Goal: Task Accomplishment & Management: Complete application form

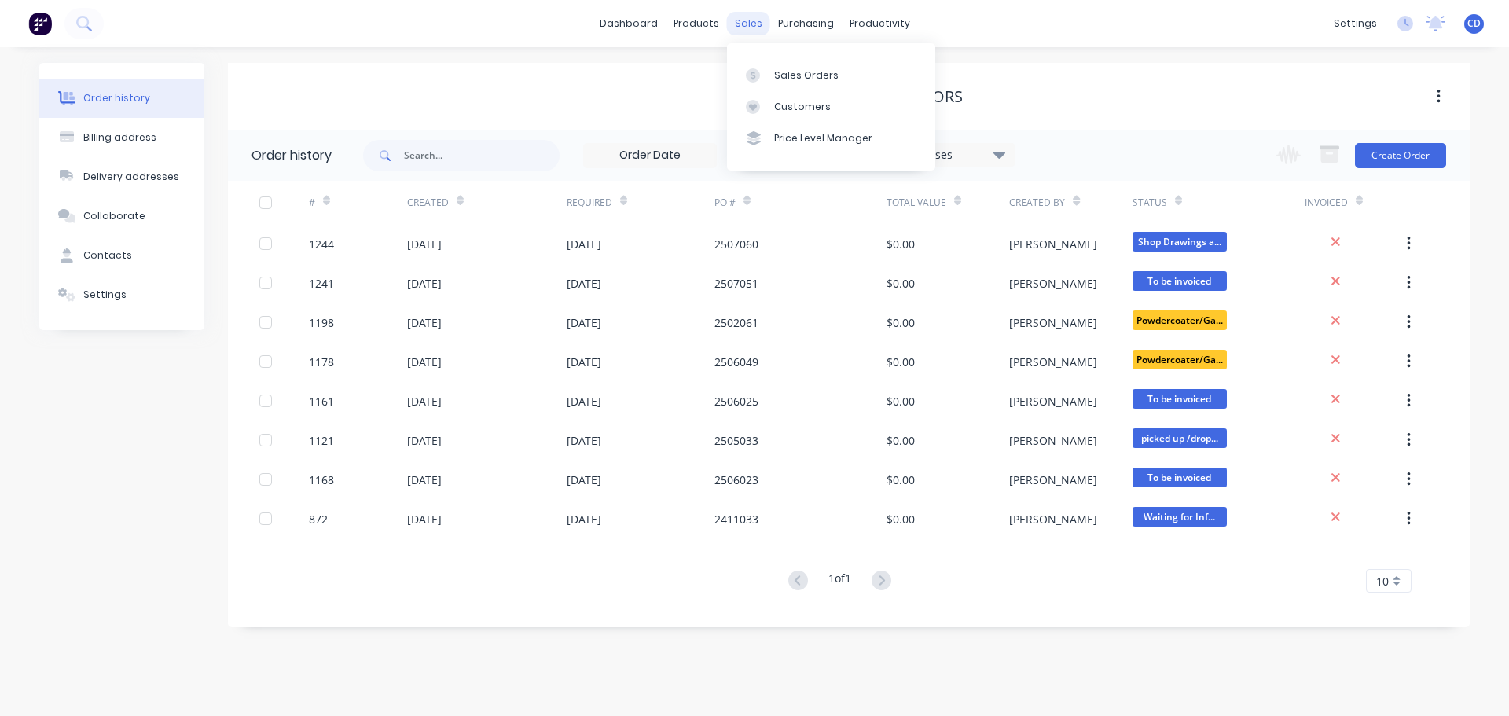
click at [750, 22] on div "sales" at bounding box center [748, 24] width 43 height 24
click at [807, 72] on div "Sales Orders" at bounding box center [806, 75] width 64 height 14
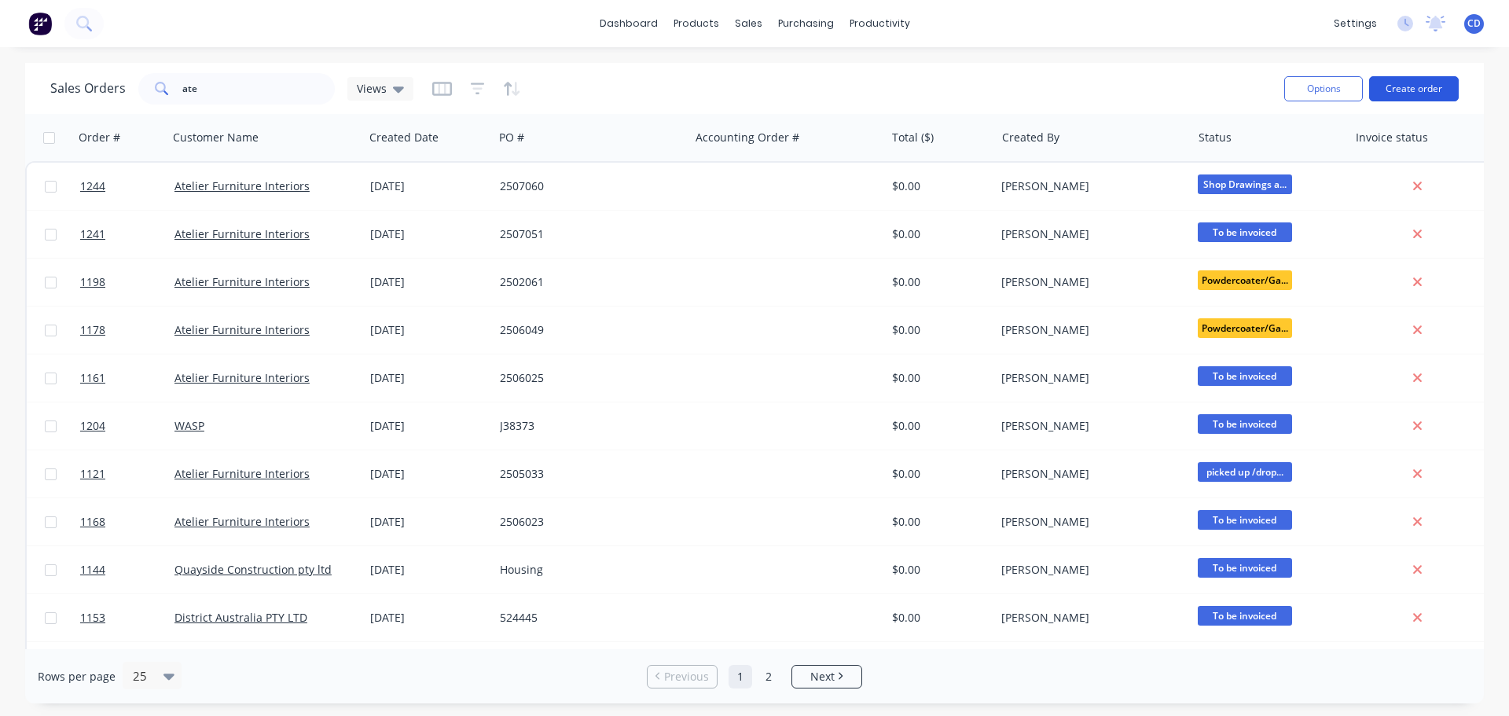
click at [1425, 87] on button "Create order" at bounding box center [1414, 88] width 90 height 25
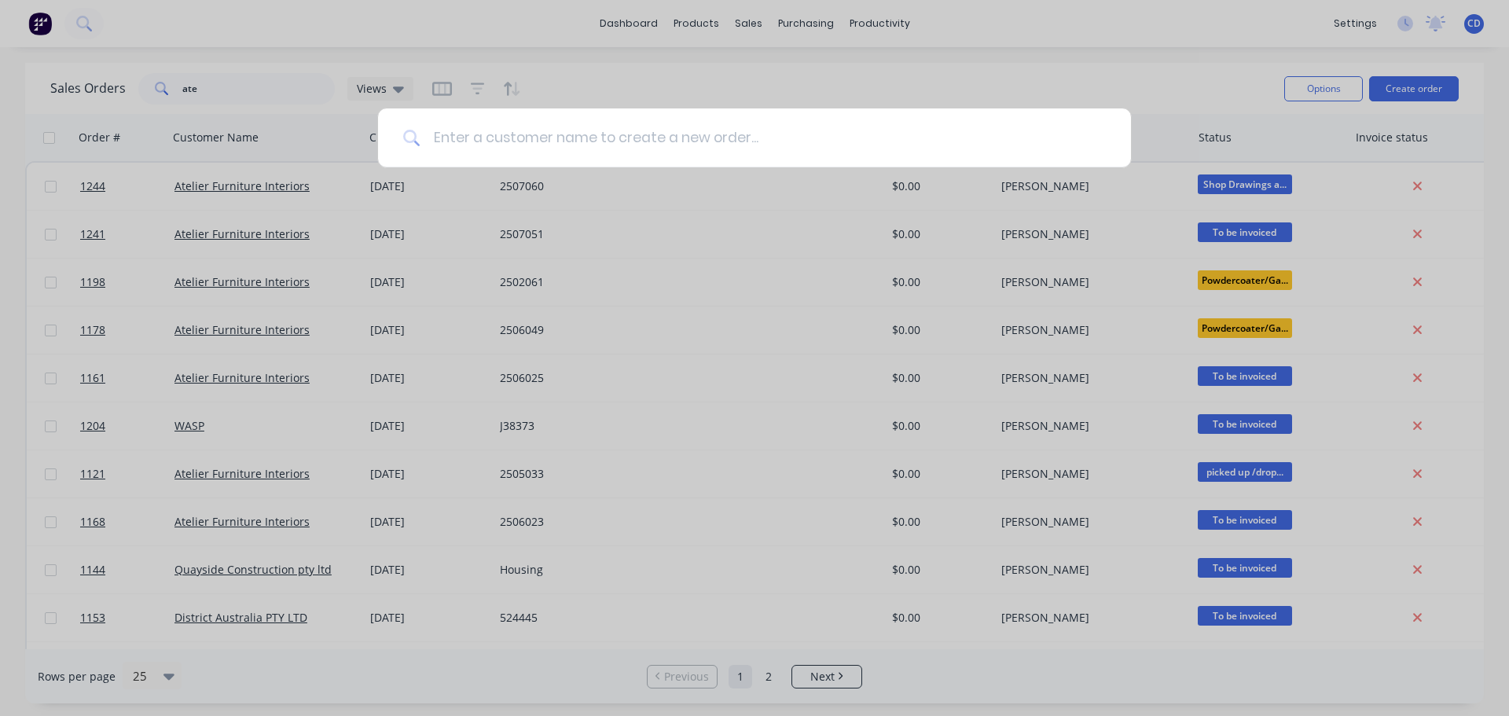
click at [611, 140] on input at bounding box center [762, 137] width 685 height 59
type input "loung"
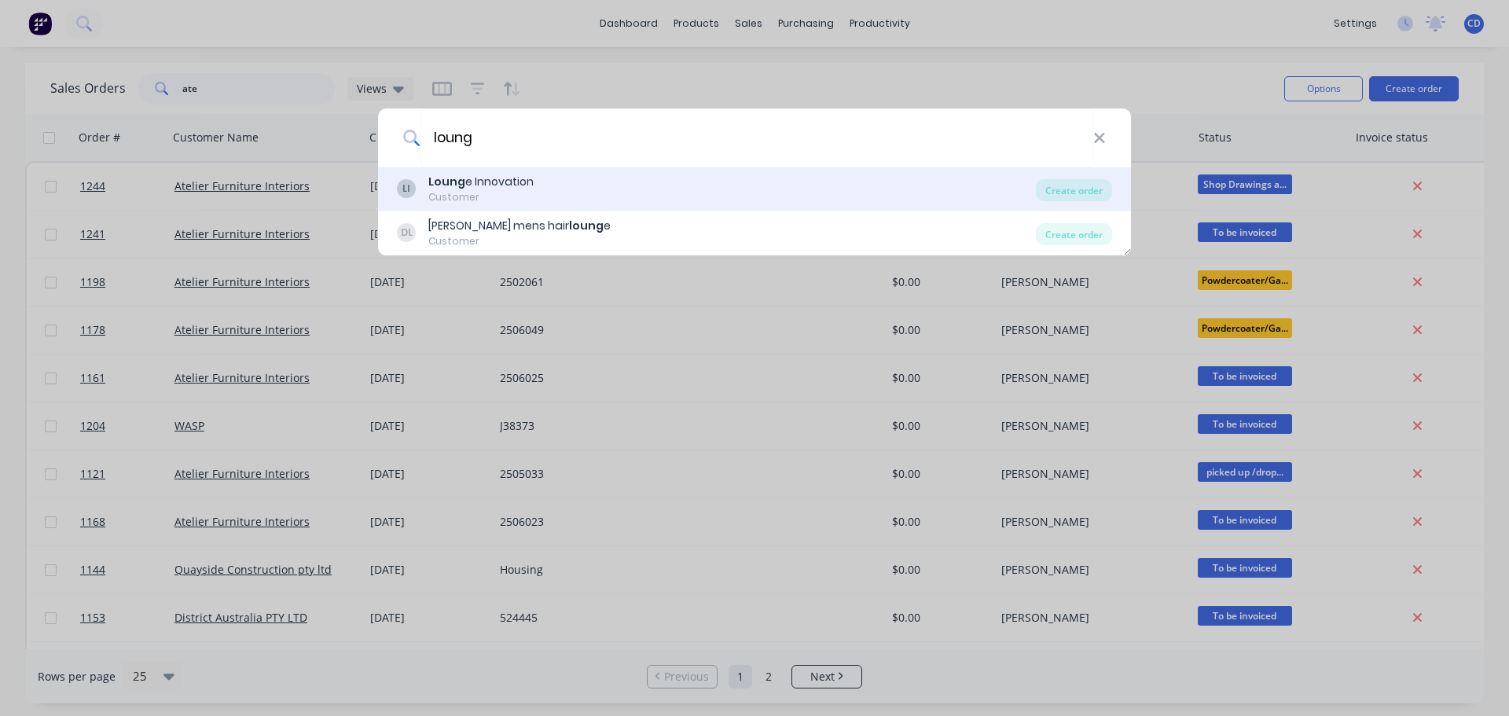
click at [564, 193] on div "[PERSON_NAME] e Innovation Customer" at bounding box center [716, 189] width 639 height 31
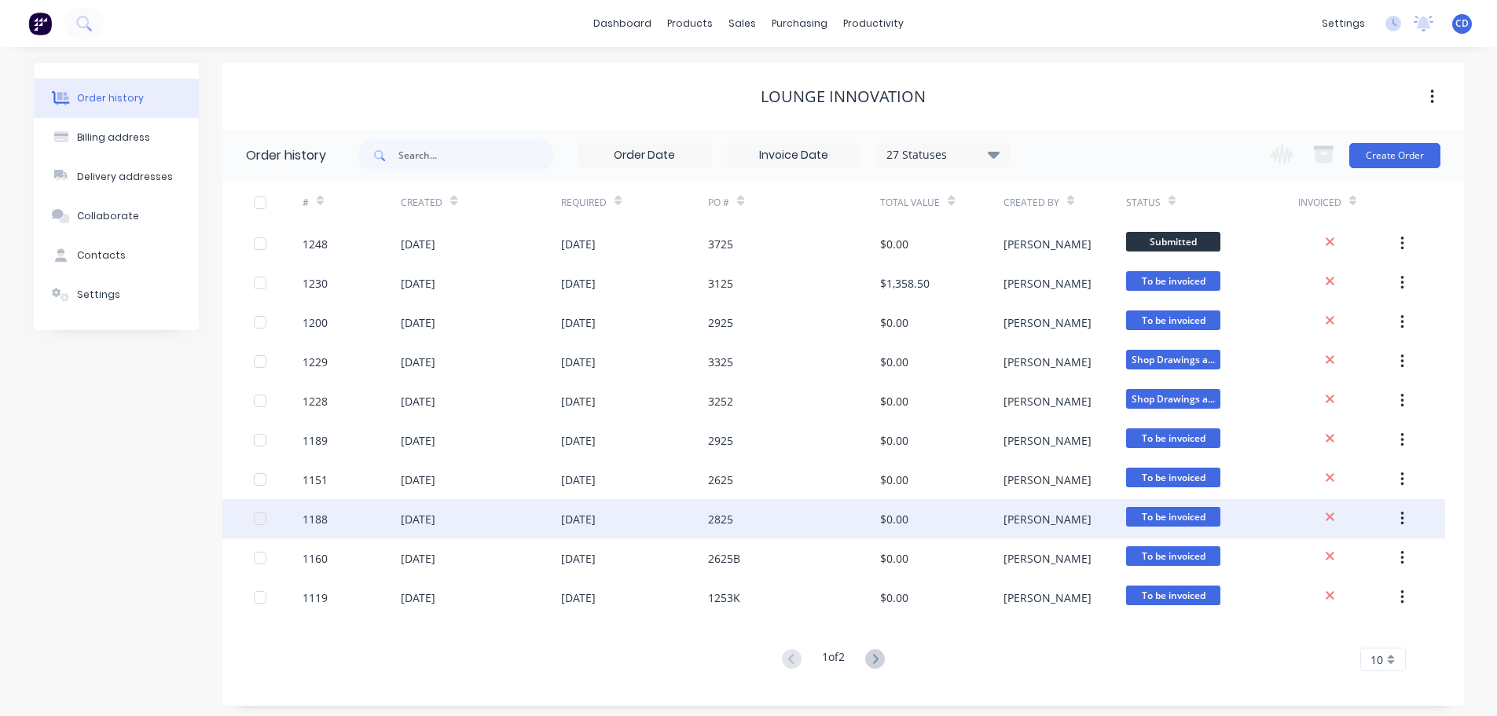
drag, startPoint x: 1400, startPoint y: 513, endPoint x: 1422, endPoint y: 515, distance: 22.8
click at [1436, 482] on div "1151 [DATE] [DATE] 2625 $0.00 [PERSON_NAME] To be invoiced" at bounding box center [833, 479] width 1223 height 39
click at [1404, 519] on icon "button" at bounding box center [1402, 518] width 4 height 17
click at [1367, 553] on div "Archive" at bounding box center [1346, 559] width 121 height 23
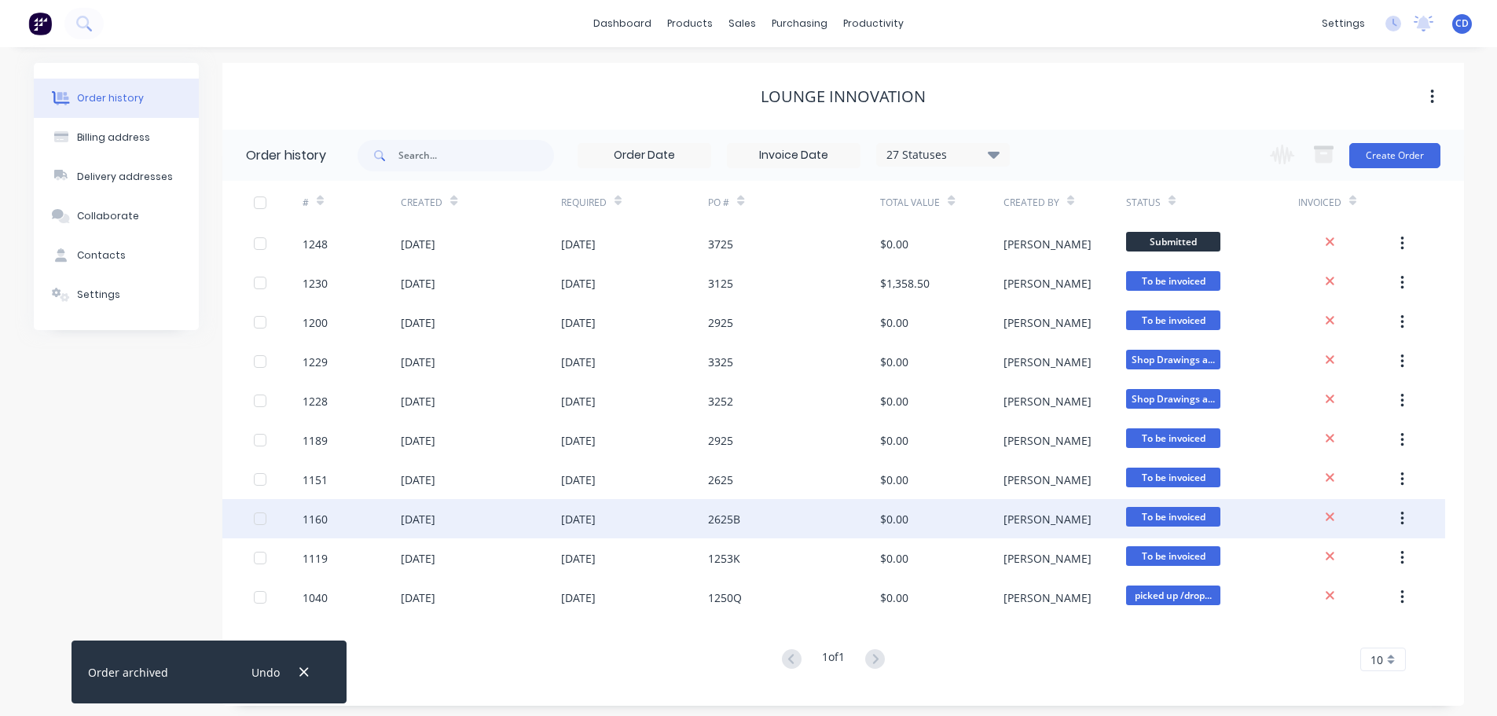
click at [1402, 516] on icon "button" at bounding box center [1402, 518] width 4 height 17
click at [1363, 562] on div "Archive" at bounding box center [1346, 559] width 121 height 23
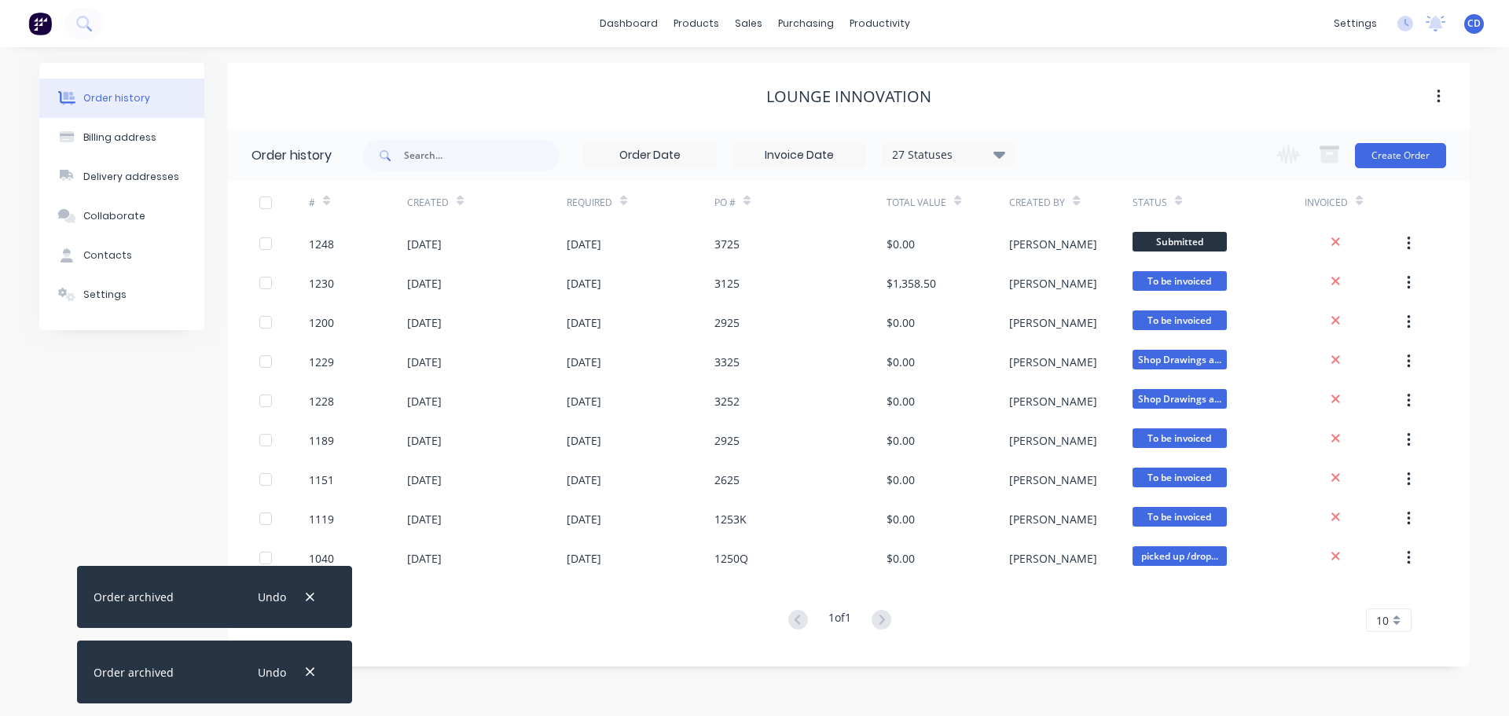
click at [1458, 478] on div "Order history 27 Statuses Invoice Status Invoiced Not Invoiced Partial Order St…" at bounding box center [849, 390] width 1242 height 521
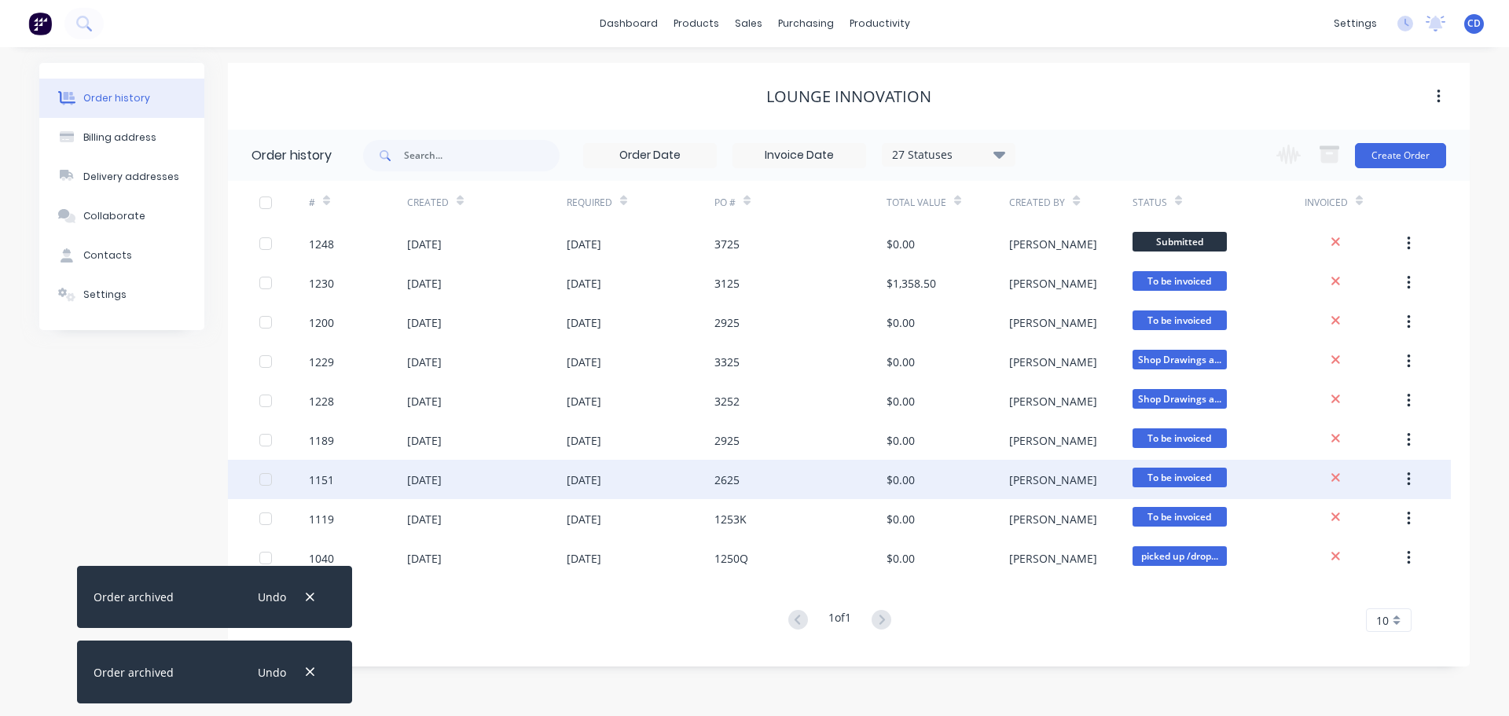
click at [1409, 469] on button "button" at bounding box center [1408, 479] width 37 height 28
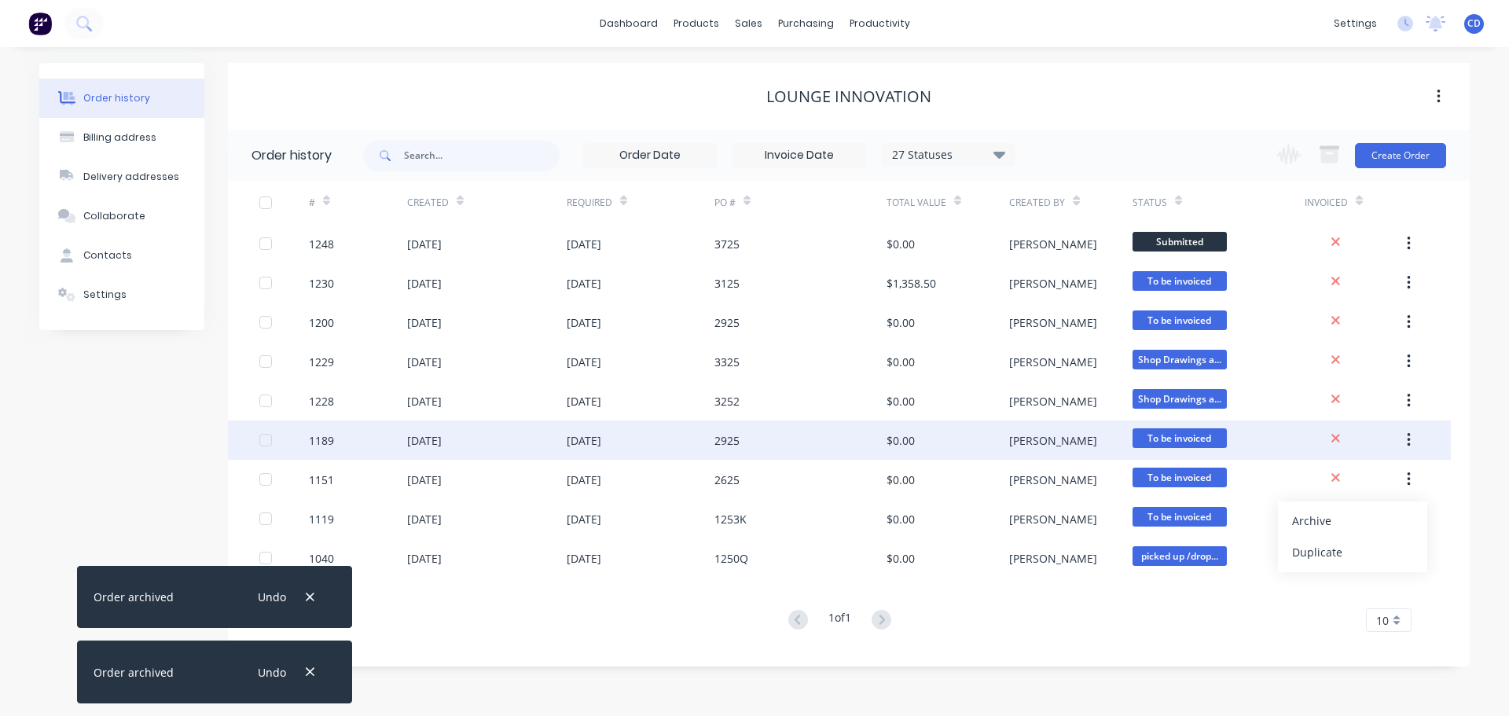
click at [1405, 433] on button "button" at bounding box center [1408, 440] width 37 height 28
click at [1339, 484] on div "Archive" at bounding box center [1352, 481] width 121 height 23
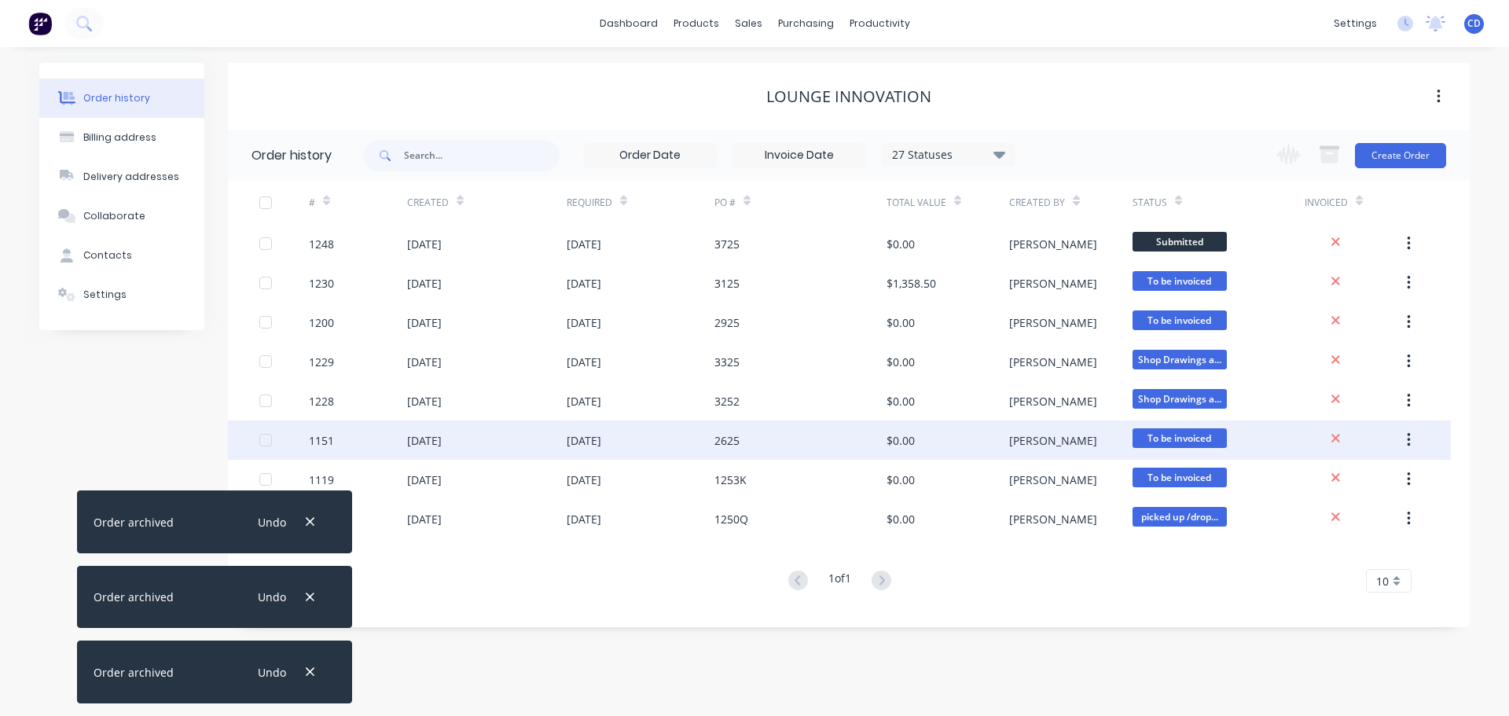
click at [1413, 428] on button "button" at bounding box center [1408, 440] width 37 height 28
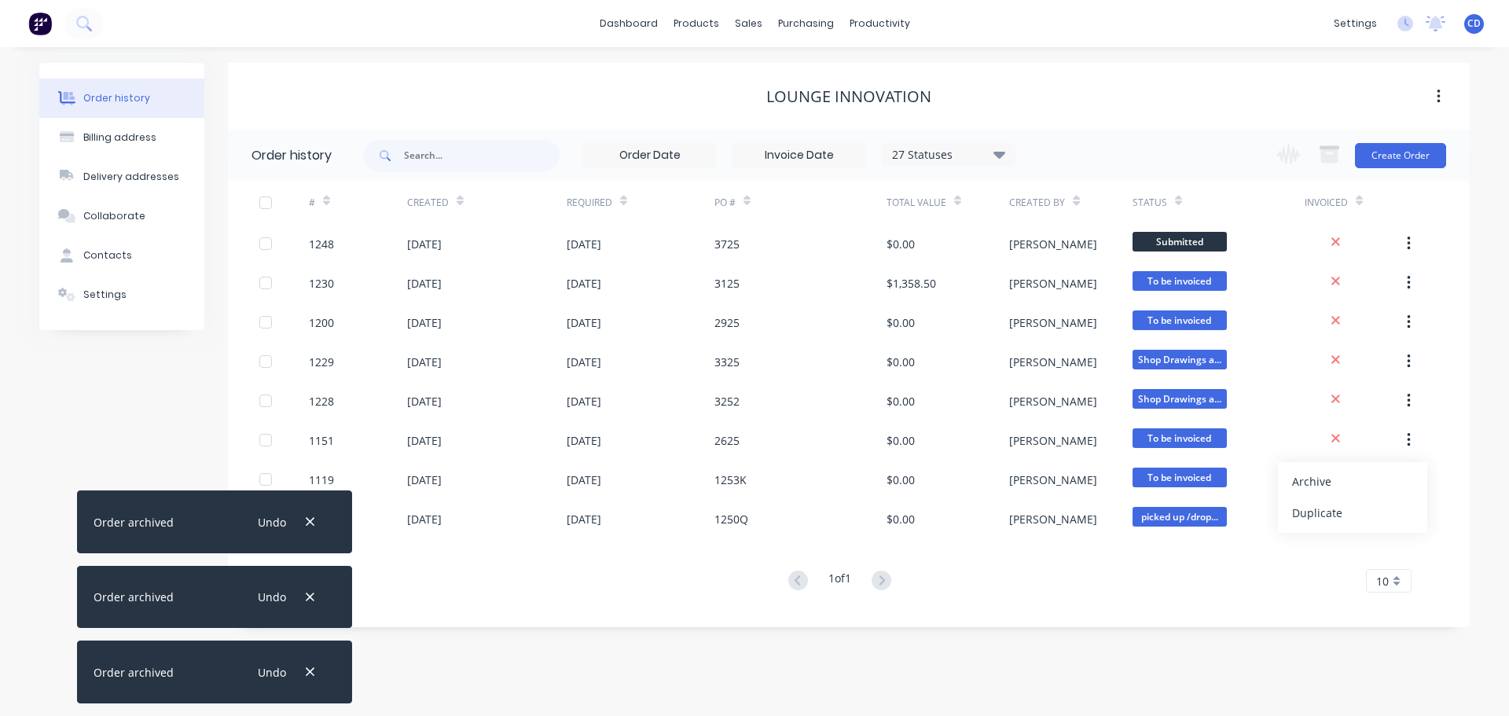
click at [1350, 478] on div "Archive" at bounding box center [1352, 481] width 121 height 23
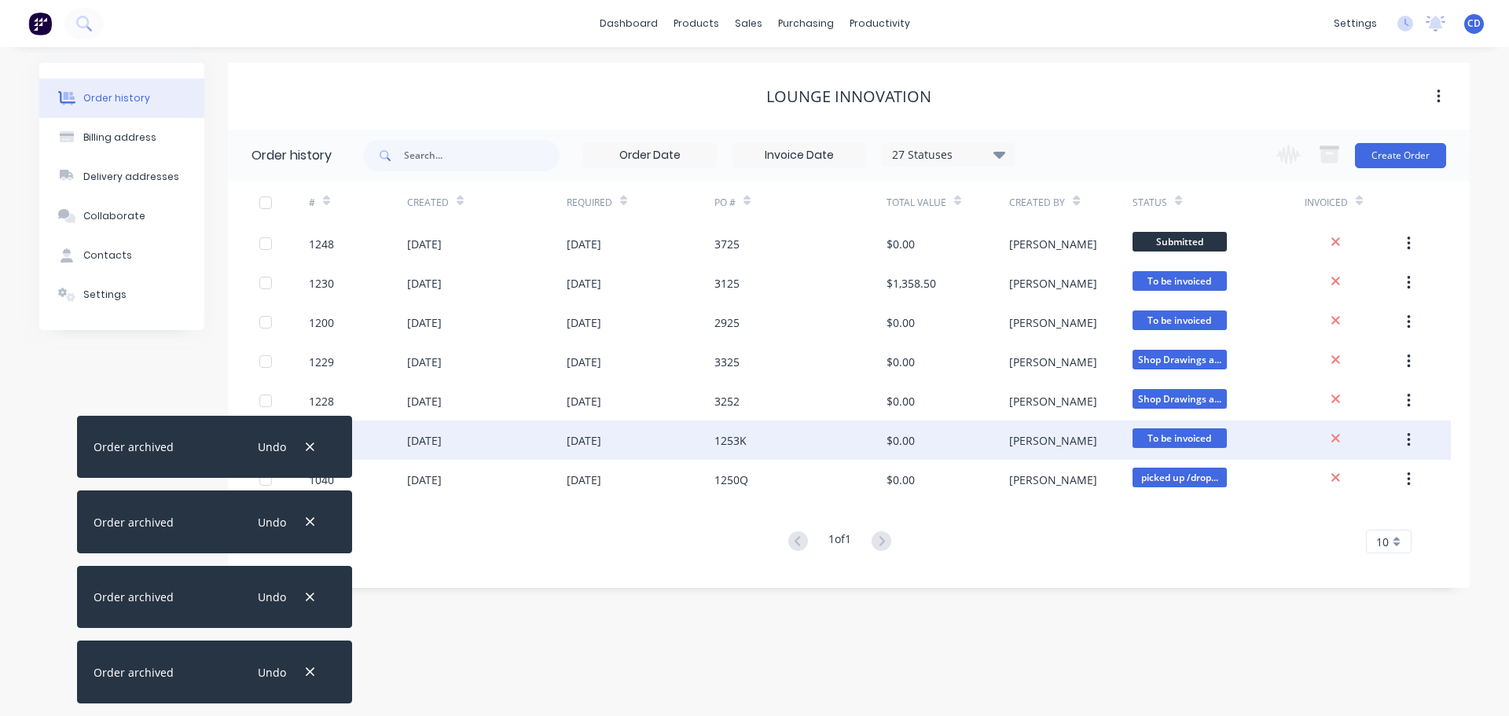
click at [1408, 436] on icon "button" at bounding box center [1409, 439] width 4 height 17
click at [1348, 480] on div "Archive" at bounding box center [1352, 481] width 121 height 23
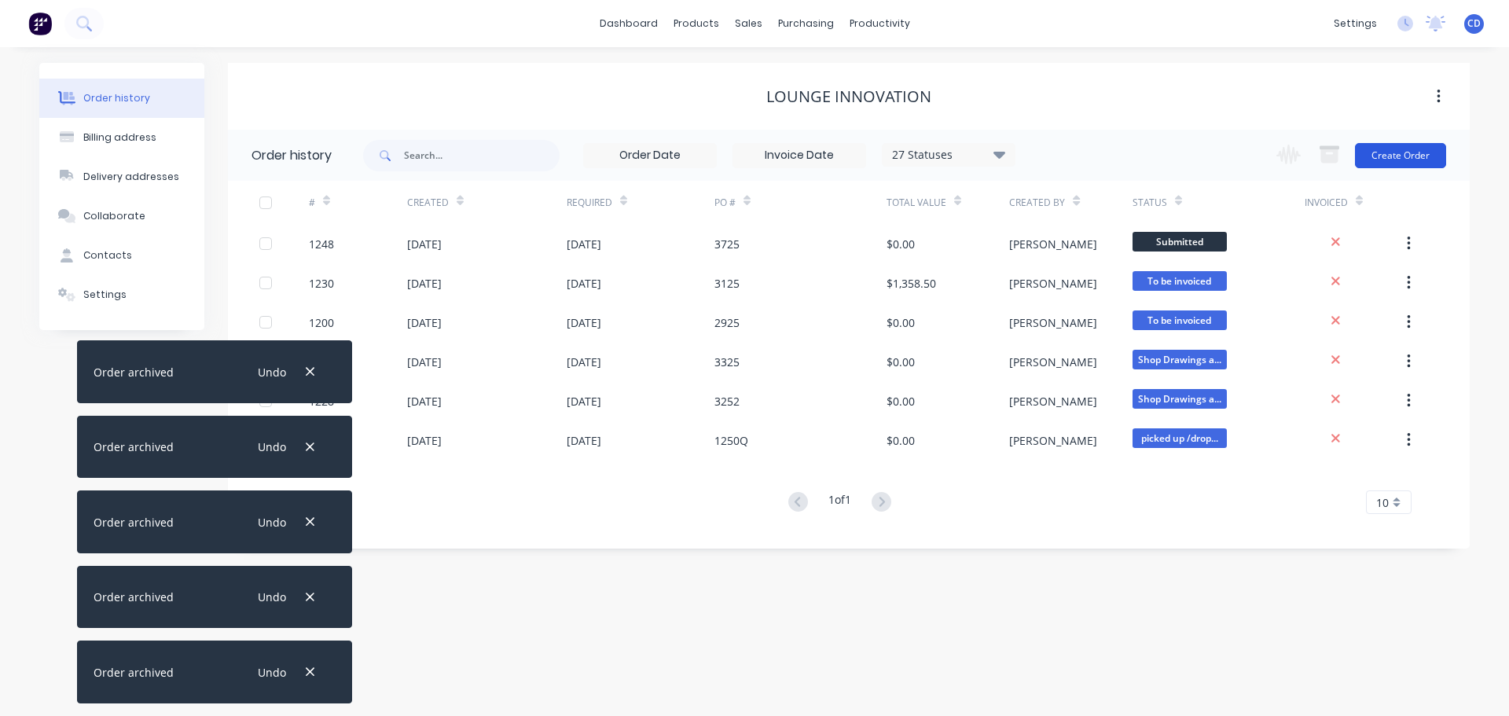
click at [1411, 150] on button "Create Order" at bounding box center [1400, 155] width 91 height 25
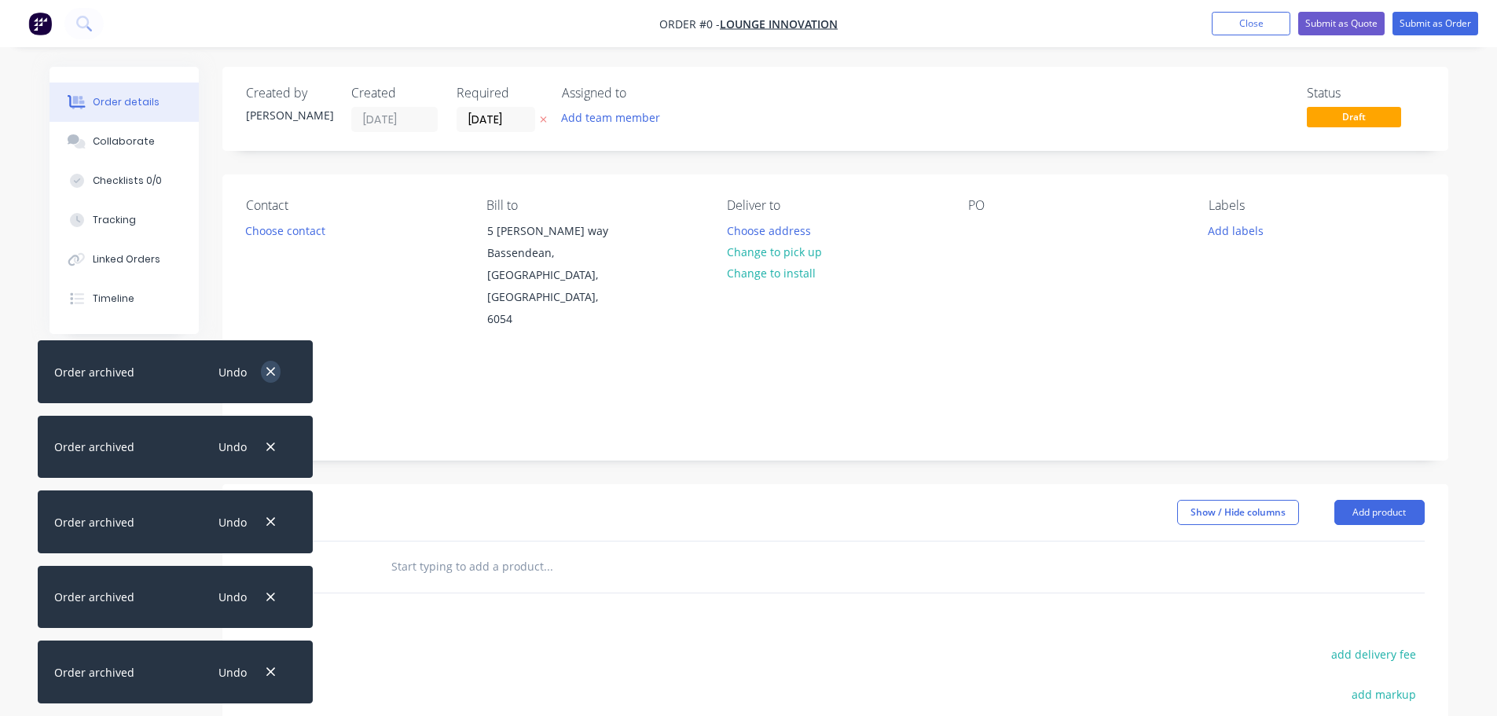
click at [267, 365] on icon "button" at bounding box center [271, 372] width 10 height 14
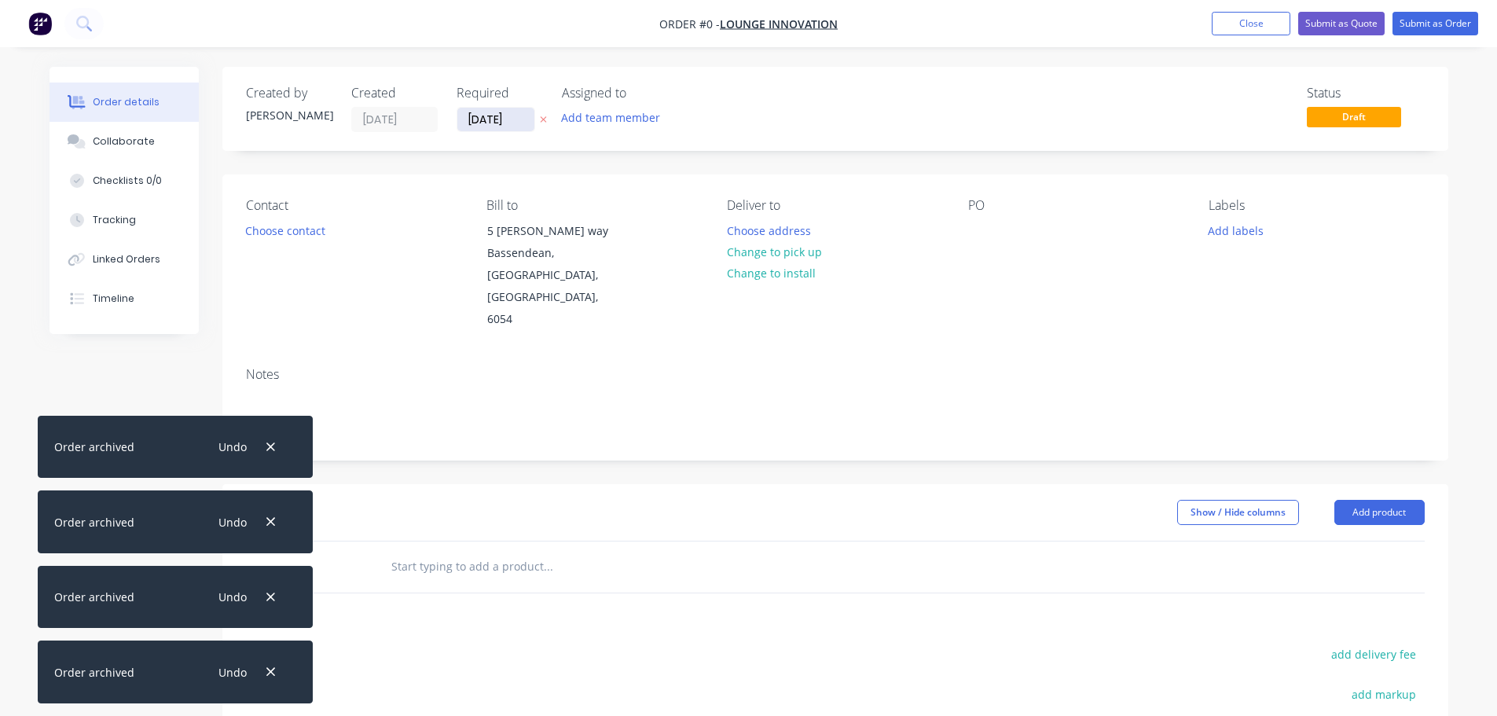
click at [471, 121] on input "[DATE]" at bounding box center [495, 120] width 77 height 24
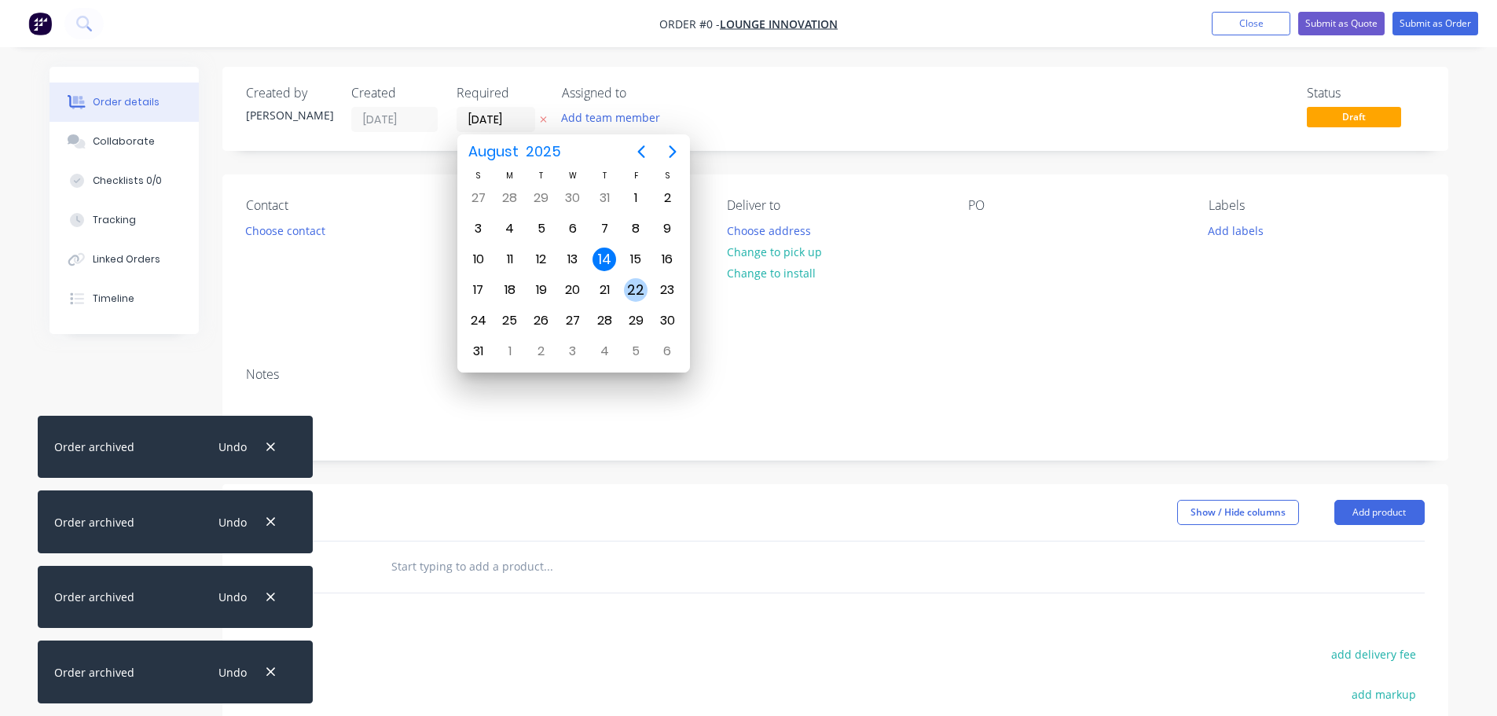
click at [641, 285] on div "22" at bounding box center [636, 290] width 24 height 24
type input "[DATE]"
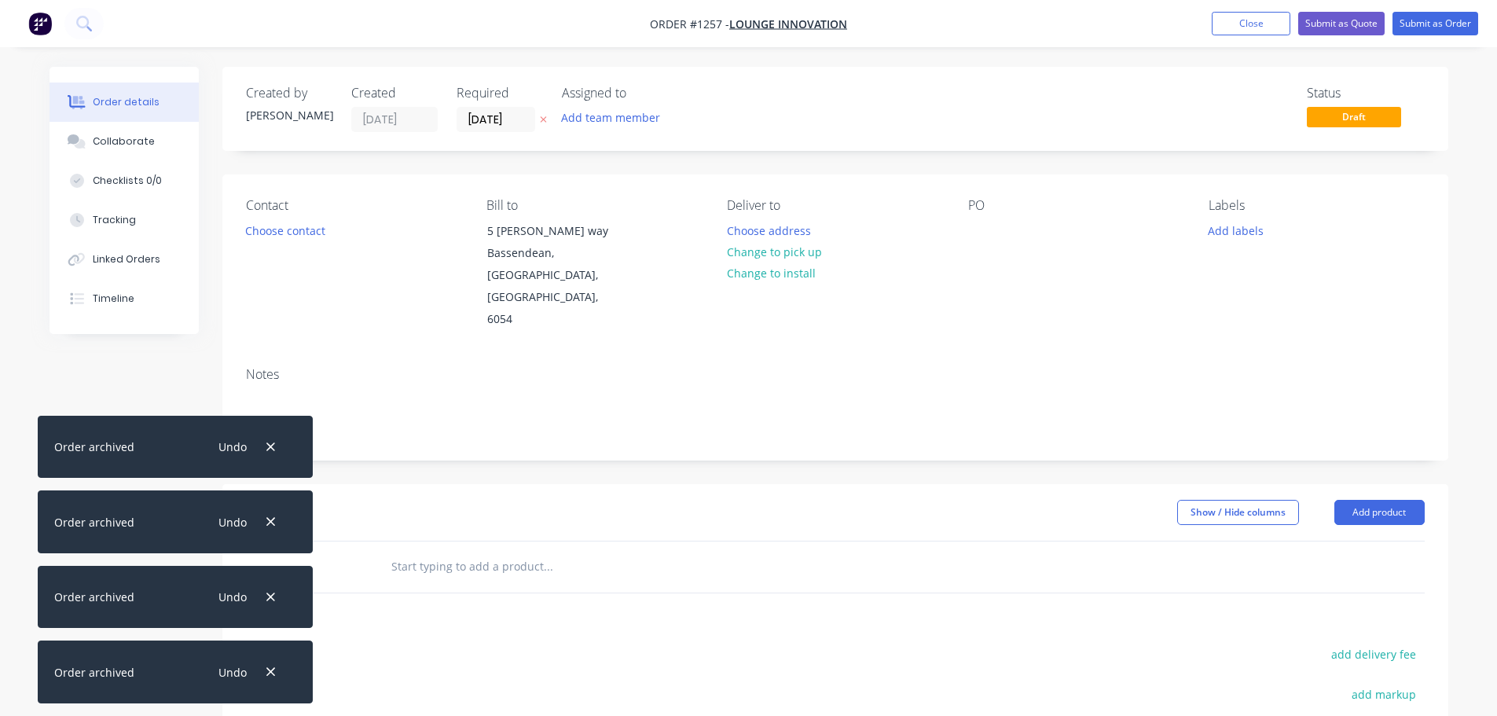
click at [966, 246] on div "Contact Choose contact [PERSON_NAME] to [STREET_ADDRESS][PERSON_NAME] Deliver t…" at bounding box center [835, 264] width 1226 height 180
click at [968, 235] on div at bounding box center [980, 230] width 25 height 23
click at [163, 142] on button "Collaborate" at bounding box center [124, 141] width 149 height 39
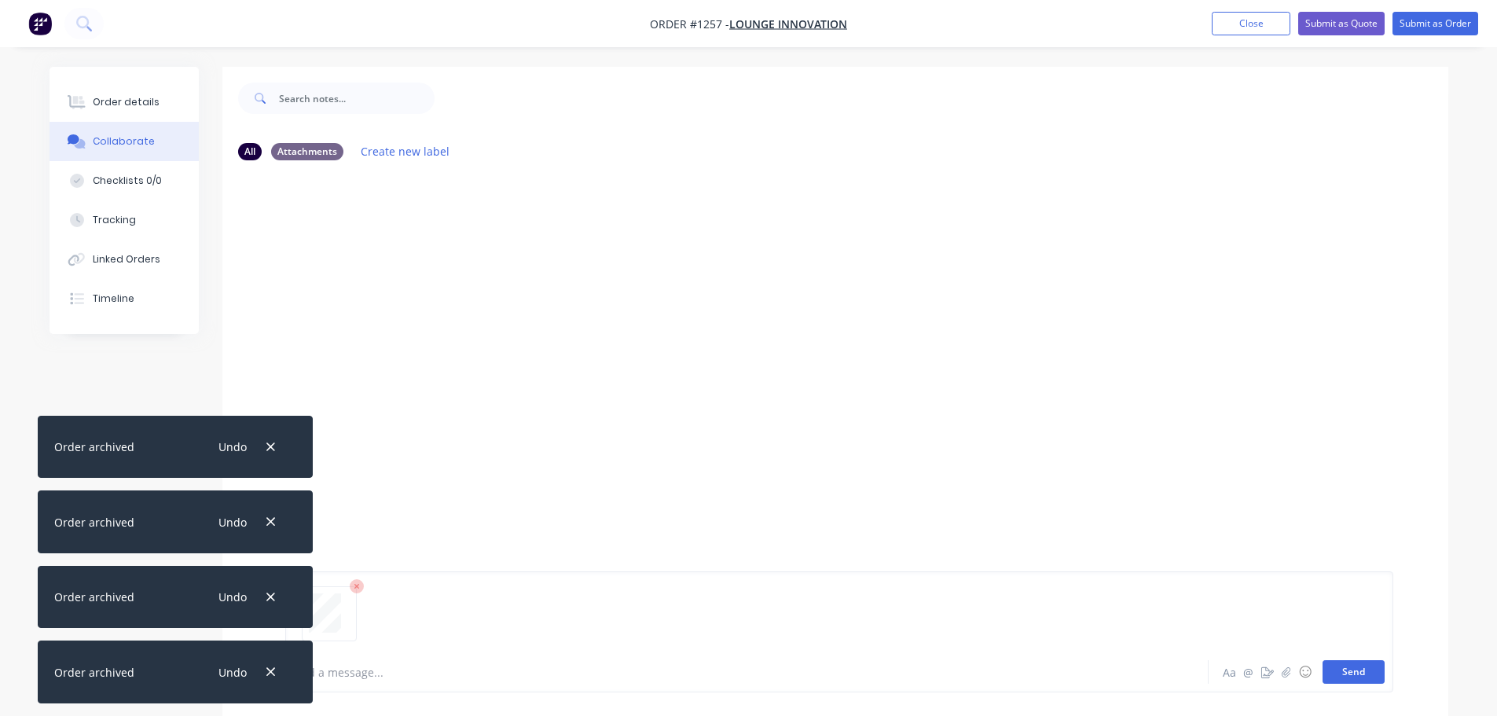
click at [1354, 671] on button "Send" at bounding box center [1354, 672] width 62 height 24
click at [128, 98] on div "Order details" at bounding box center [126, 102] width 67 height 14
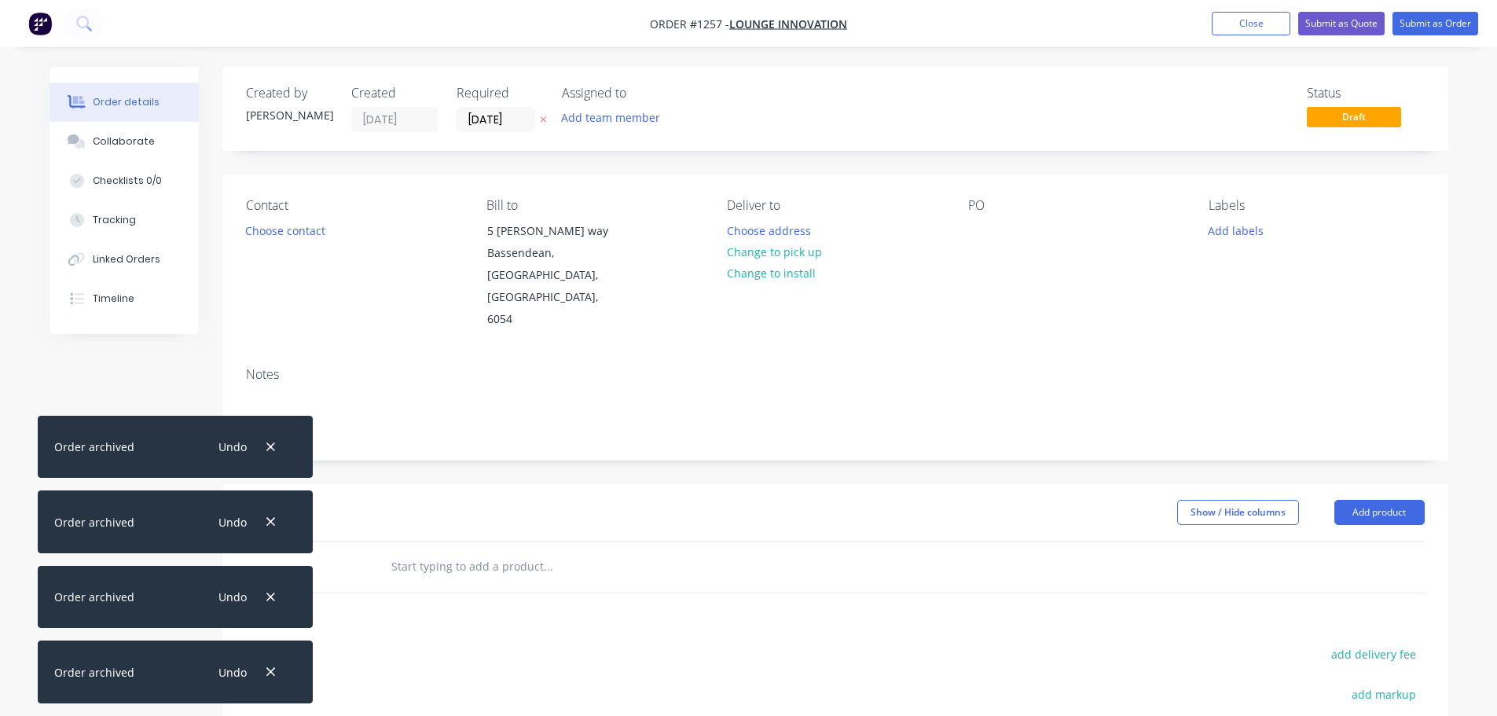
click at [266, 444] on icon "button" at bounding box center [271, 447] width 10 height 14
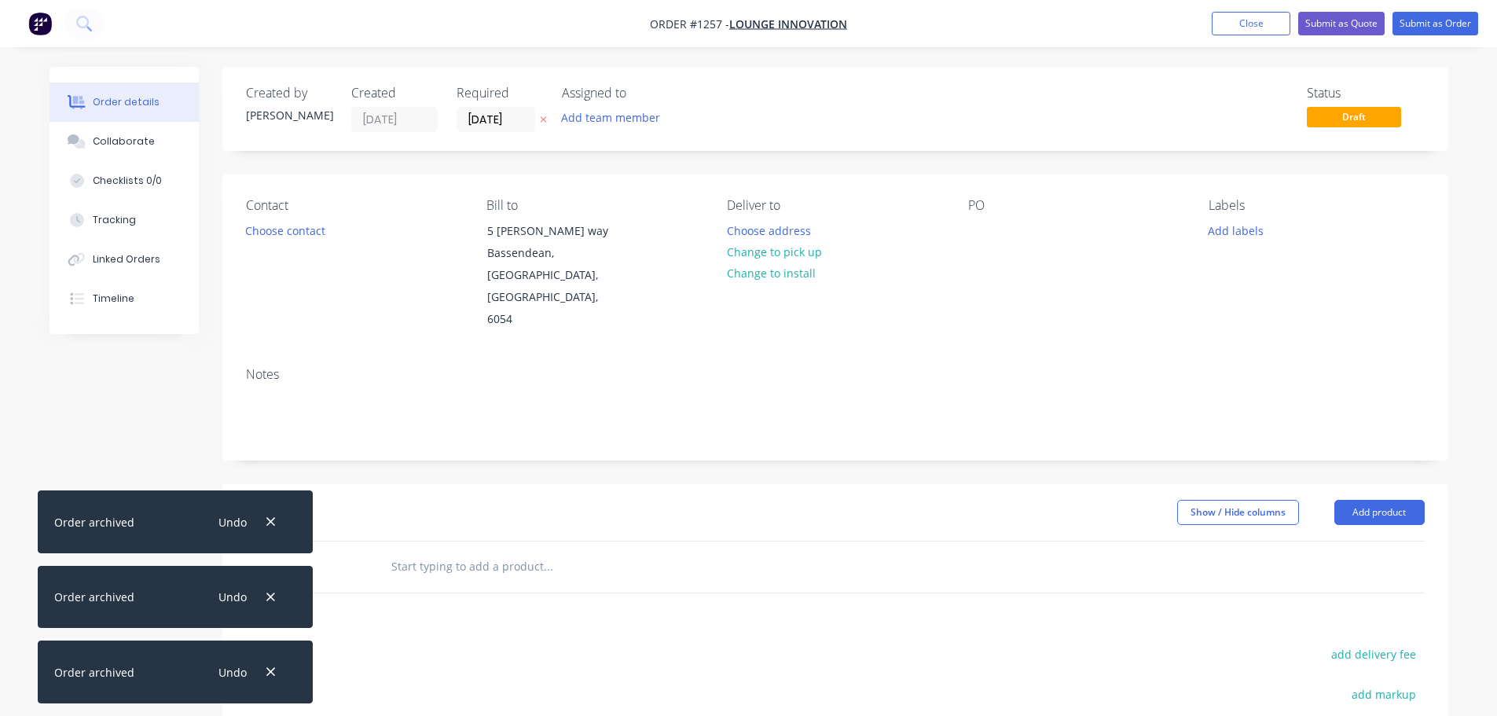
click at [269, 516] on button "button" at bounding box center [271, 521] width 20 height 21
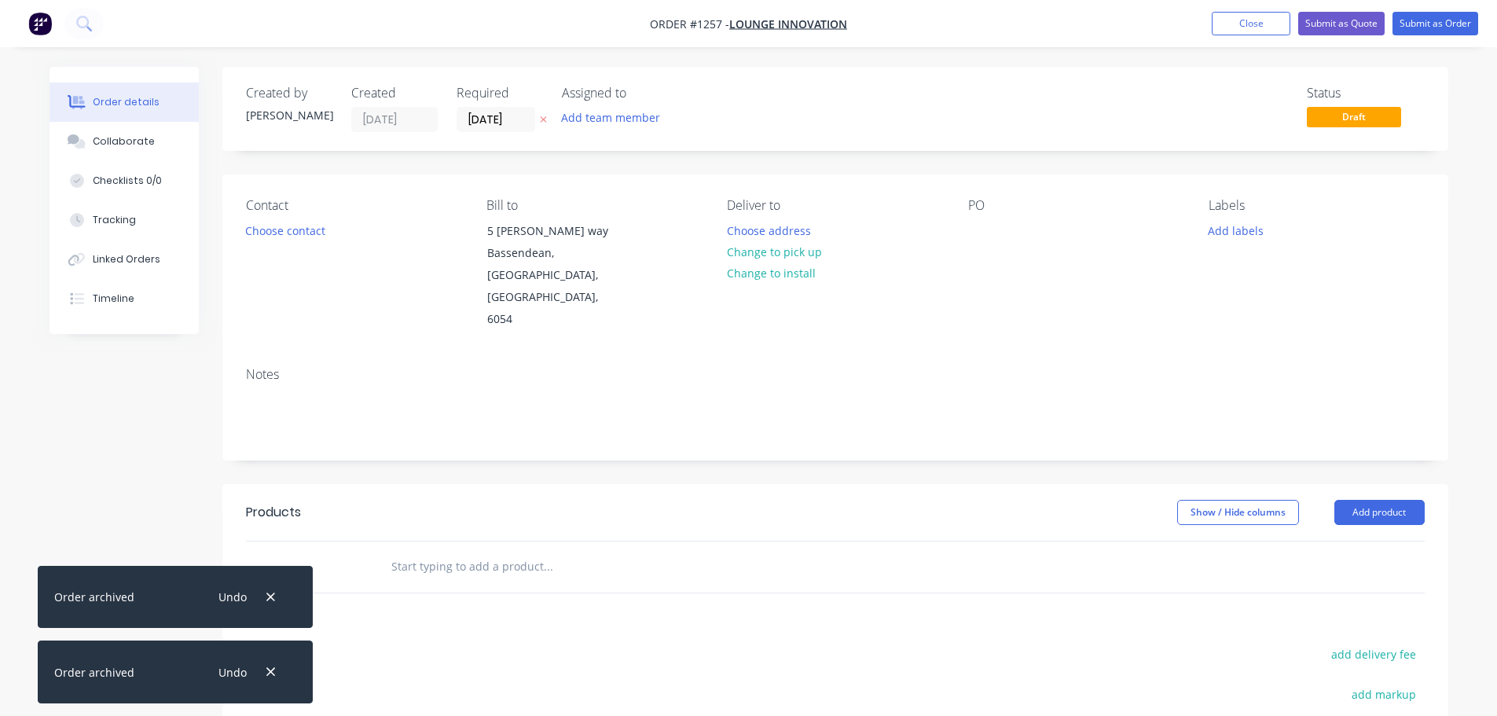
click at [273, 598] on icon "button" at bounding box center [271, 597] width 10 height 14
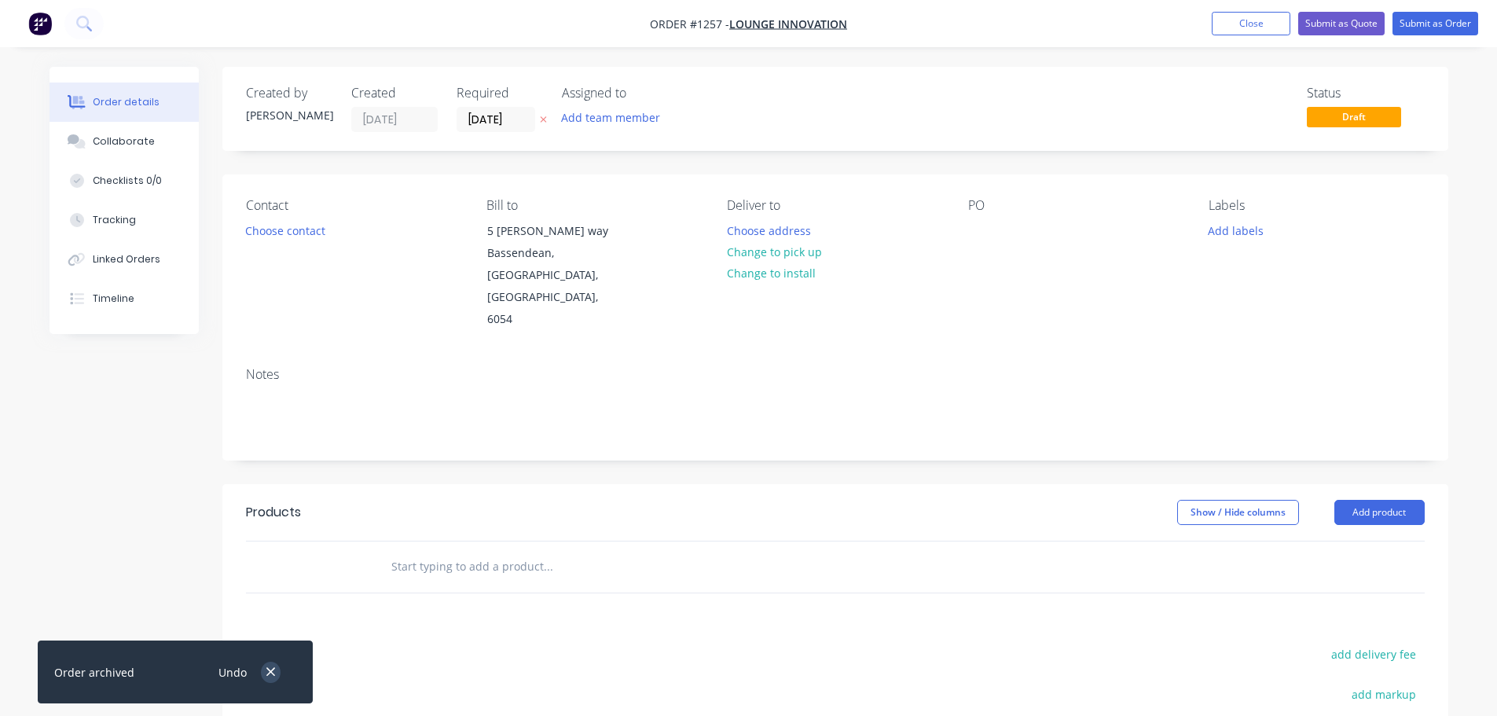
click at [270, 676] on icon "button" at bounding box center [271, 672] width 10 height 14
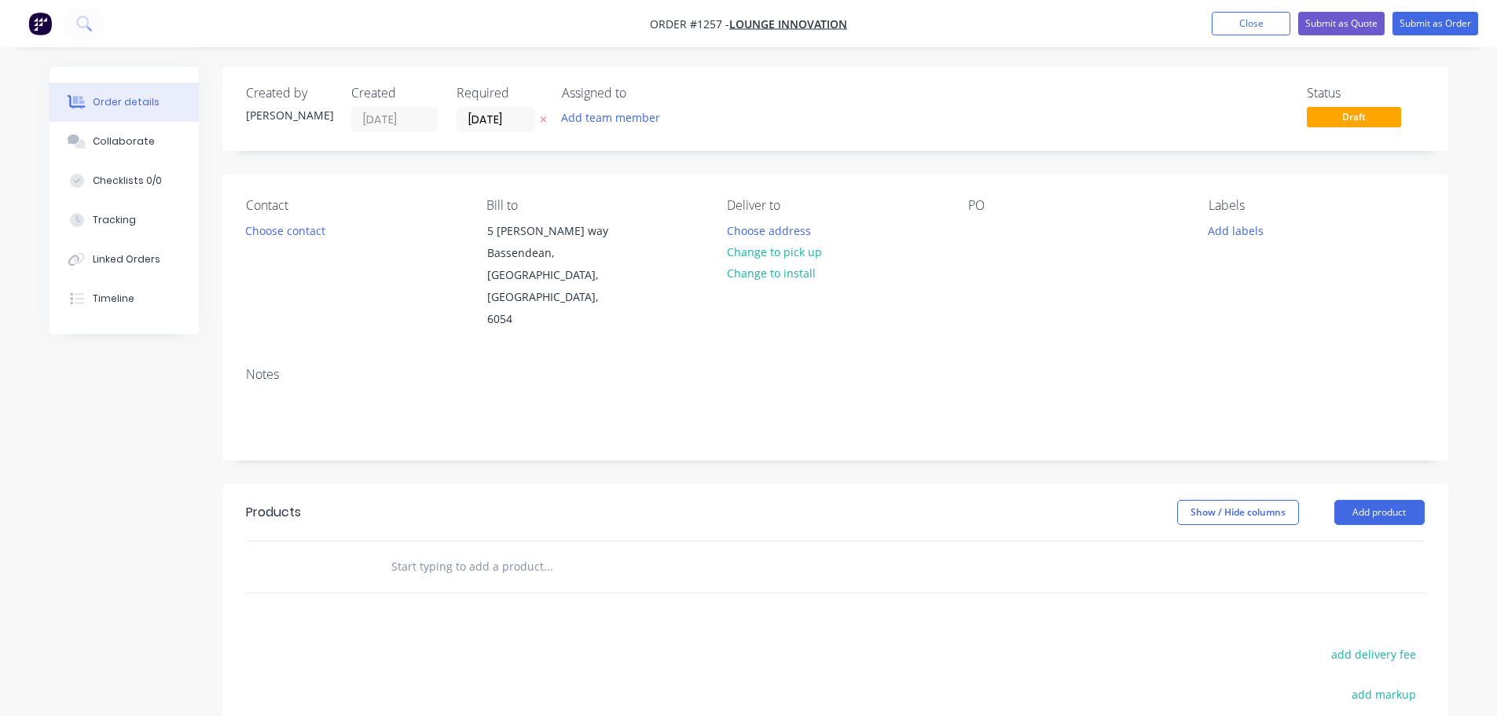
click at [964, 233] on div "Contact Choose contact [PERSON_NAME] to [STREET_ADDRESS][PERSON_NAME] Deliver t…" at bounding box center [835, 264] width 1226 height 180
click at [966, 232] on div "Contact Choose contact [PERSON_NAME] to [STREET_ADDRESS][PERSON_NAME] Deliver t…" at bounding box center [835, 264] width 1226 height 180
click at [971, 231] on div at bounding box center [980, 230] width 25 height 23
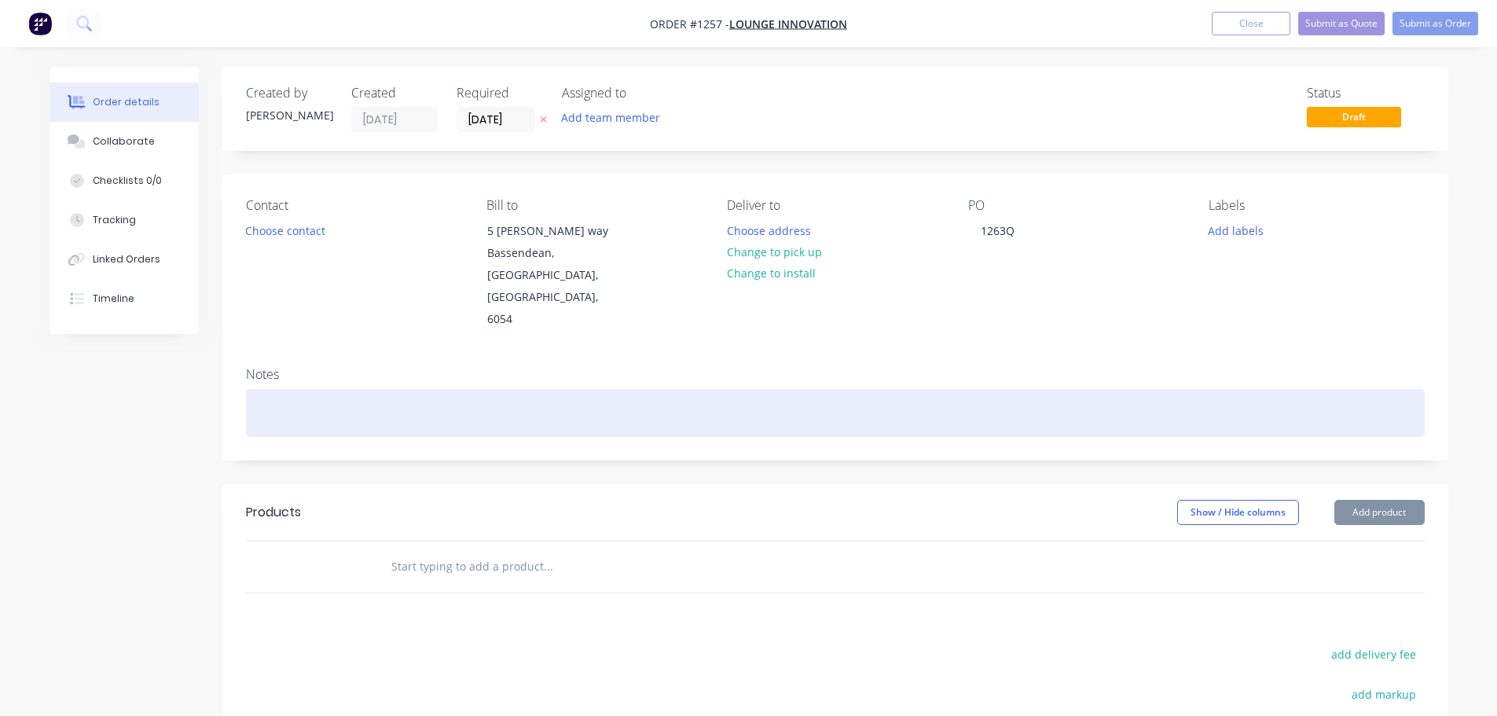
click at [343, 389] on div at bounding box center [835, 413] width 1179 height 48
click at [315, 389] on div "Black Ace pC" at bounding box center [835, 413] width 1179 height 48
click at [318, 389] on div "Black Ace pC" at bounding box center [835, 413] width 1179 height 48
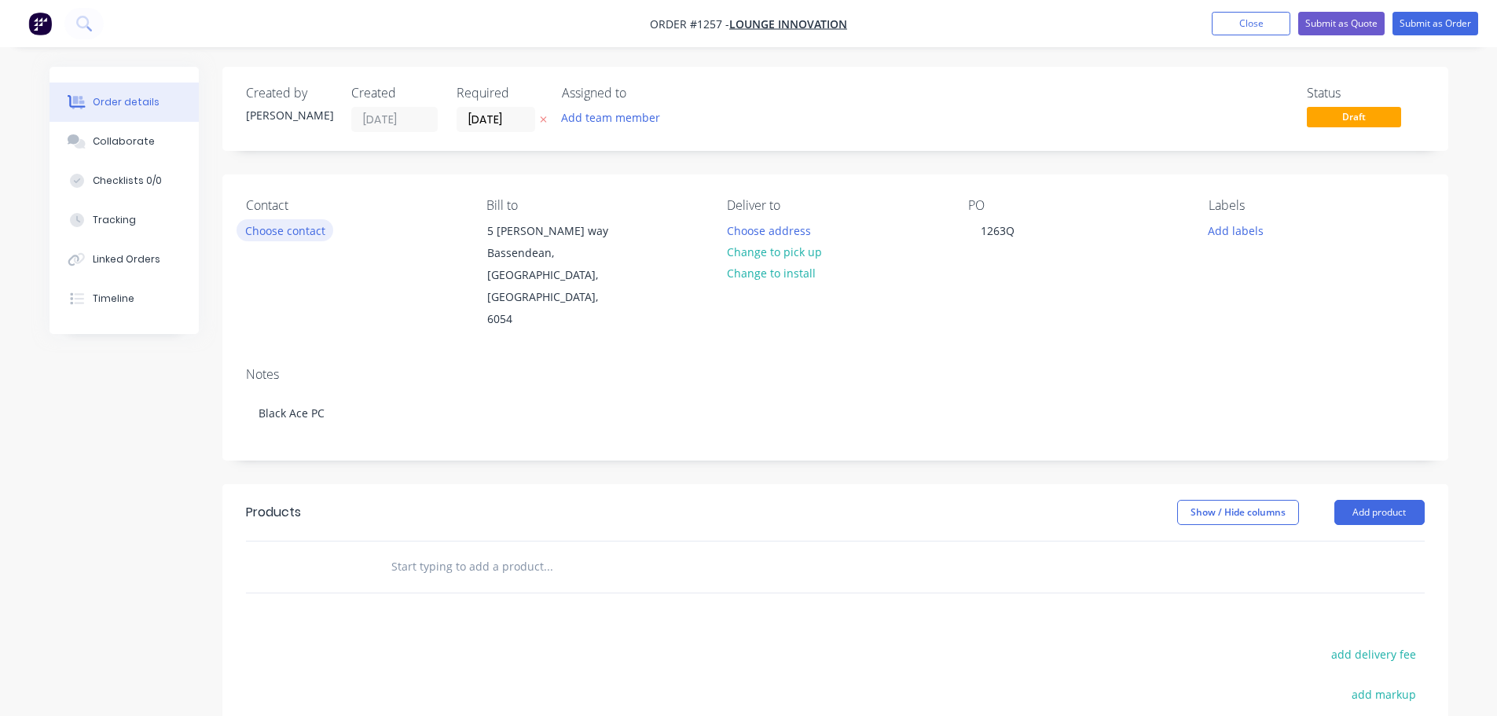
click at [282, 223] on button "Choose contact" at bounding box center [285, 229] width 97 height 21
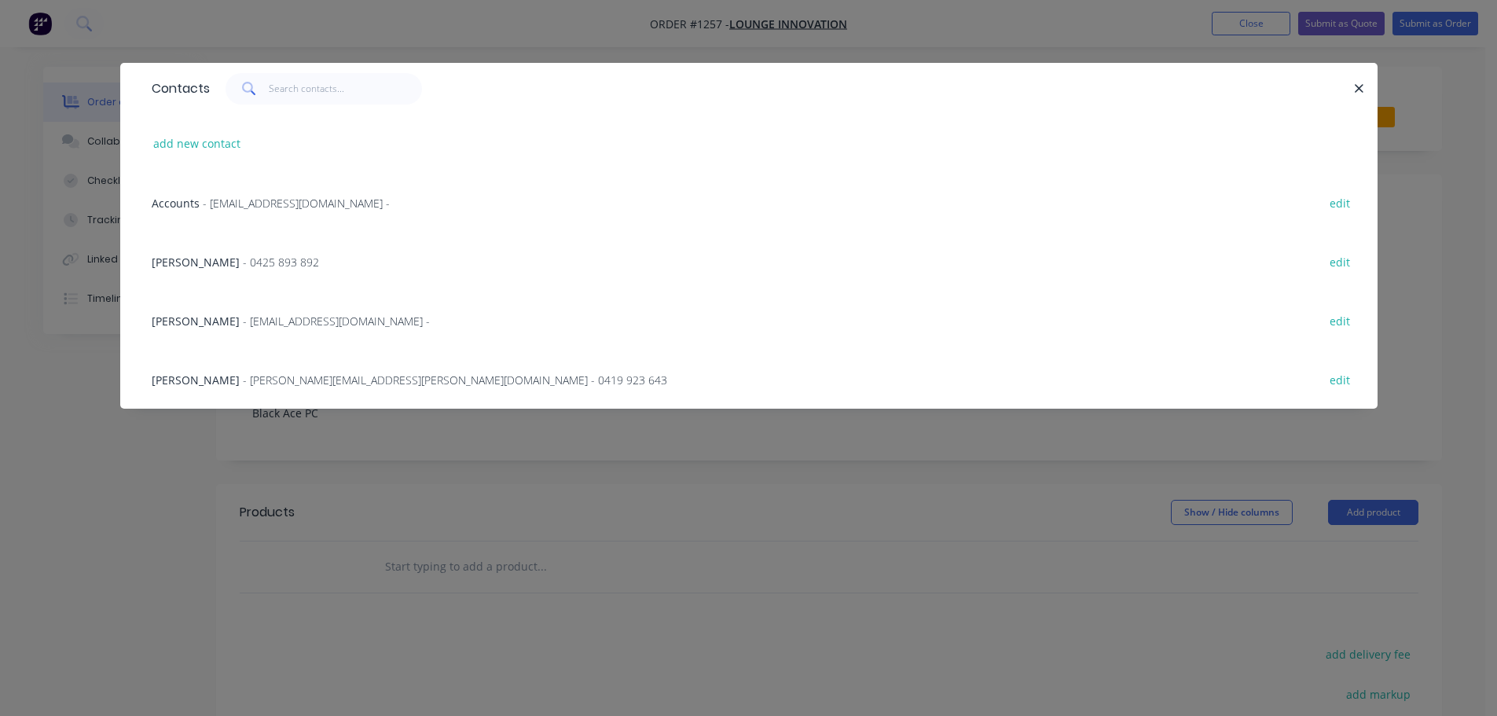
click at [218, 380] on div "[PERSON_NAME] - [PERSON_NAME][EMAIL_ADDRESS][PERSON_NAME][DOMAIN_NAME] - 0419 9…" at bounding box center [409, 380] width 515 height 17
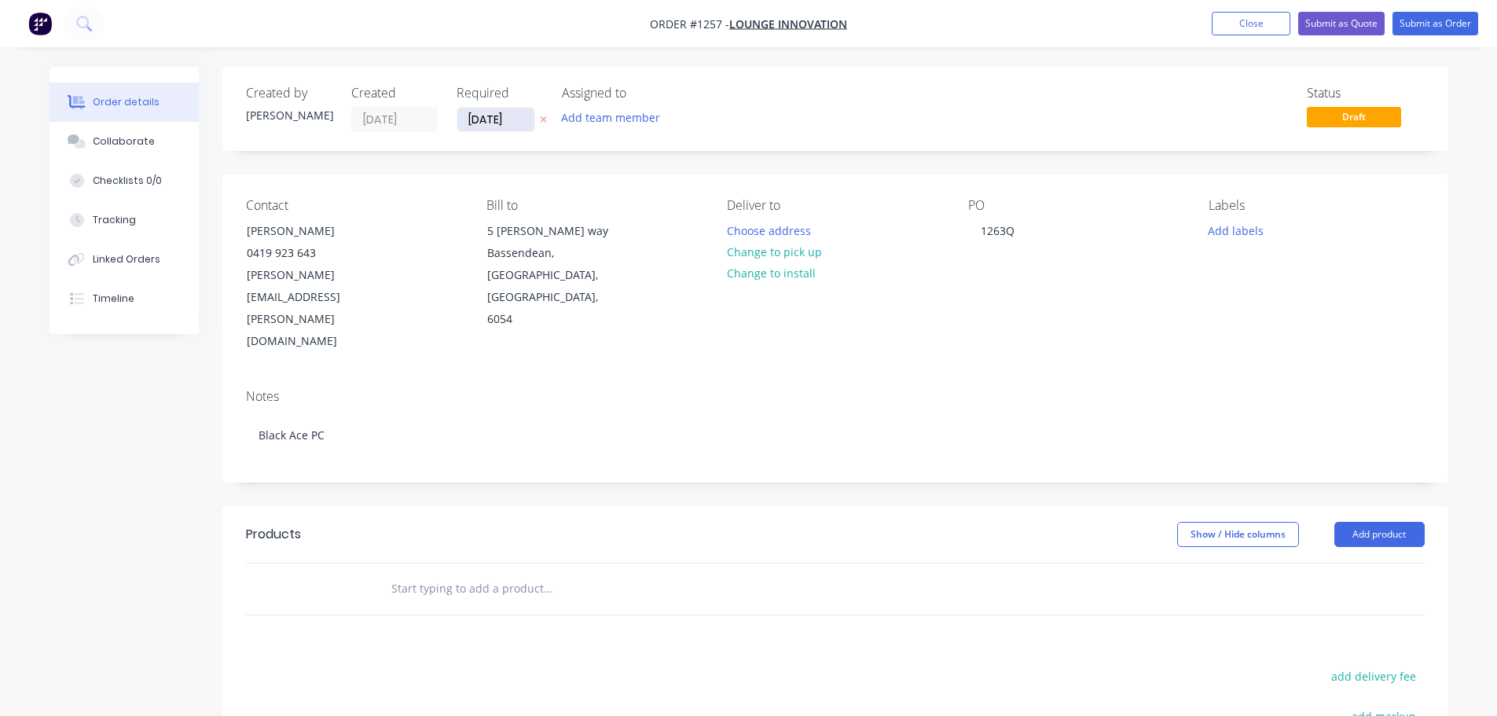
click at [483, 125] on input "[DATE]" at bounding box center [495, 120] width 77 height 24
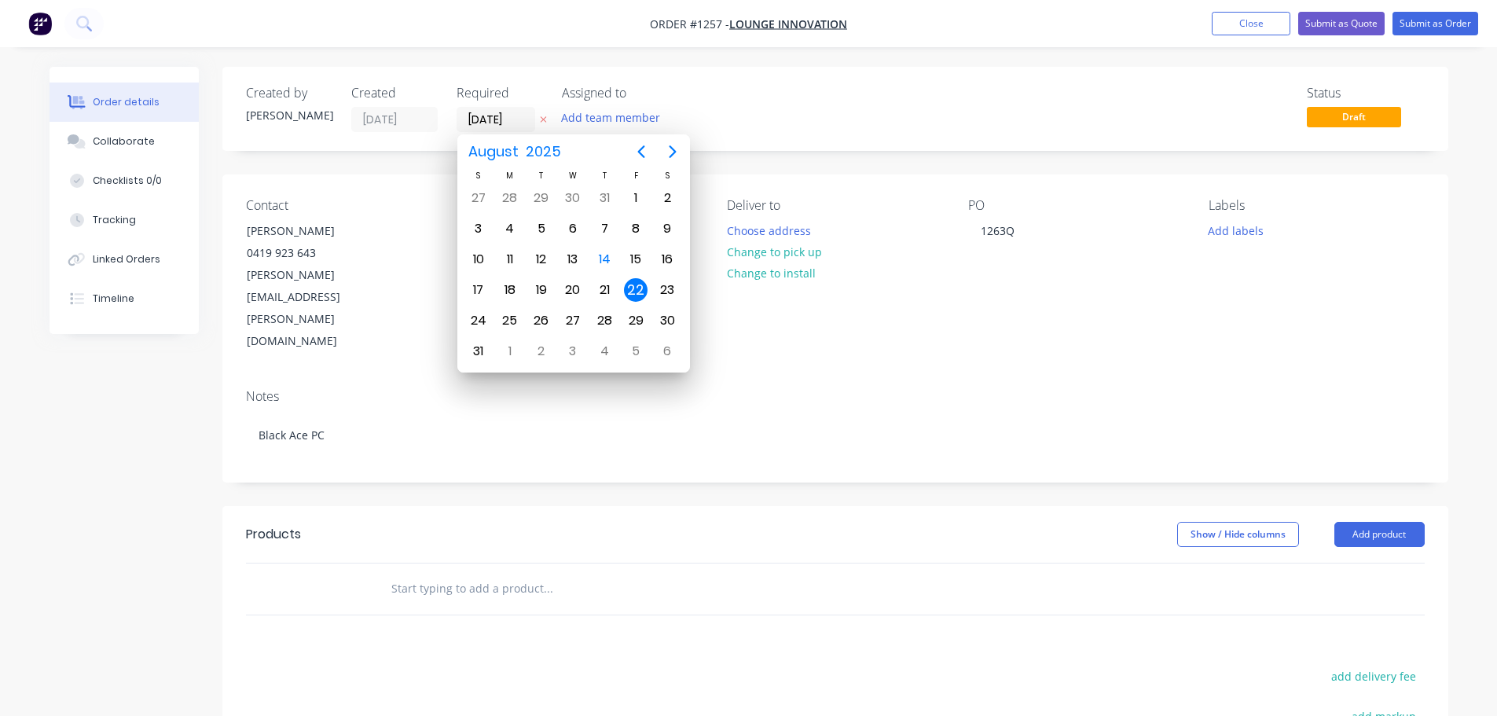
click at [644, 293] on div "22" at bounding box center [636, 290] width 24 height 24
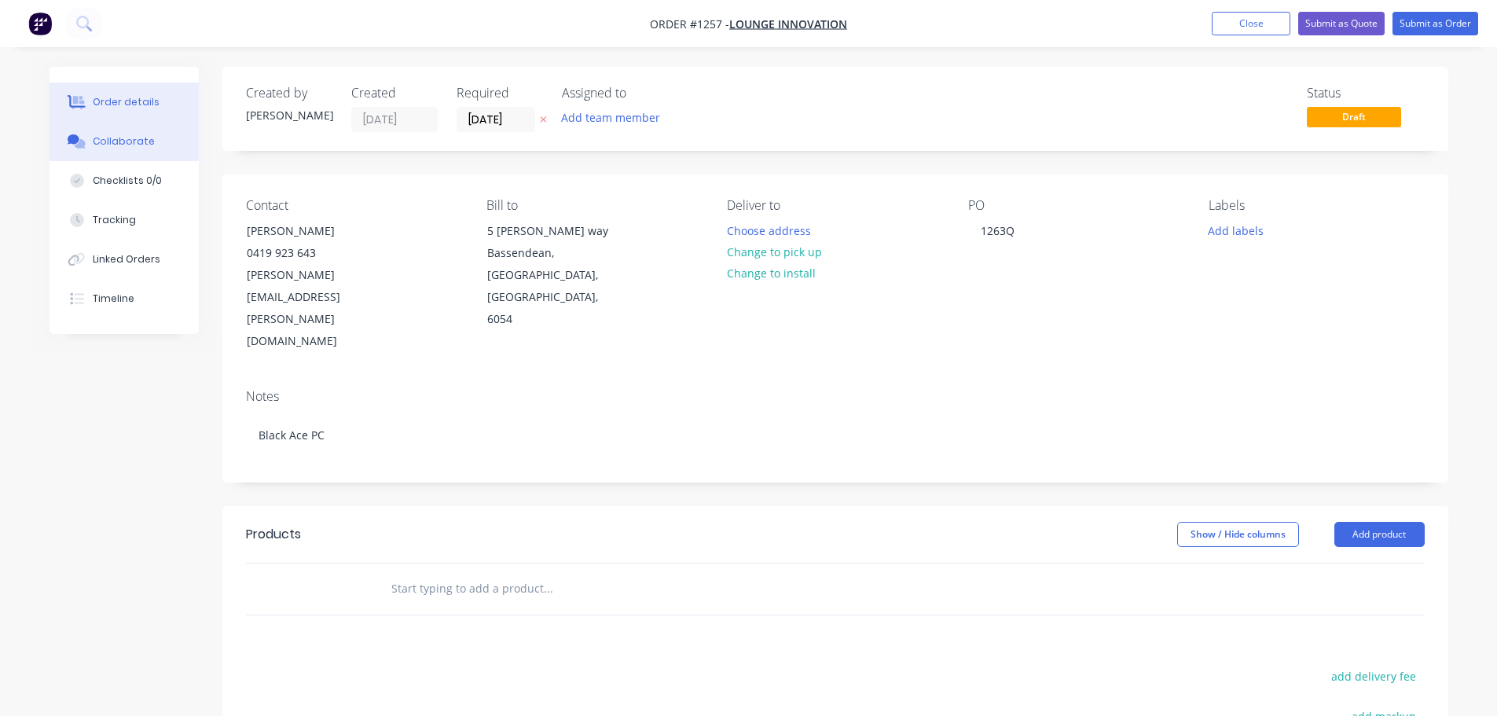
click at [134, 136] on div "Collaborate" at bounding box center [124, 141] width 62 height 14
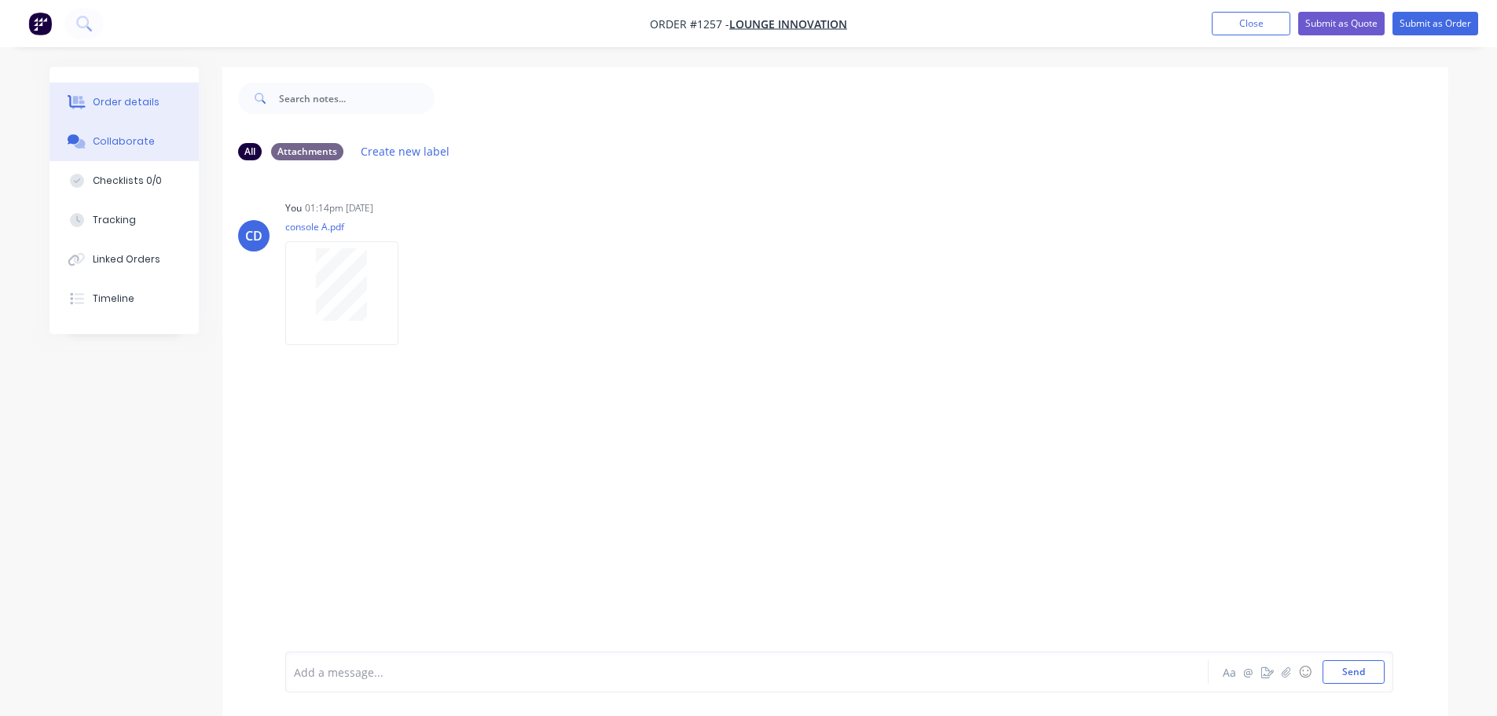
click at [137, 108] on div "Order details" at bounding box center [126, 102] width 67 height 14
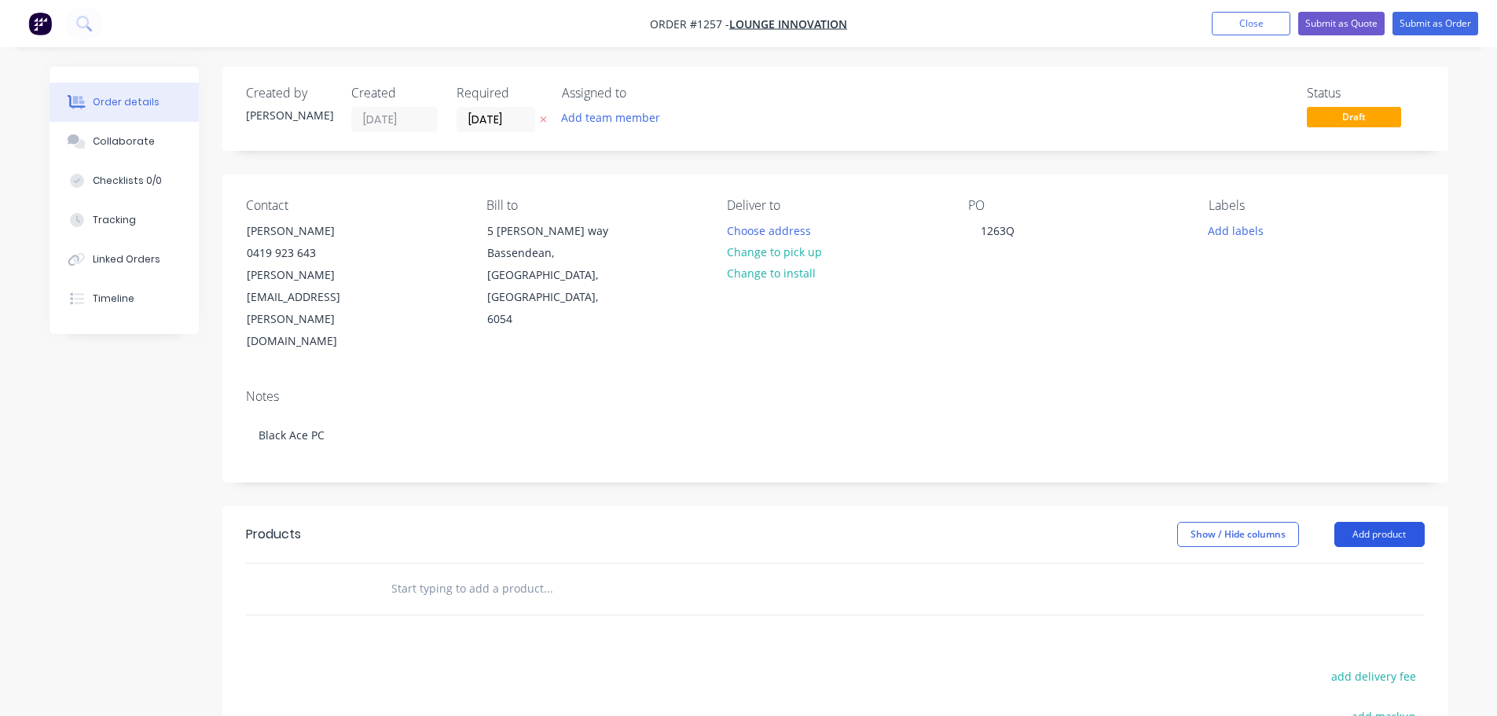
click at [1392, 522] on button "Add product" at bounding box center [1379, 534] width 90 height 25
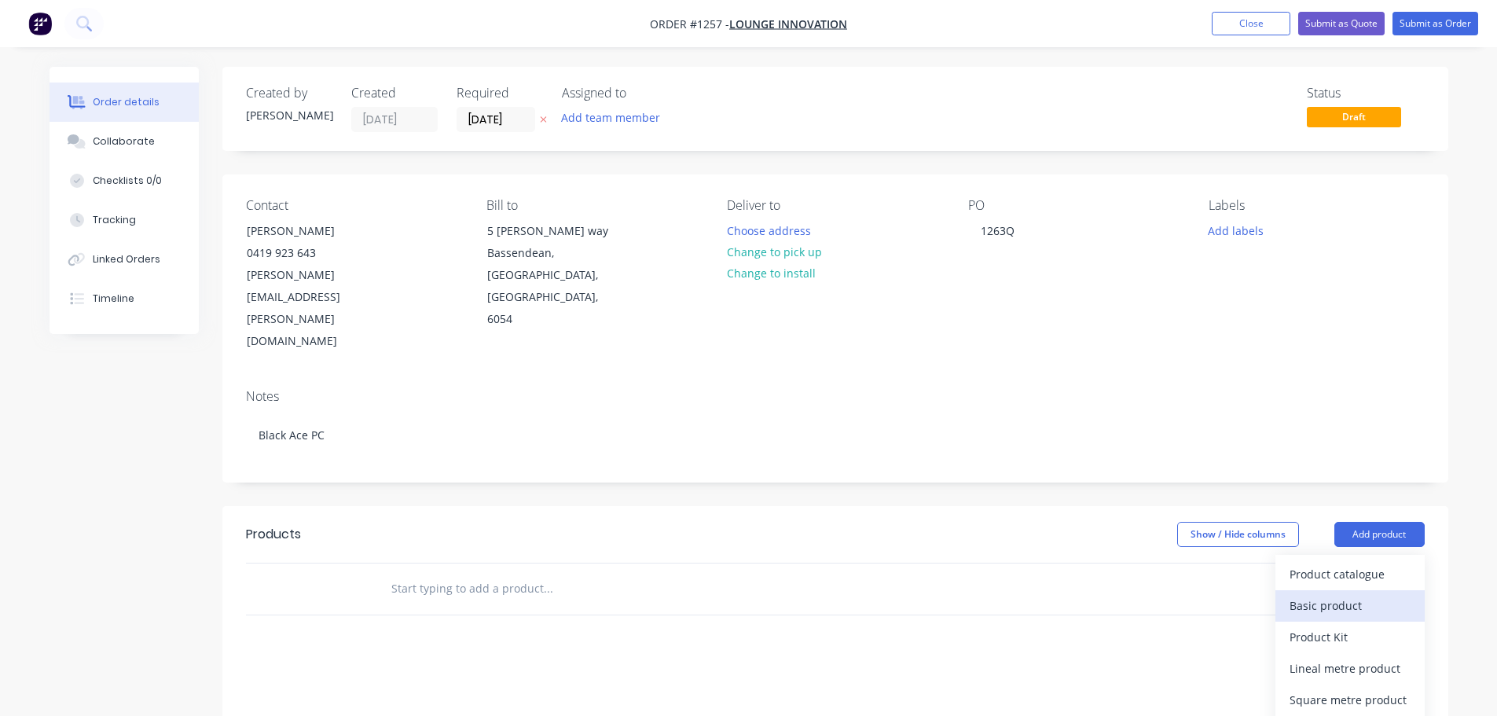
click at [1344, 594] on div "Basic product" at bounding box center [1350, 605] width 121 height 23
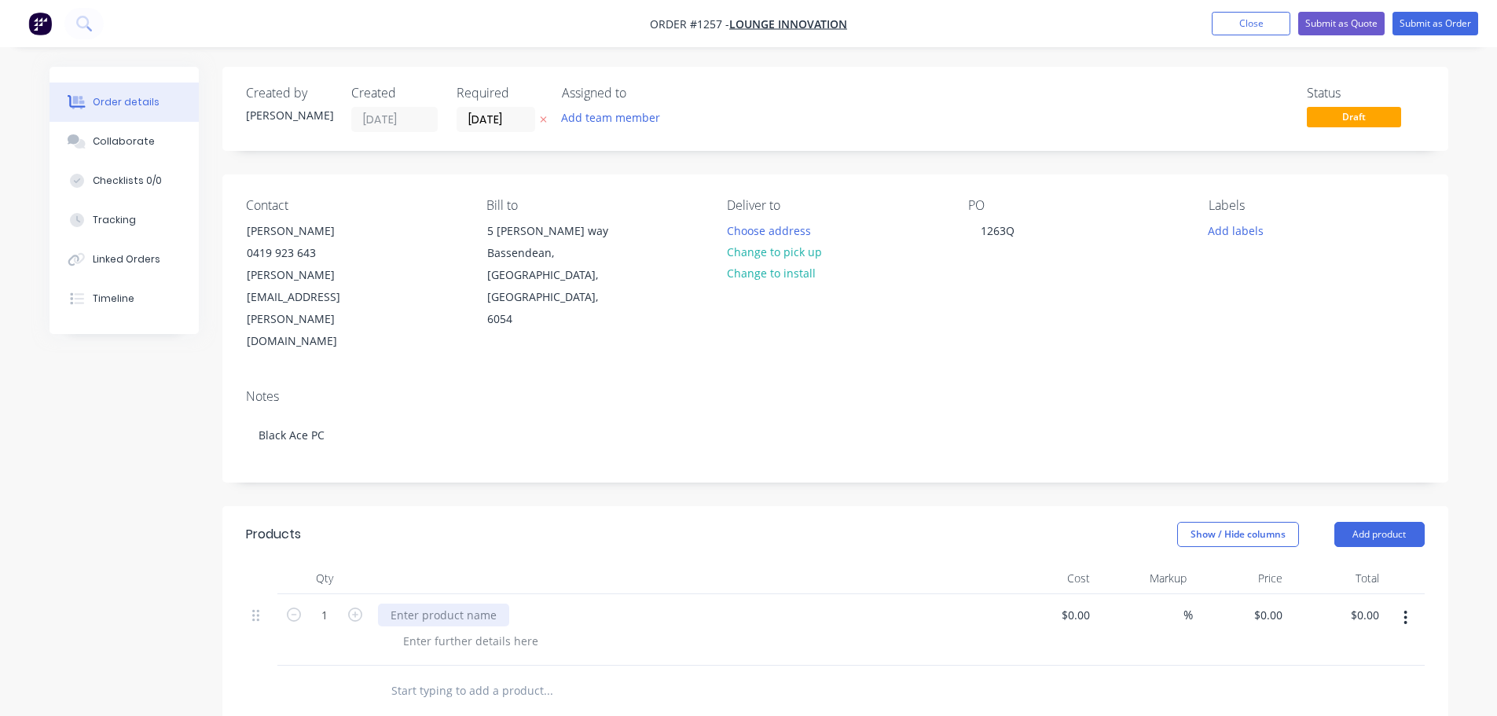
click at [468, 603] on div at bounding box center [443, 614] width 131 height 23
drag, startPoint x: 464, startPoint y: 557, endPoint x: 456, endPoint y: 571, distance: 16.2
click at [463, 603] on div "Console table - 20 mm tube" at bounding box center [463, 614] width 171 height 23
click at [456, 629] on div at bounding box center [471, 640] width 160 height 23
click at [453, 629] on div "2000 x 700x 400 mm" at bounding box center [457, 640] width 132 height 23
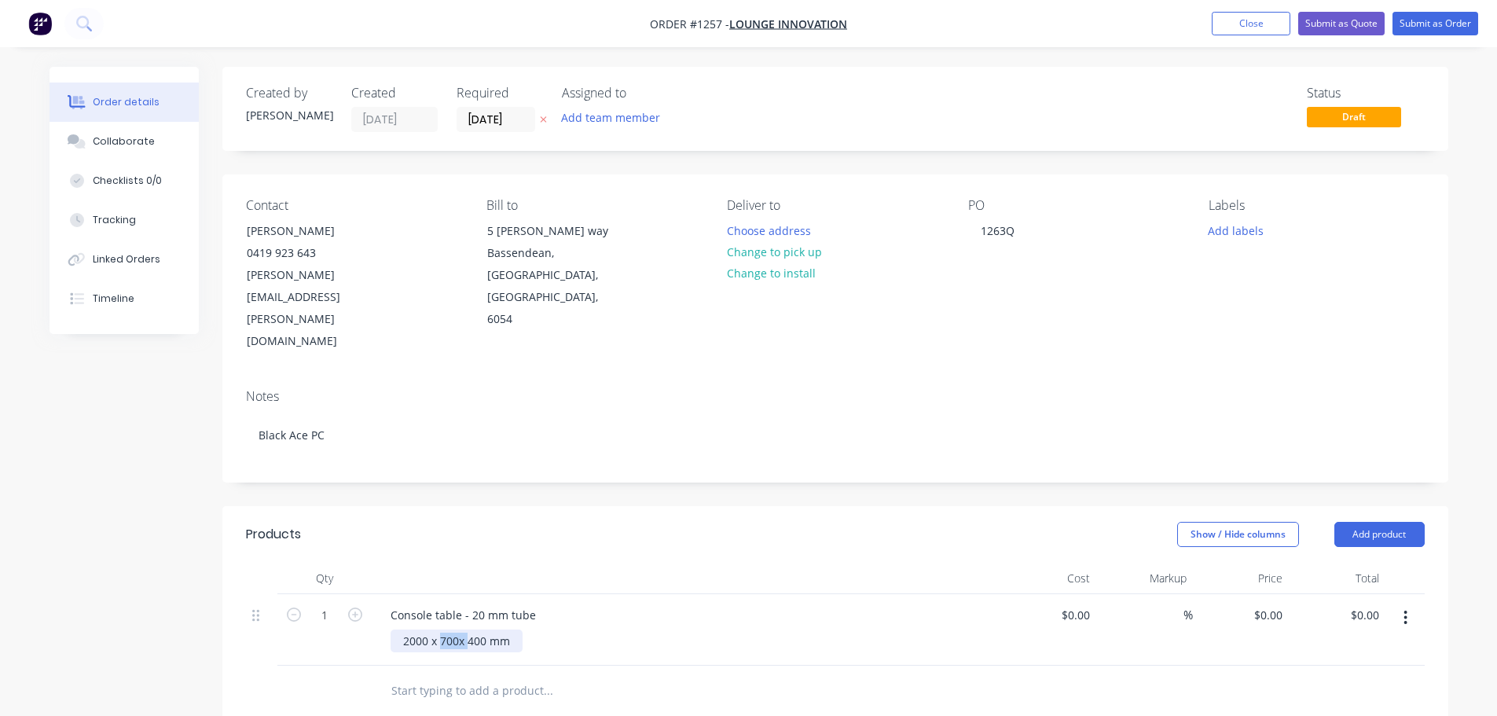
click at [453, 629] on div "2000 x 700x 400 mm" at bounding box center [457, 640] width 132 height 23
drag, startPoint x: 531, startPoint y: 554, endPoint x: 536, endPoint y: 547, distance: 8.5
click at [534, 603] on div "Console table - 20 mm tube" at bounding box center [463, 614] width 171 height 23
click at [579, 629] on div "2000 x 400 x 700 mm high - caps" at bounding box center [489, 640] width 196 height 23
click at [677, 629] on div "2000 x 400 x 700 mm high - caps - rail up 100 mm - tag sto top" at bounding box center [567, 640] width 353 height 23
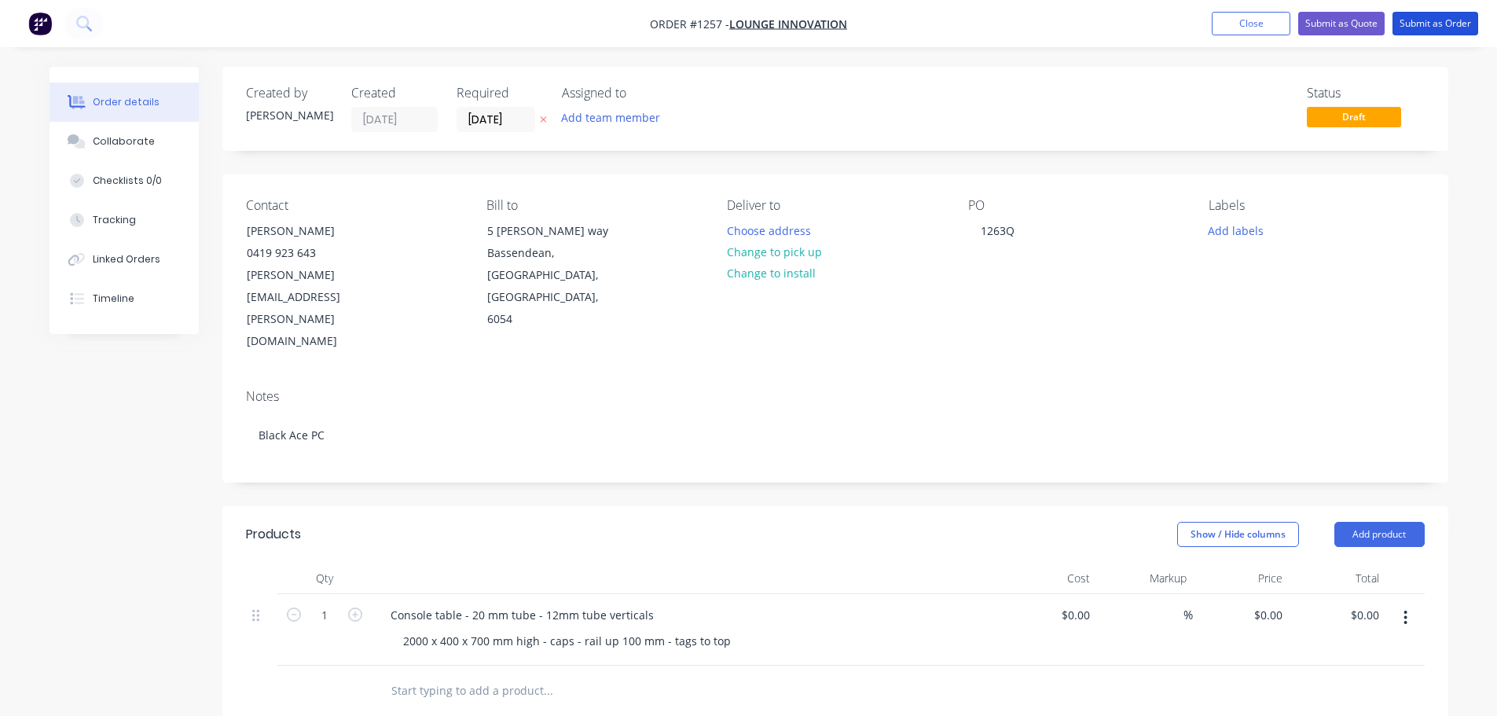
drag, startPoint x: 1425, startPoint y: 18, endPoint x: 1389, endPoint y: 89, distance: 79.4
click at [1428, 15] on button "Submit as Order" at bounding box center [1435, 24] width 86 height 24
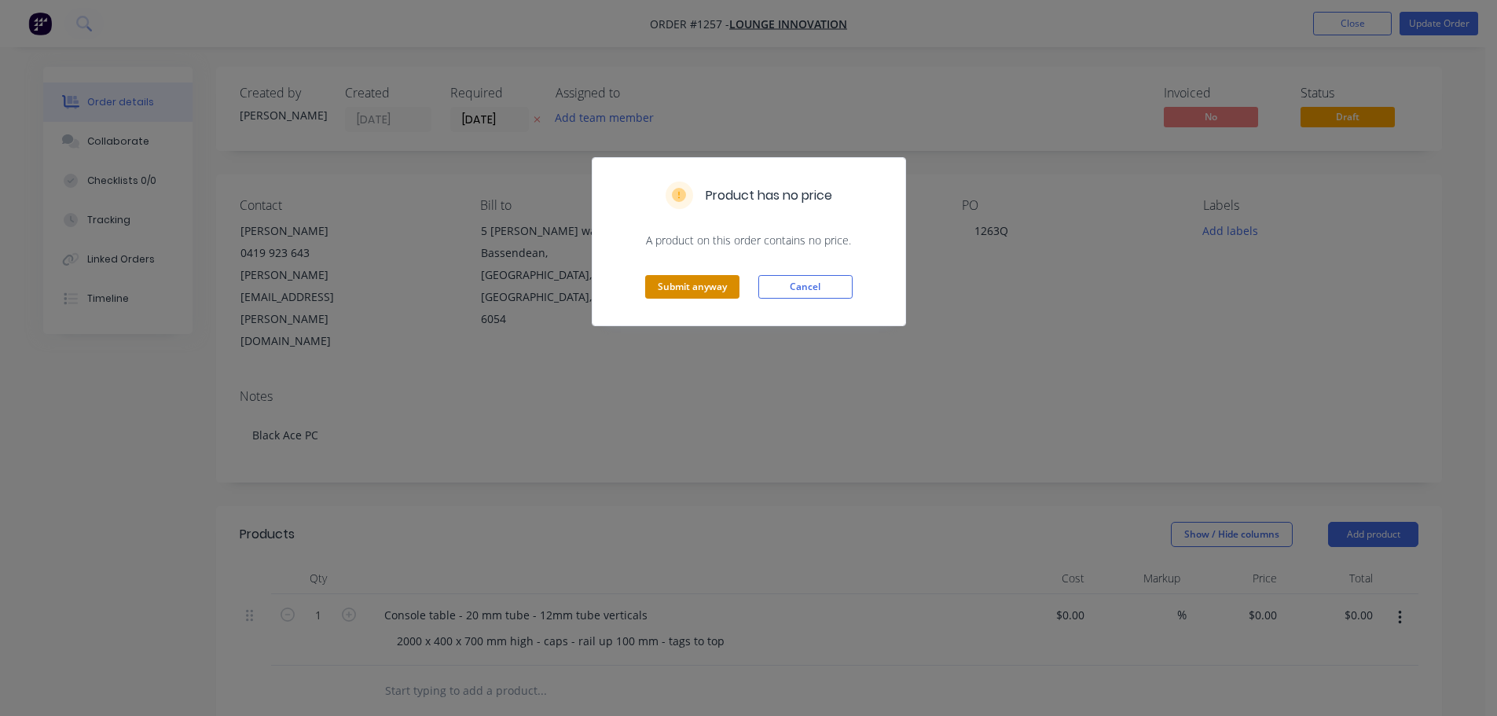
click at [689, 289] on button "Submit anyway" at bounding box center [692, 287] width 94 height 24
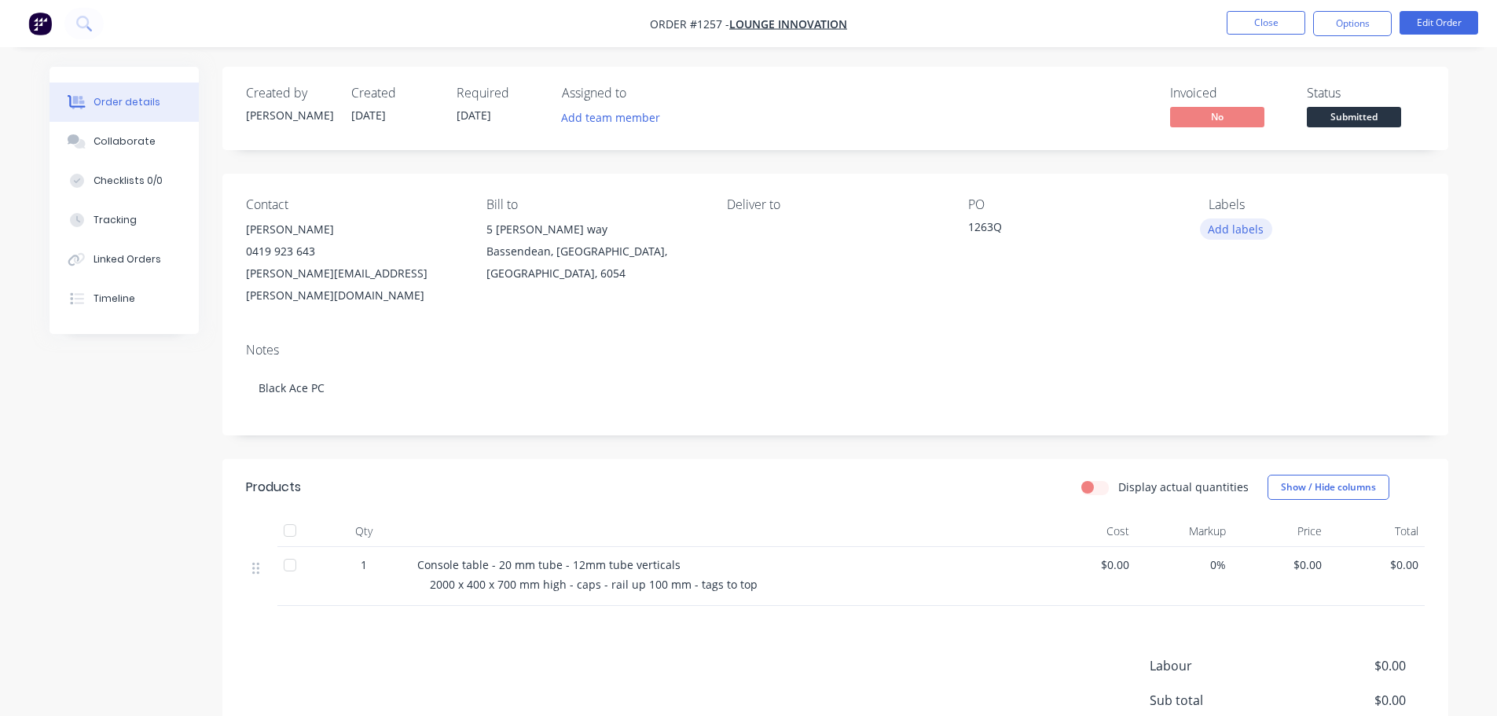
click at [1242, 223] on button "Add labels" at bounding box center [1236, 228] width 72 height 21
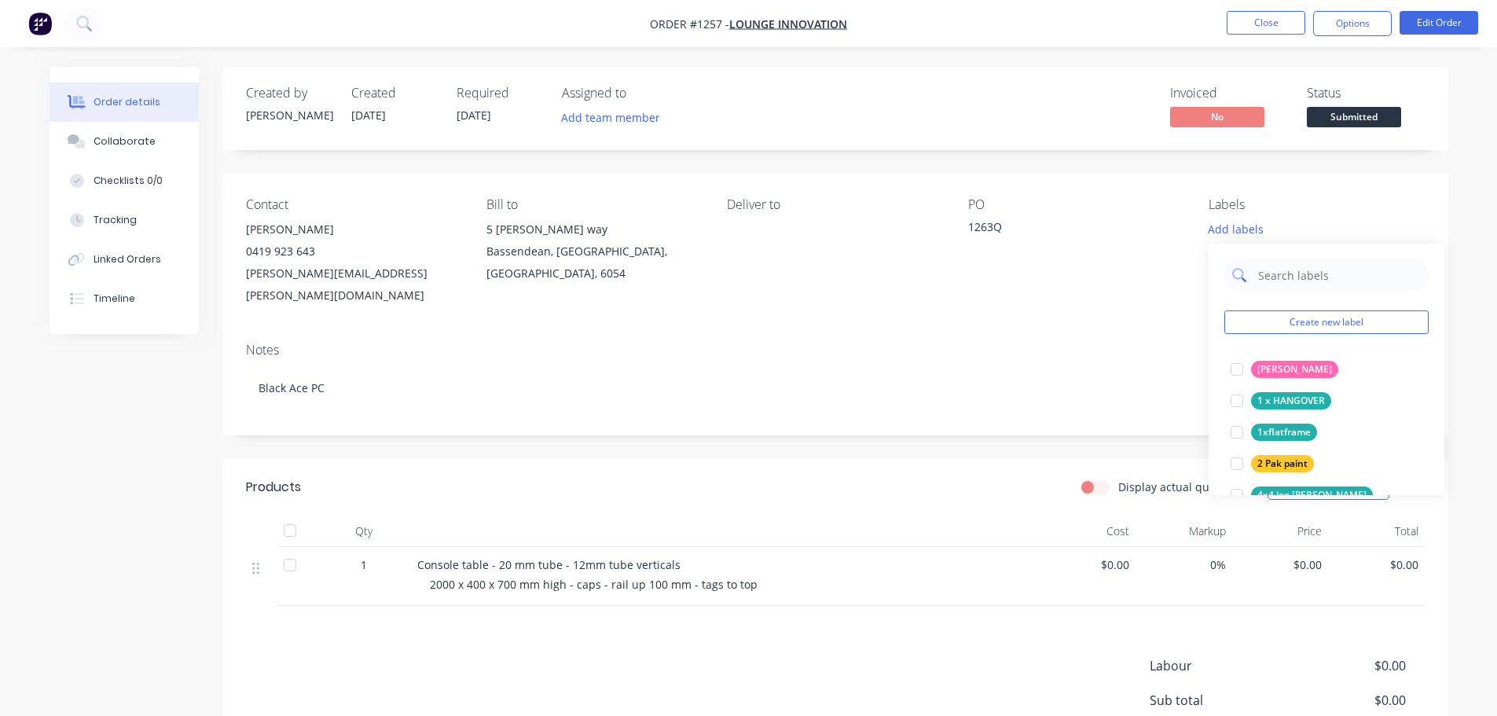
click at [1291, 270] on input "text" at bounding box center [1338, 274] width 164 height 31
type input "po"
drag, startPoint x: 1298, startPoint y: 368, endPoint x: 1300, endPoint y: 347, distance: 21.3
click at [1298, 368] on div "Powdercoating" at bounding box center [1291, 369] width 80 height 17
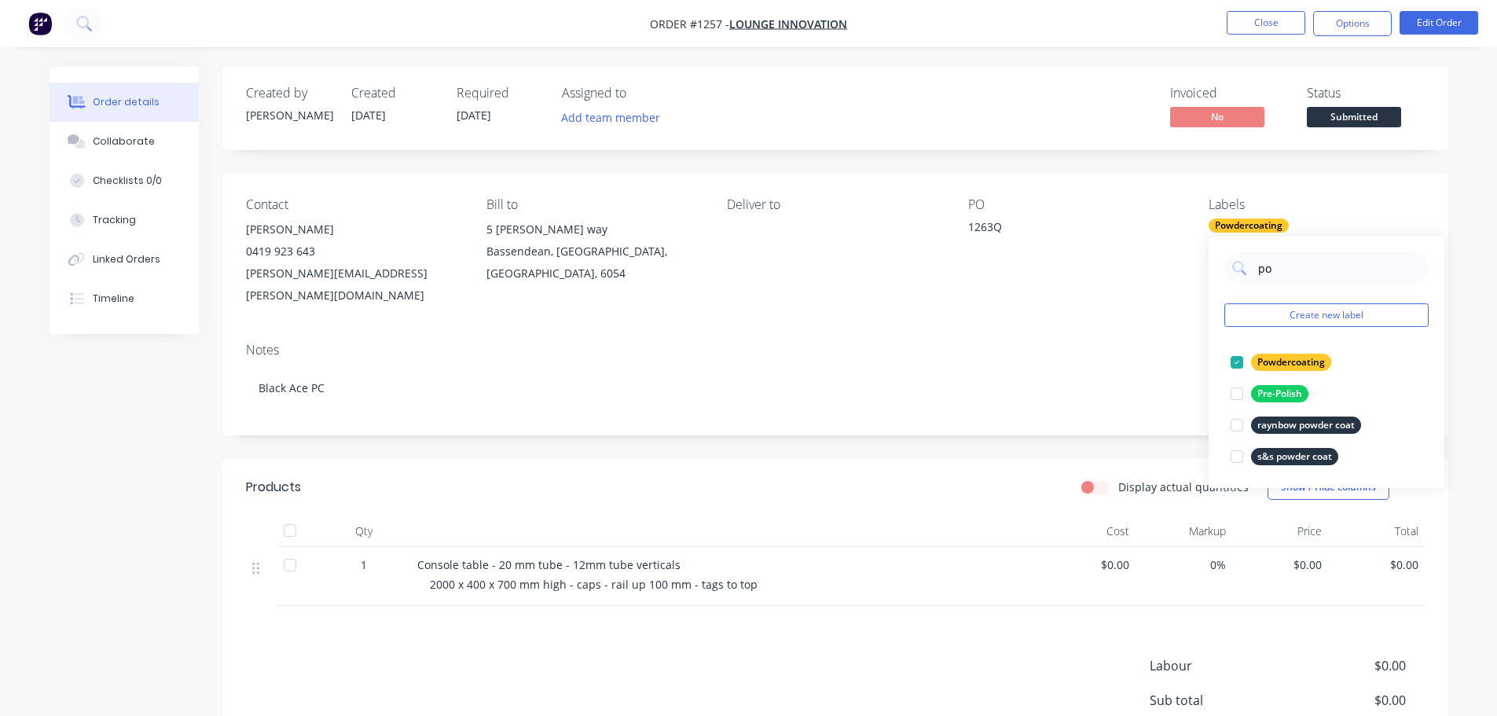
click at [1325, 227] on div "Powdercoating" at bounding box center [1316, 225] width 215 height 14
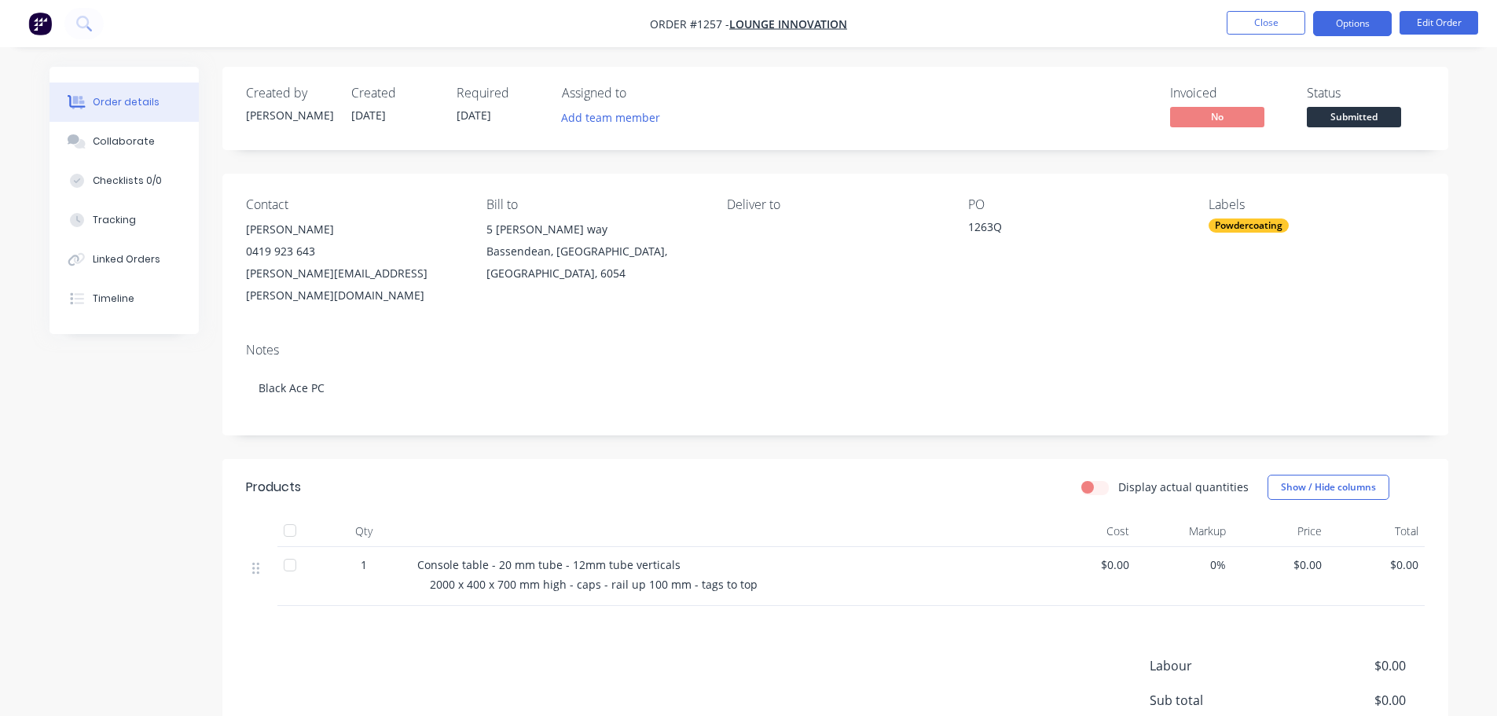
click at [1343, 28] on button "Options" at bounding box center [1352, 23] width 79 height 25
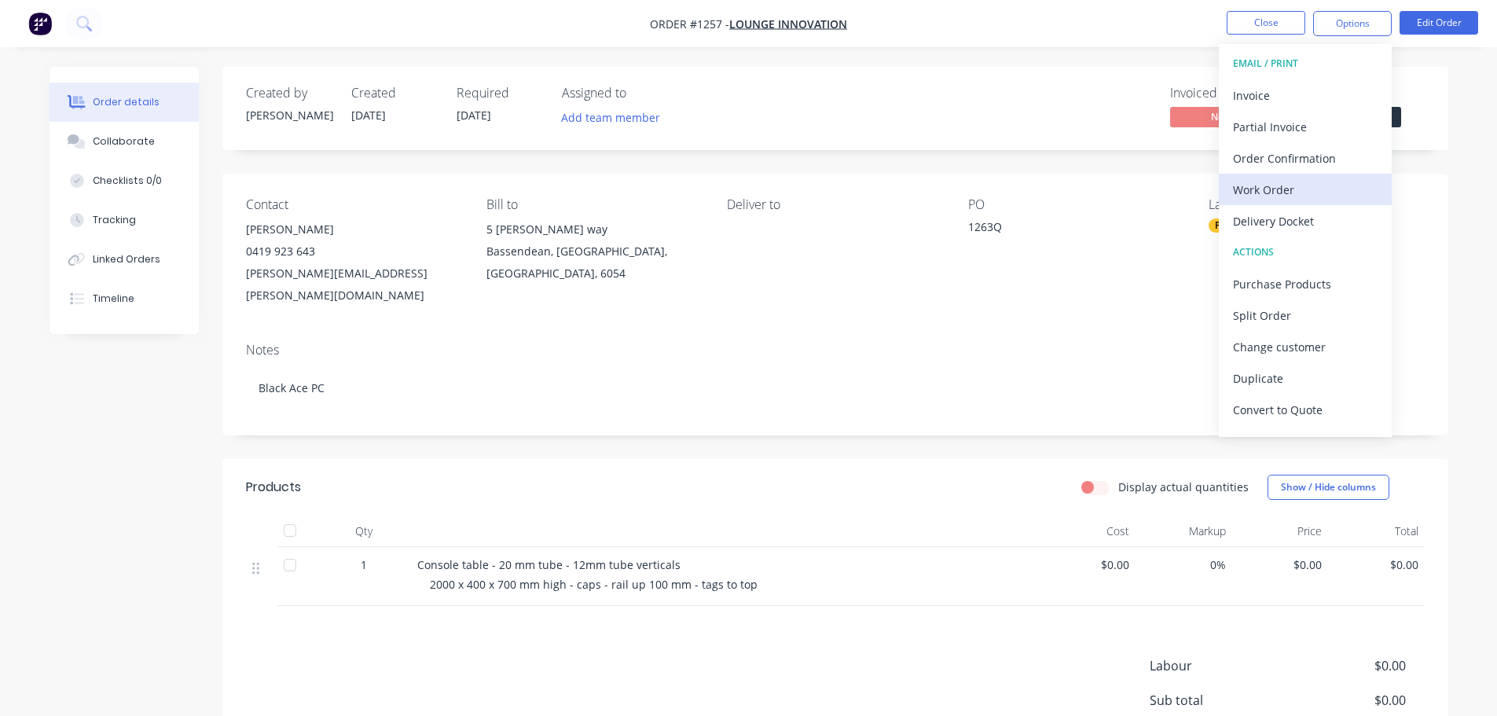
click at [1270, 188] on div "Work Order" at bounding box center [1305, 189] width 145 height 23
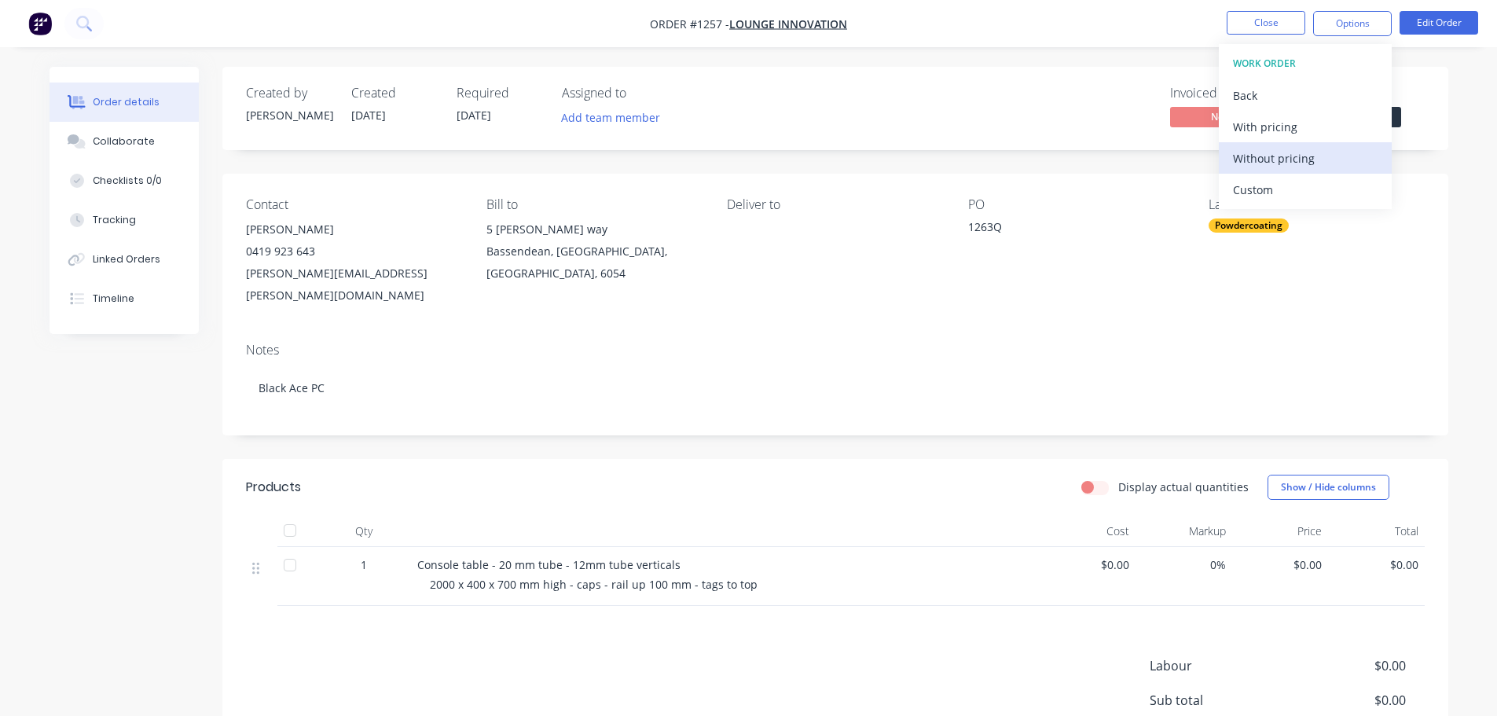
click at [1280, 157] on div "Without pricing" at bounding box center [1305, 158] width 145 height 23
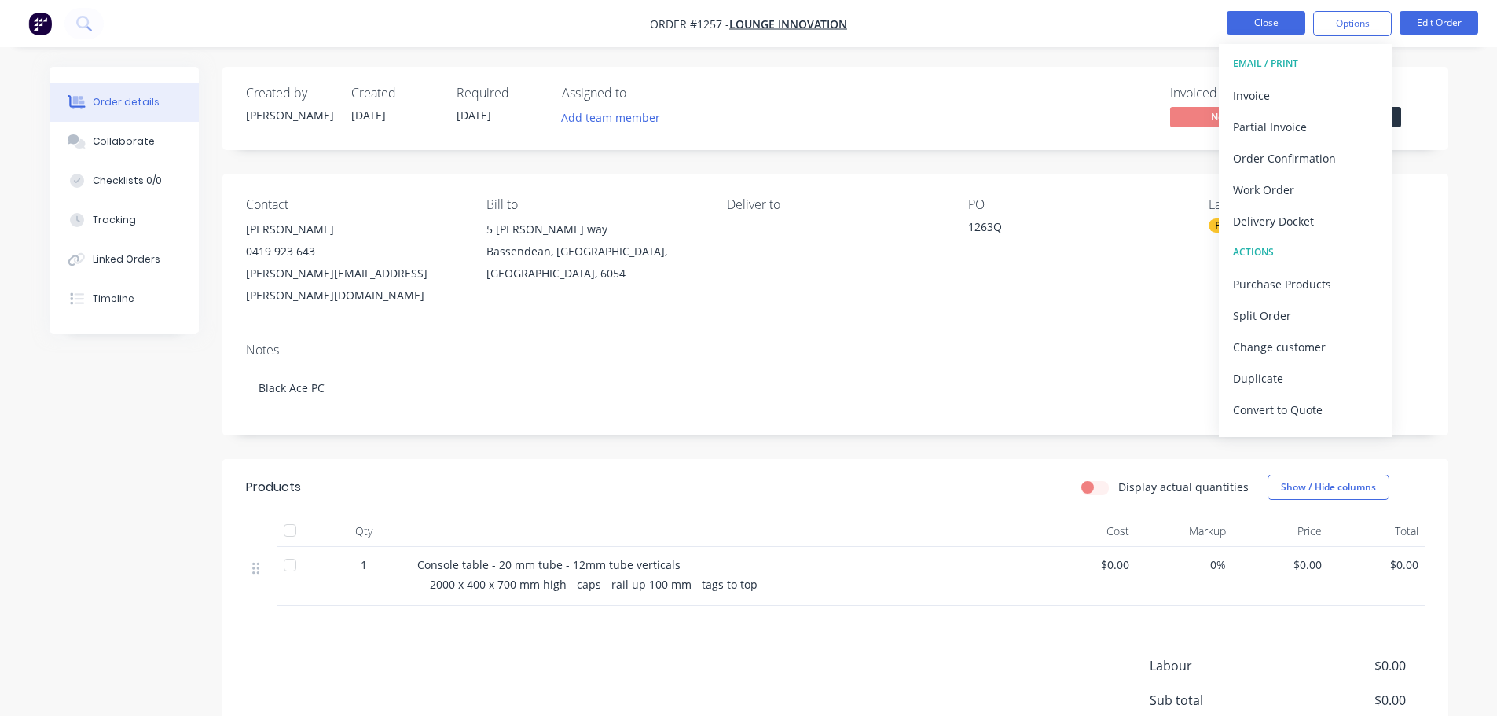
click at [1264, 23] on button "Close" at bounding box center [1266, 23] width 79 height 24
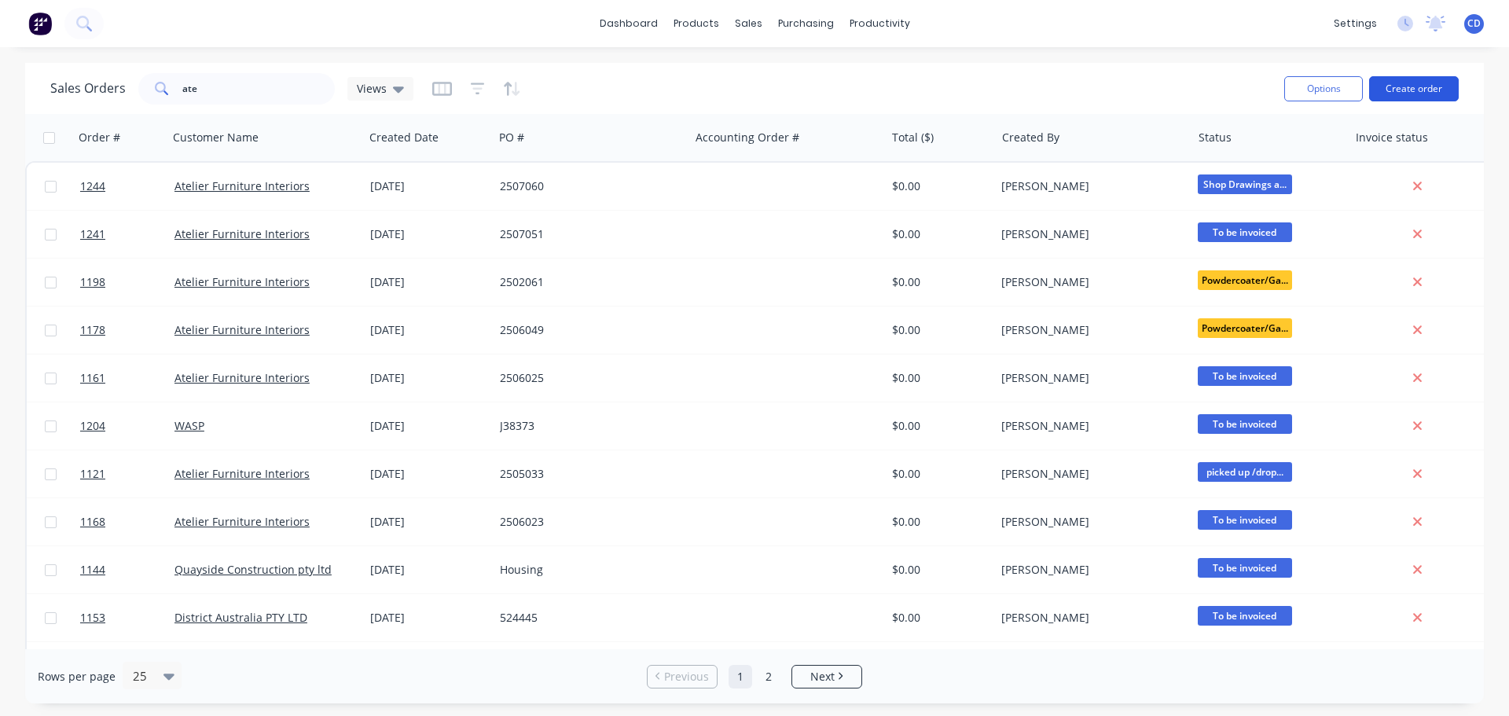
click at [1424, 94] on button "Create order" at bounding box center [1414, 88] width 90 height 25
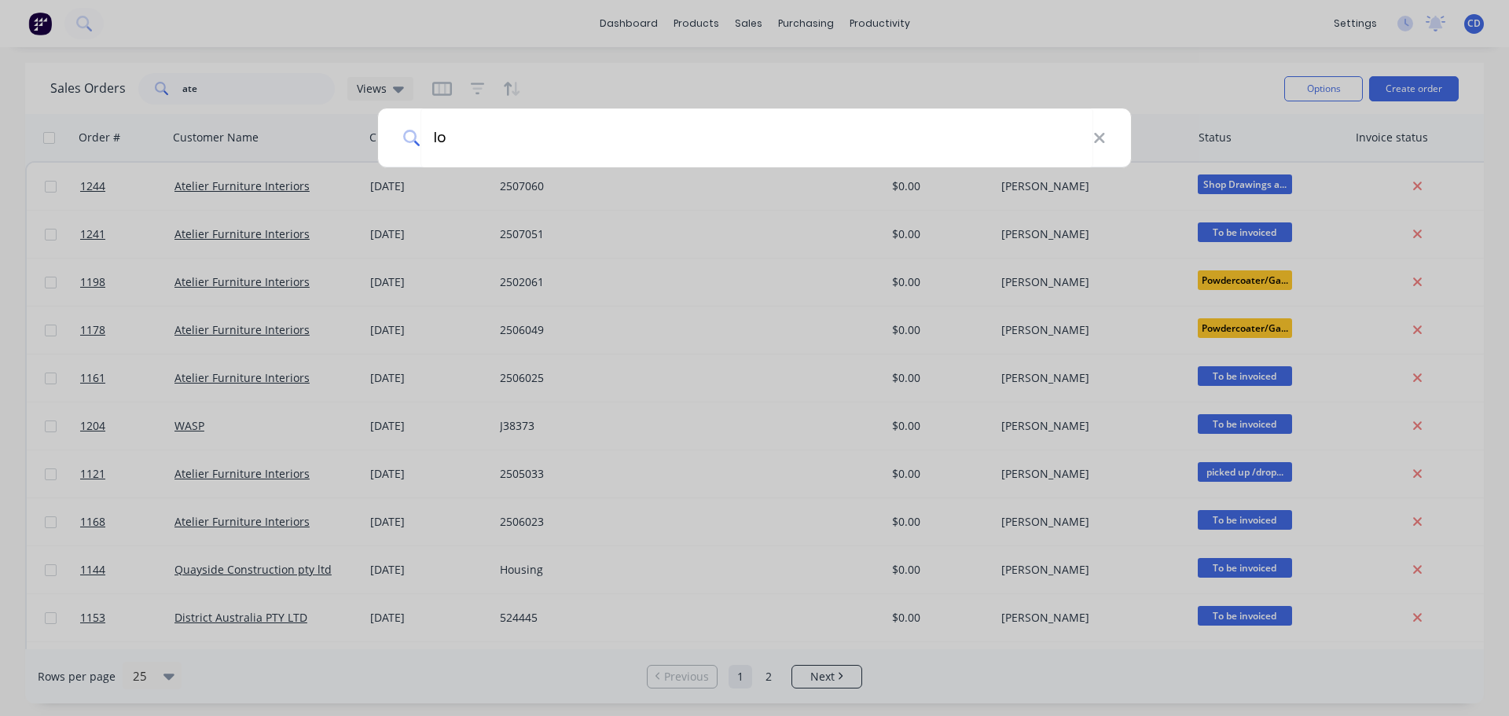
type input "[PERSON_NAME]"
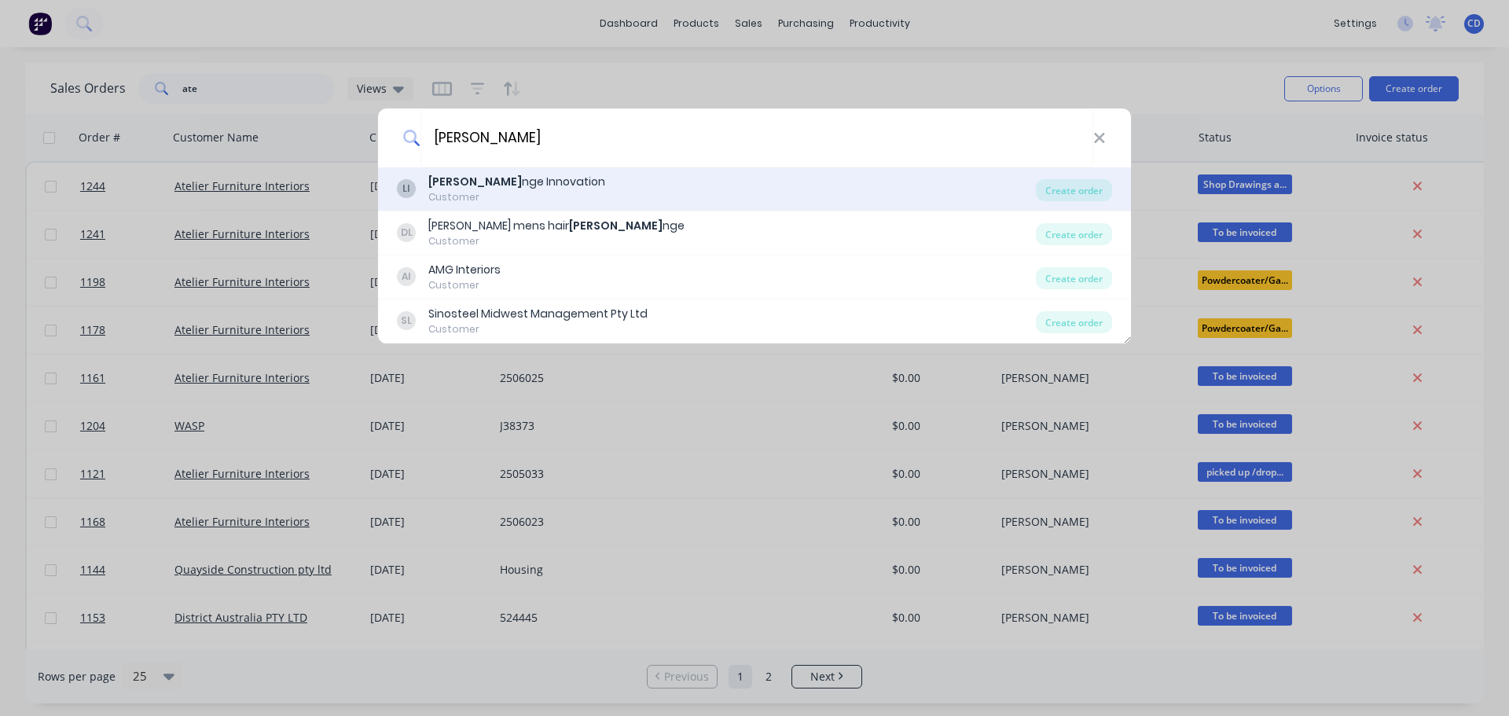
drag, startPoint x: 511, startPoint y: 186, endPoint x: 501, endPoint y: 178, distance: 12.9
click at [501, 178] on div "[PERSON_NAME] nge Innovation" at bounding box center [516, 182] width 177 height 17
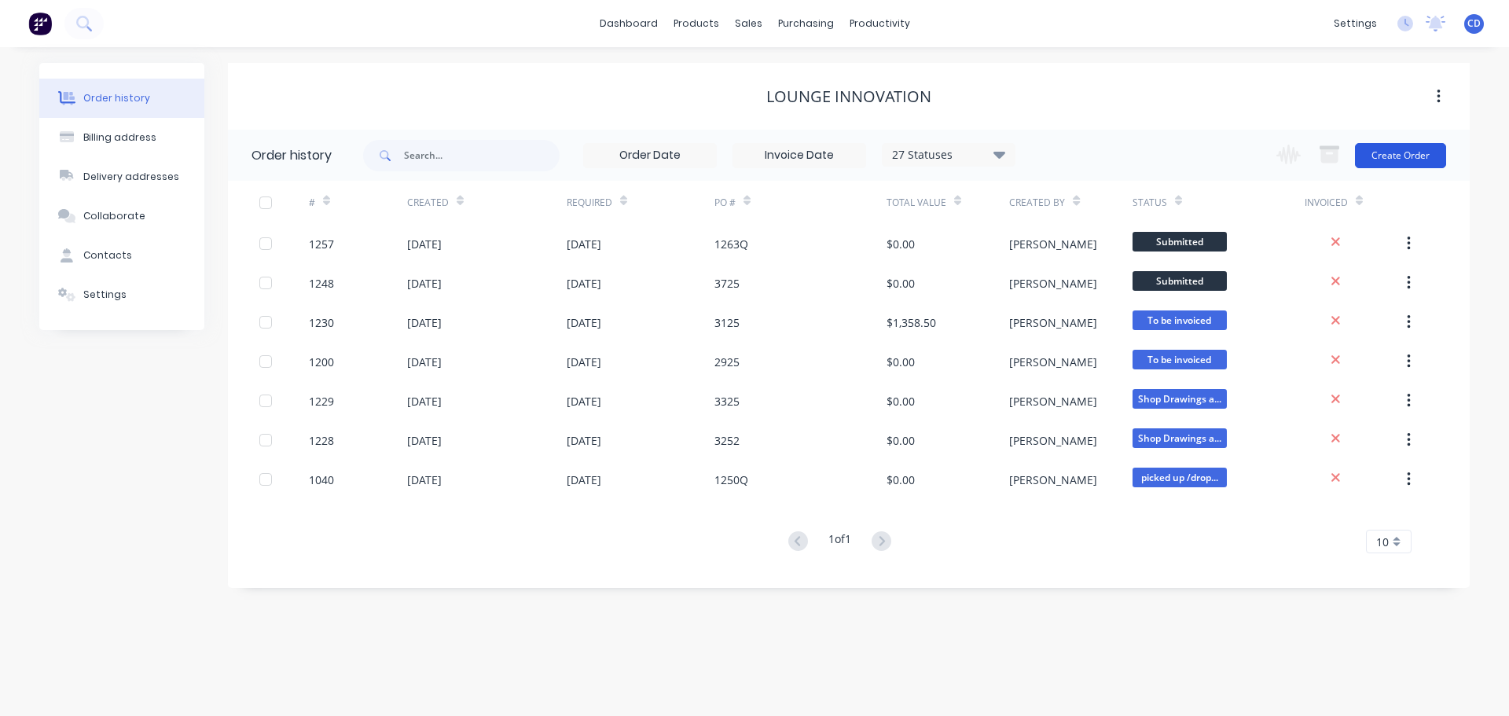
click at [1382, 150] on button "Create Order" at bounding box center [1400, 155] width 91 height 25
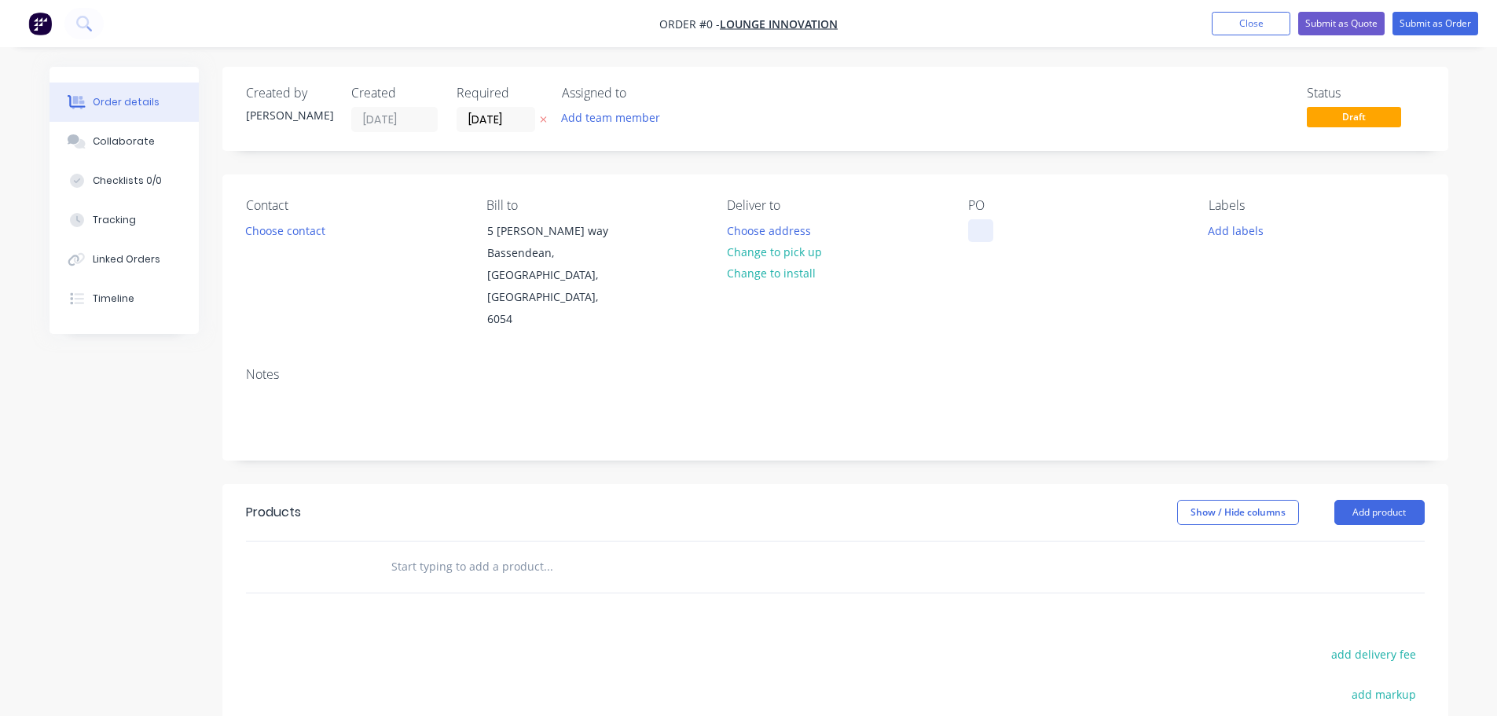
click at [988, 223] on div at bounding box center [980, 230] width 25 height 23
click at [155, 145] on button "Collaborate" at bounding box center [124, 141] width 149 height 39
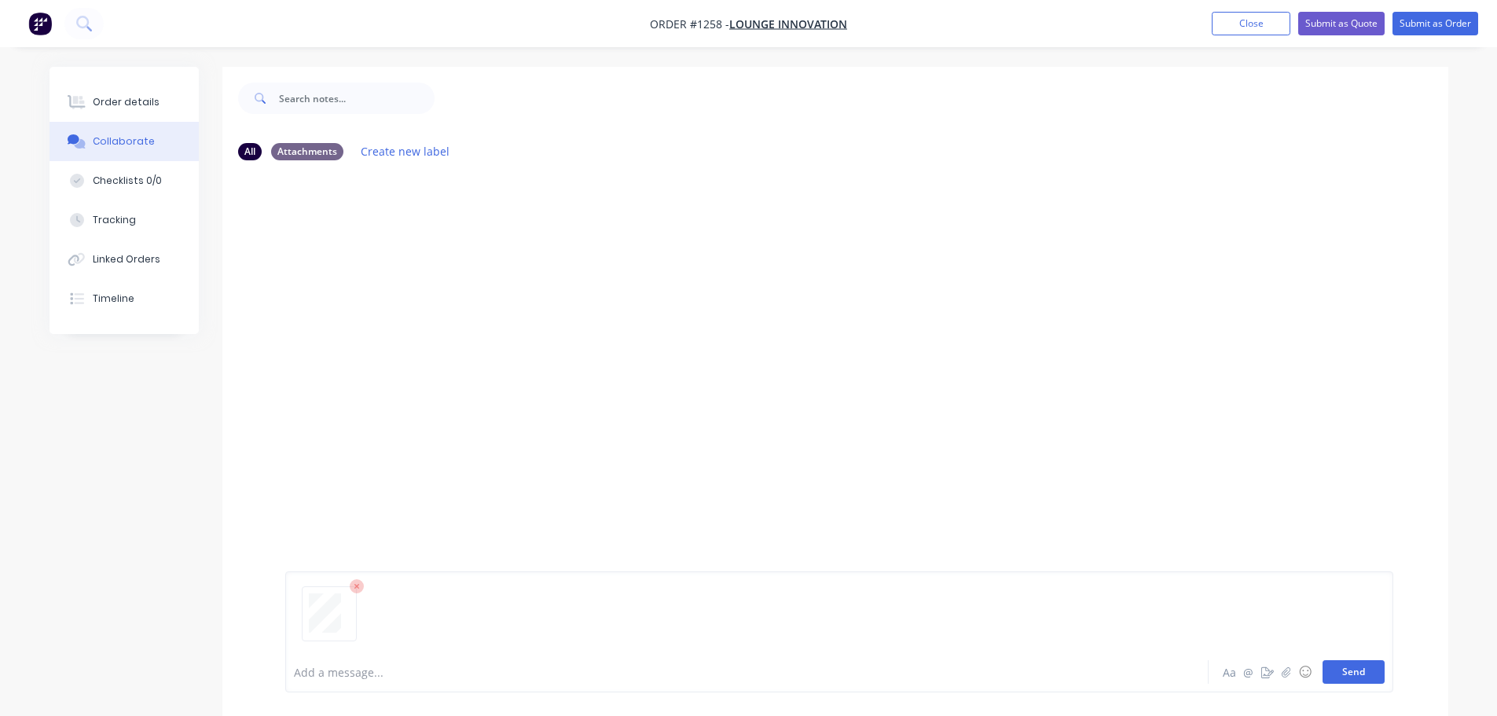
click at [1348, 677] on button "Send" at bounding box center [1354, 672] width 62 height 24
click at [124, 104] on div "Order details" at bounding box center [126, 102] width 67 height 14
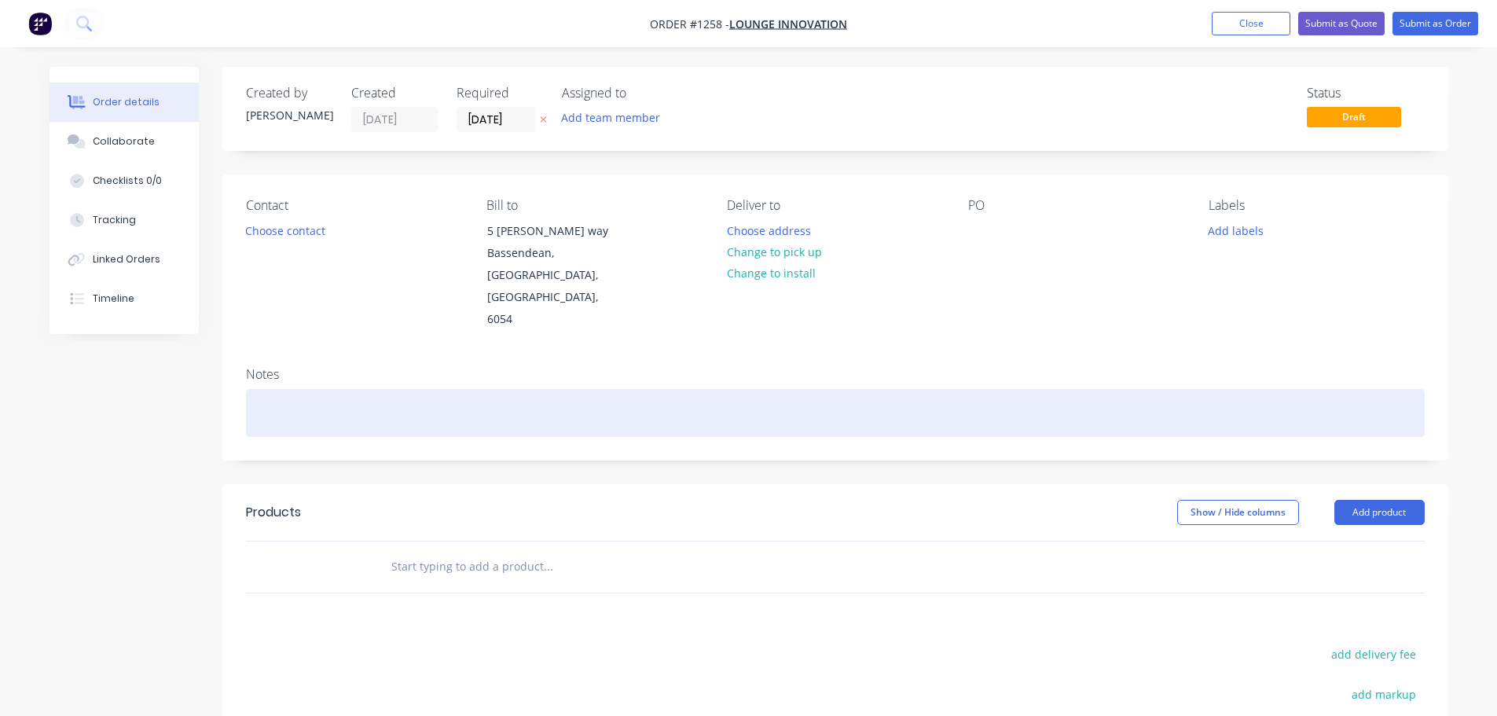
click at [321, 389] on div at bounding box center [835, 413] width 1179 height 48
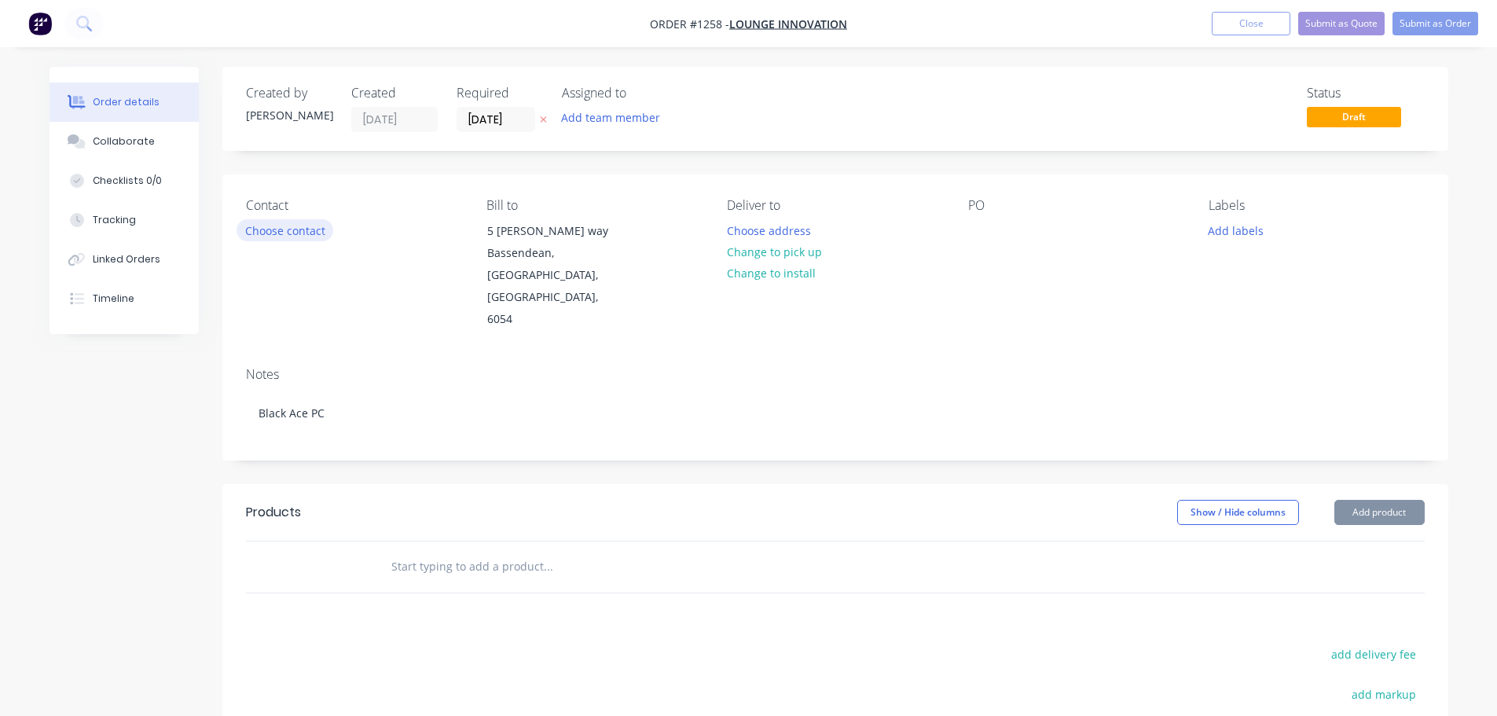
click at [296, 228] on button "Choose contact" at bounding box center [285, 229] width 97 height 21
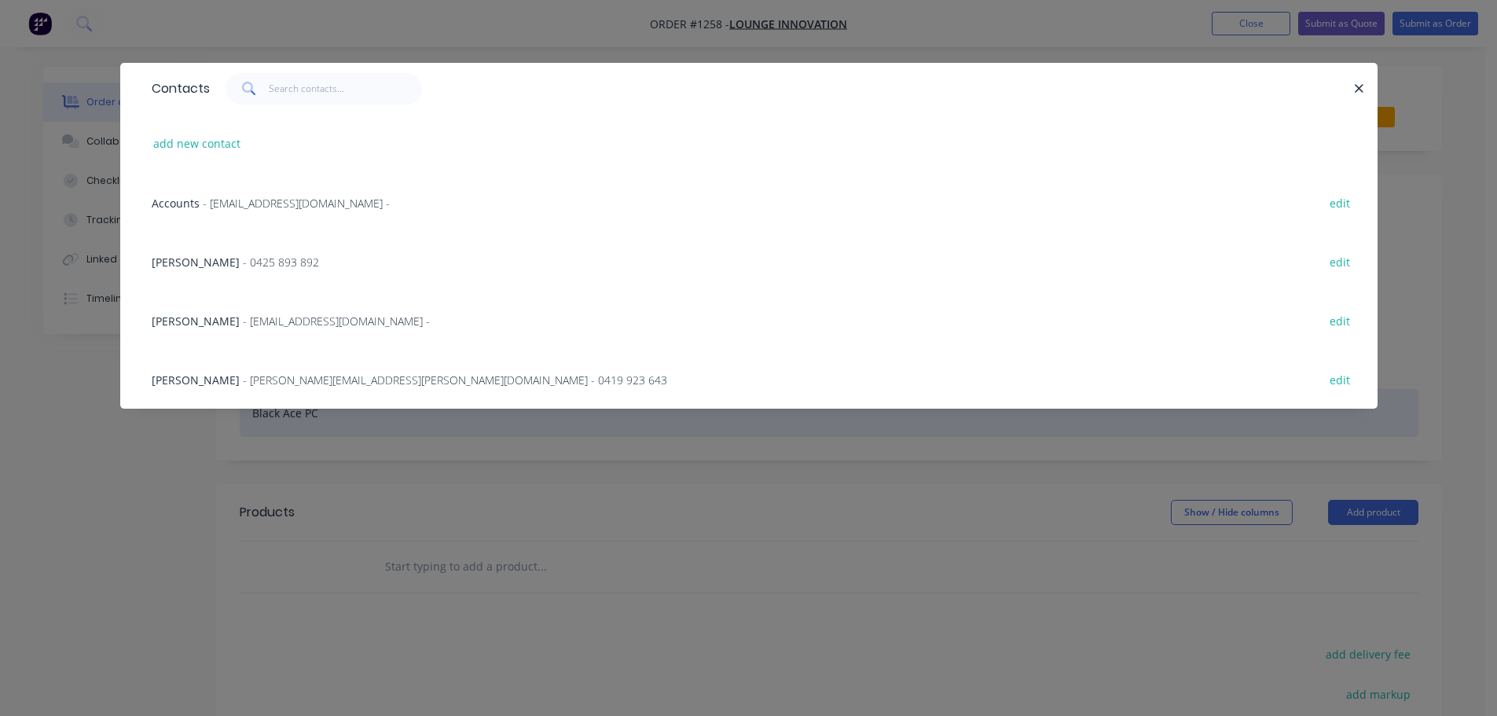
click at [247, 376] on span "- [PERSON_NAME][EMAIL_ADDRESS][PERSON_NAME][DOMAIN_NAME] - 0419 923 643" at bounding box center [455, 379] width 424 height 15
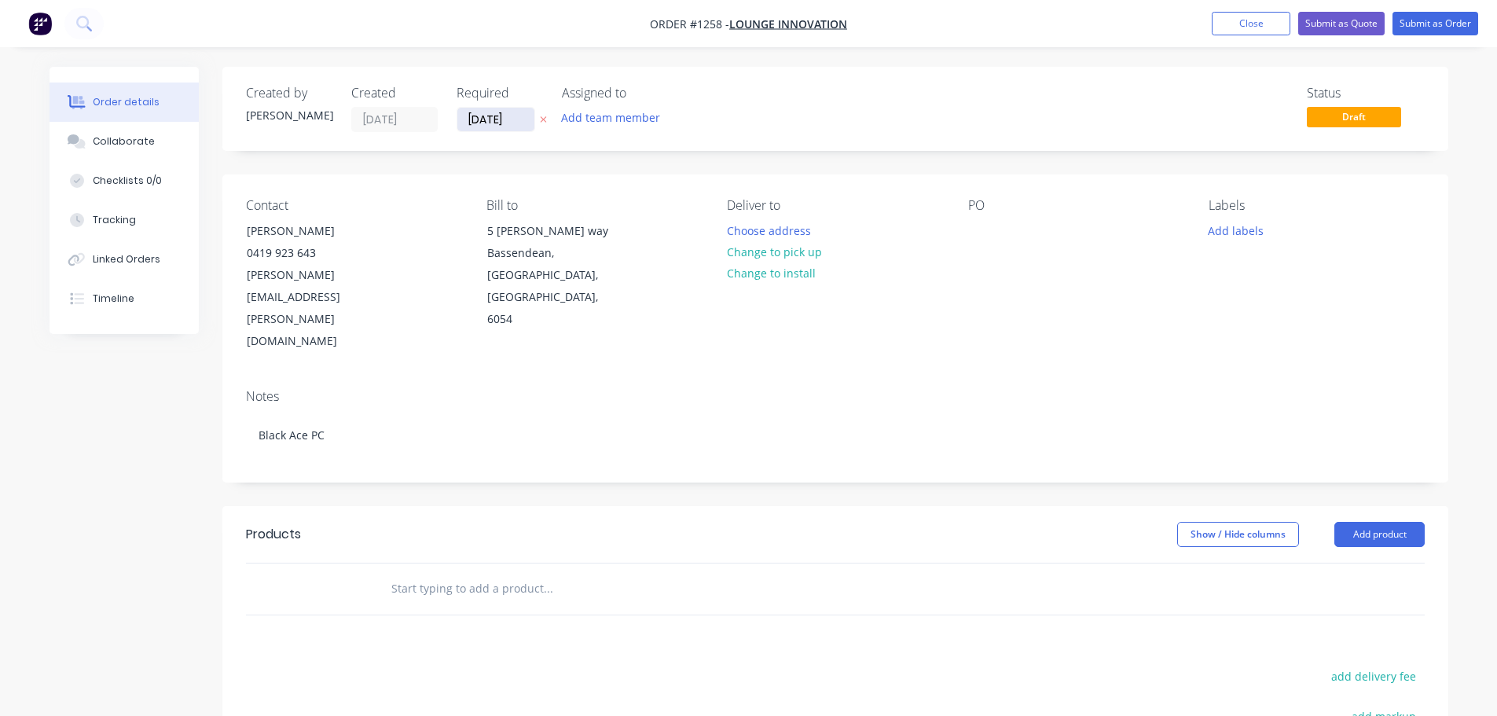
click at [504, 114] on input "[DATE]" at bounding box center [495, 120] width 77 height 24
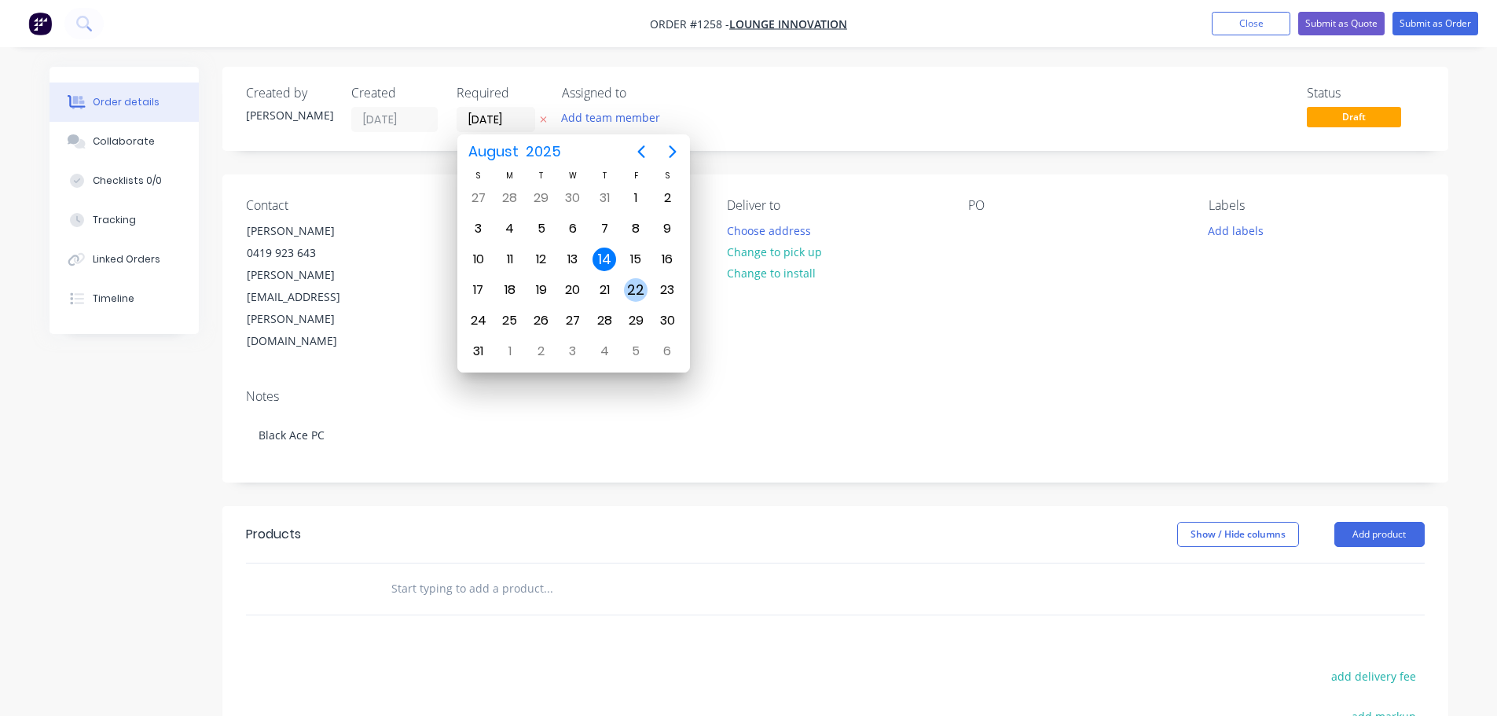
click at [641, 287] on div "22" at bounding box center [636, 290] width 24 height 24
type input "[DATE]"
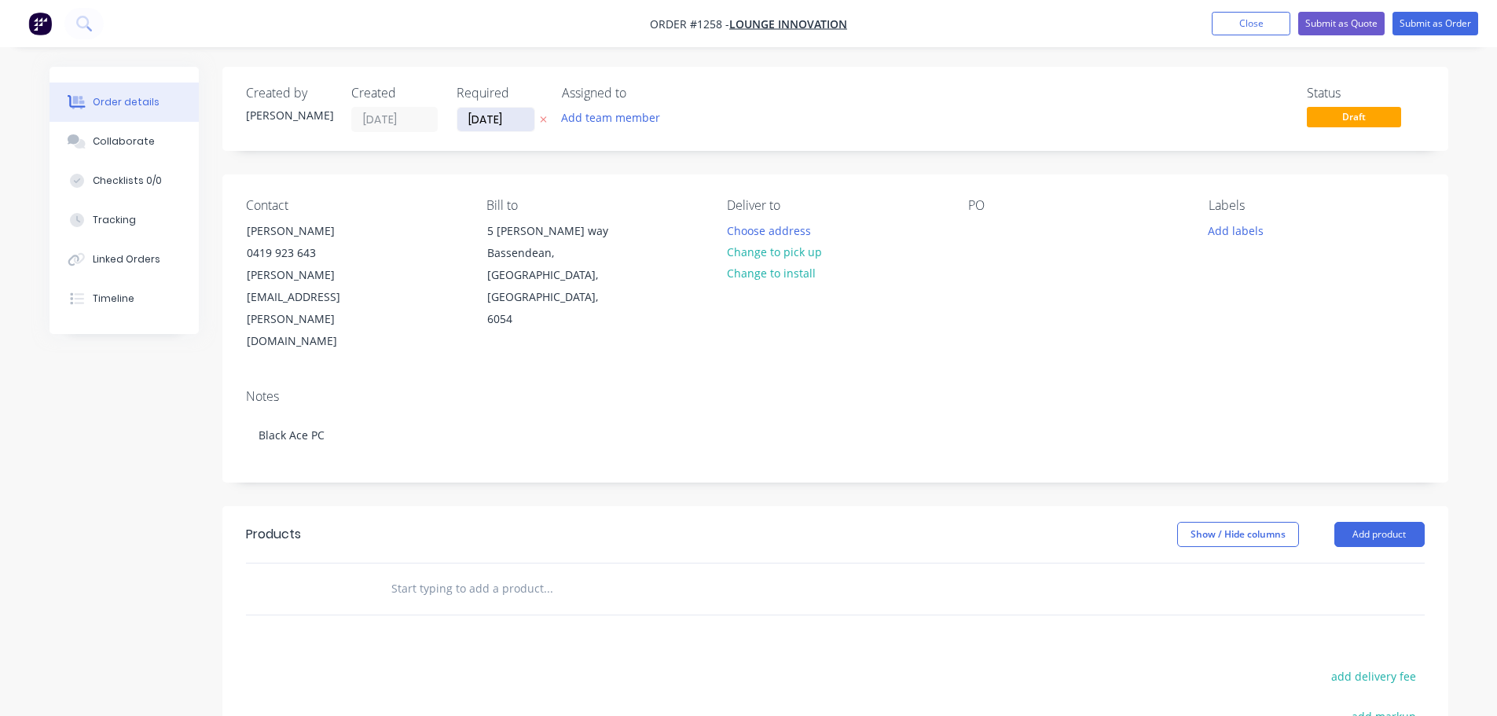
click at [499, 119] on input "[DATE]" at bounding box center [495, 120] width 77 height 24
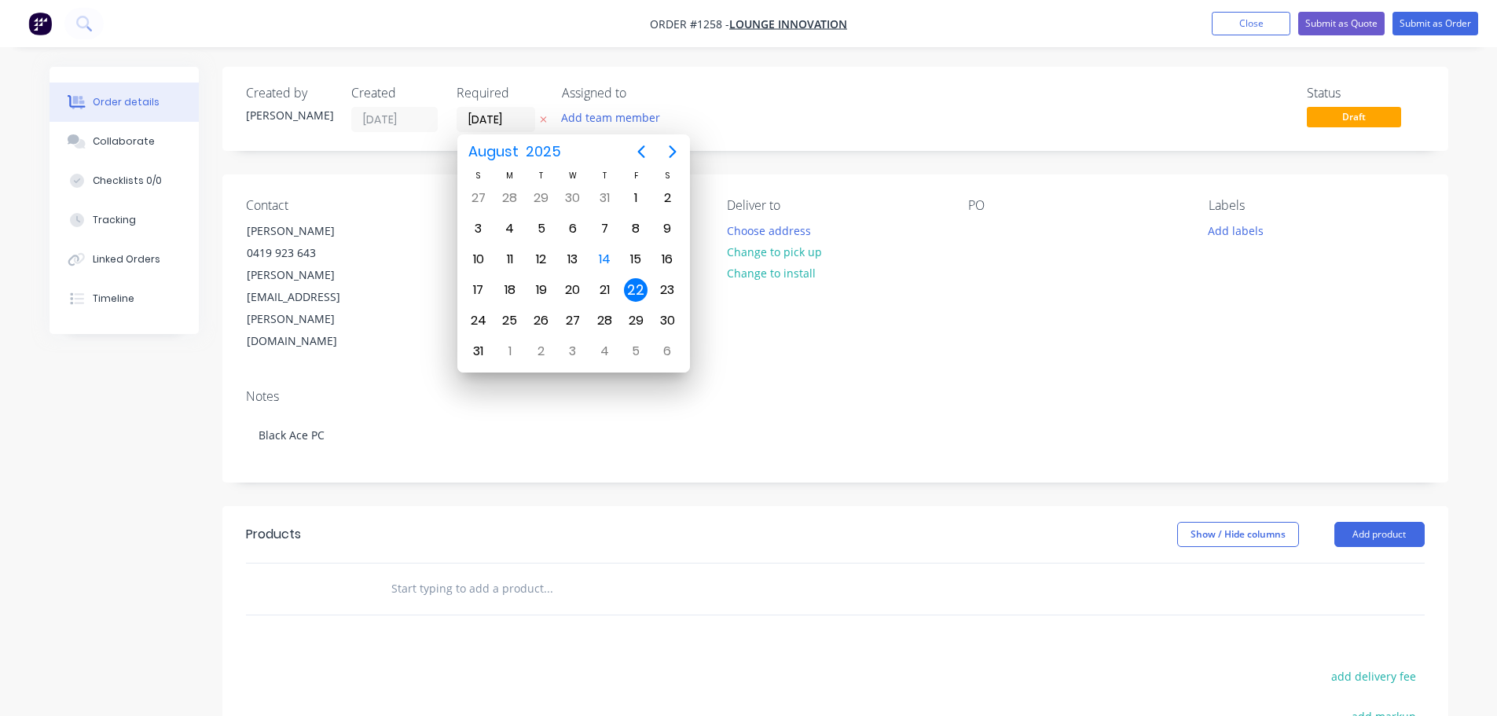
click at [924, 252] on div "Deliver to Choose address Change to pick up Change to install" at bounding box center [834, 275] width 215 height 155
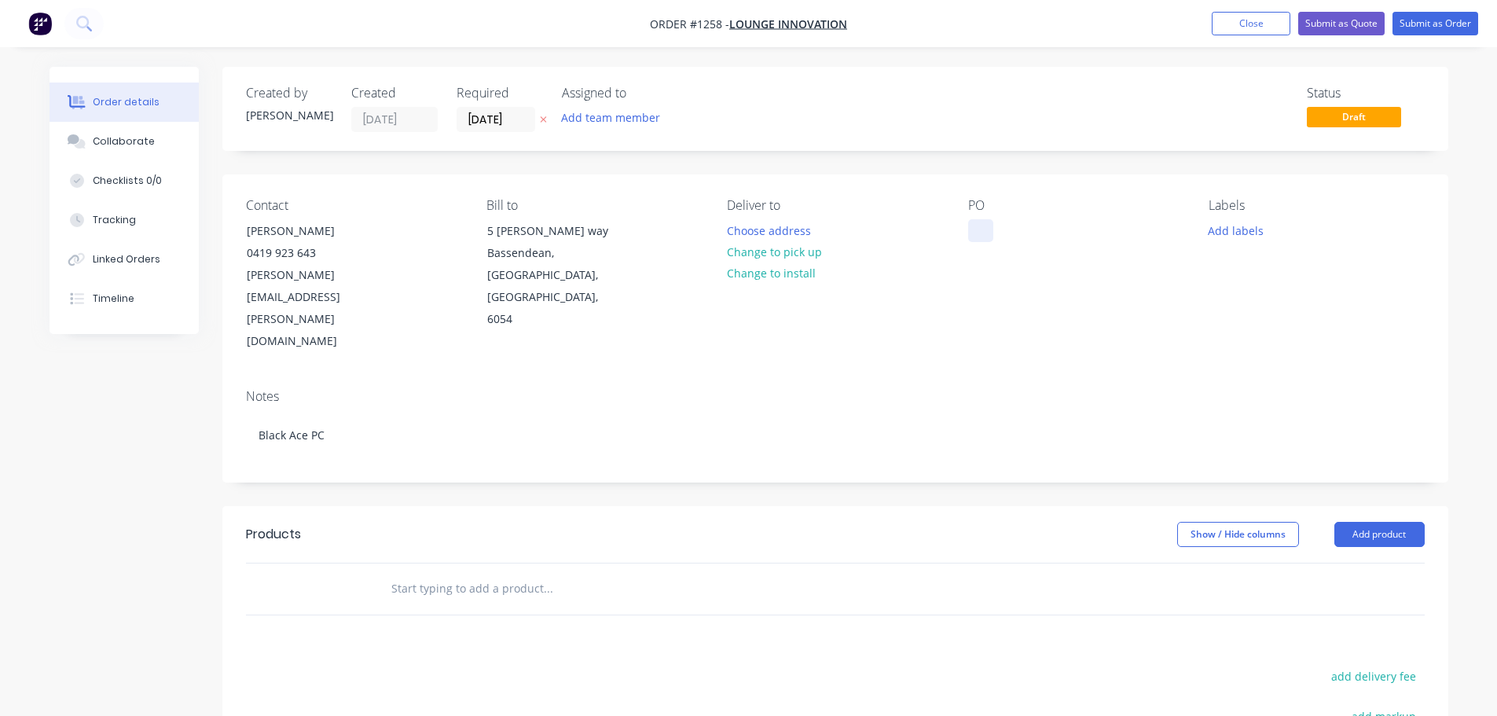
click at [985, 241] on div at bounding box center [980, 230] width 25 height 23
click at [994, 236] on div "PO" at bounding box center [1075, 275] width 215 height 155
click at [986, 221] on div at bounding box center [980, 230] width 25 height 23
click at [1374, 522] on button "Add product" at bounding box center [1379, 534] width 90 height 25
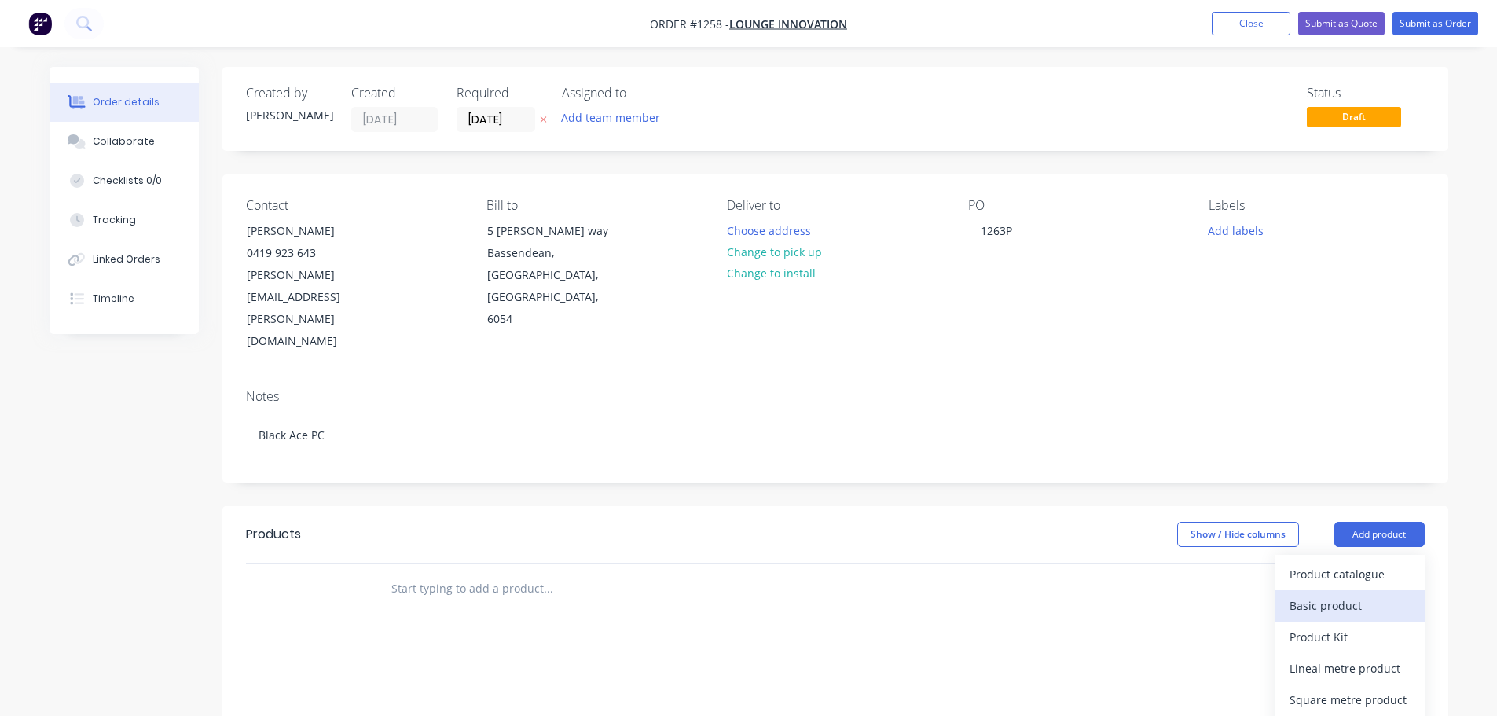
click at [1338, 594] on div "Basic product" at bounding box center [1350, 605] width 121 height 23
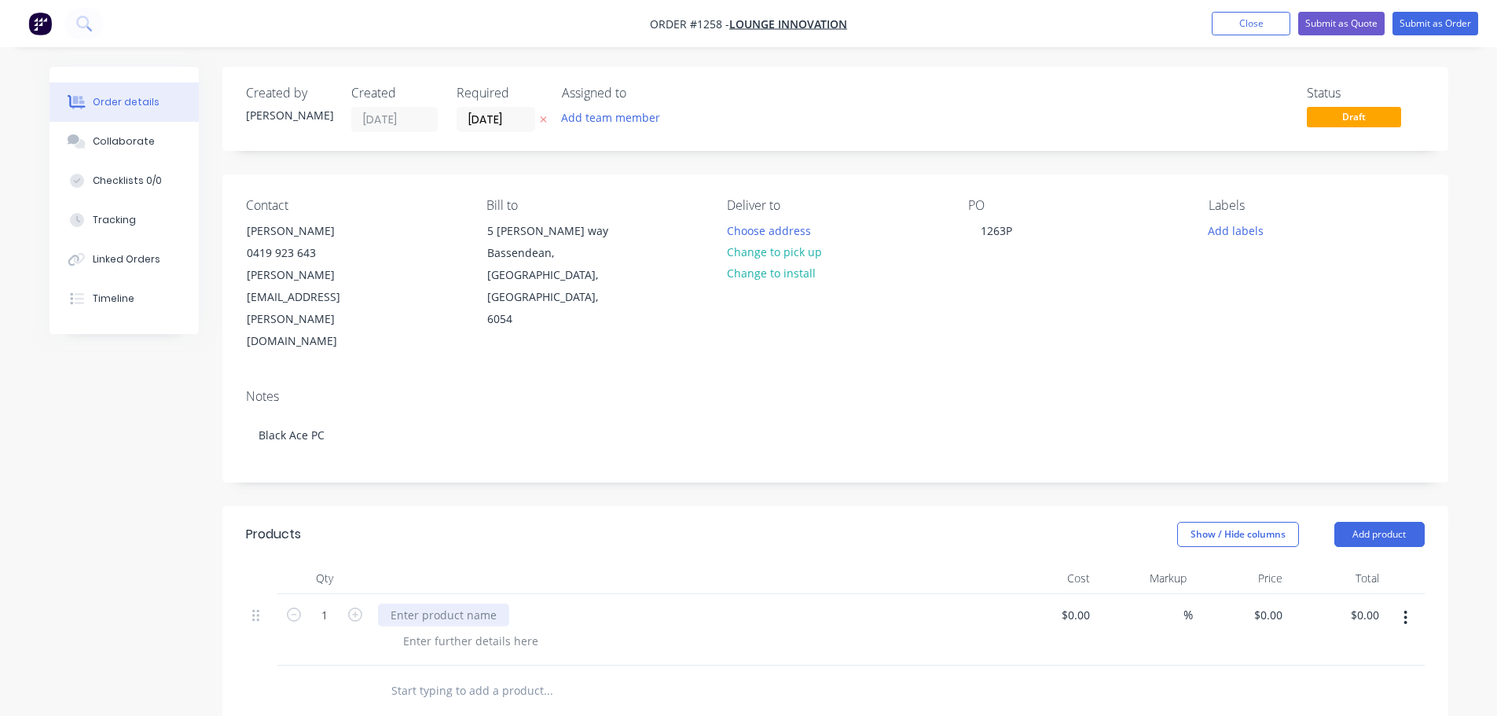
click at [460, 603] on div at bounding box center [443, 614] width 131 height 23
click at [468, 629] on div at bounding box center [471, 640] width 160 height 23
click at [488, 603] on div "Console table - 20 m tube - caps" at bounding box center [475, 614] width 195 height 23
click at [518, 594] on div "Console table - 20 mm tube - caps 2000 x400 x 700 mm" at bounding box center [686, 630] width 629 height 72
click at [1227, 229] on button "Add labels" at bounding box center [1236, 229] width 72 height 21
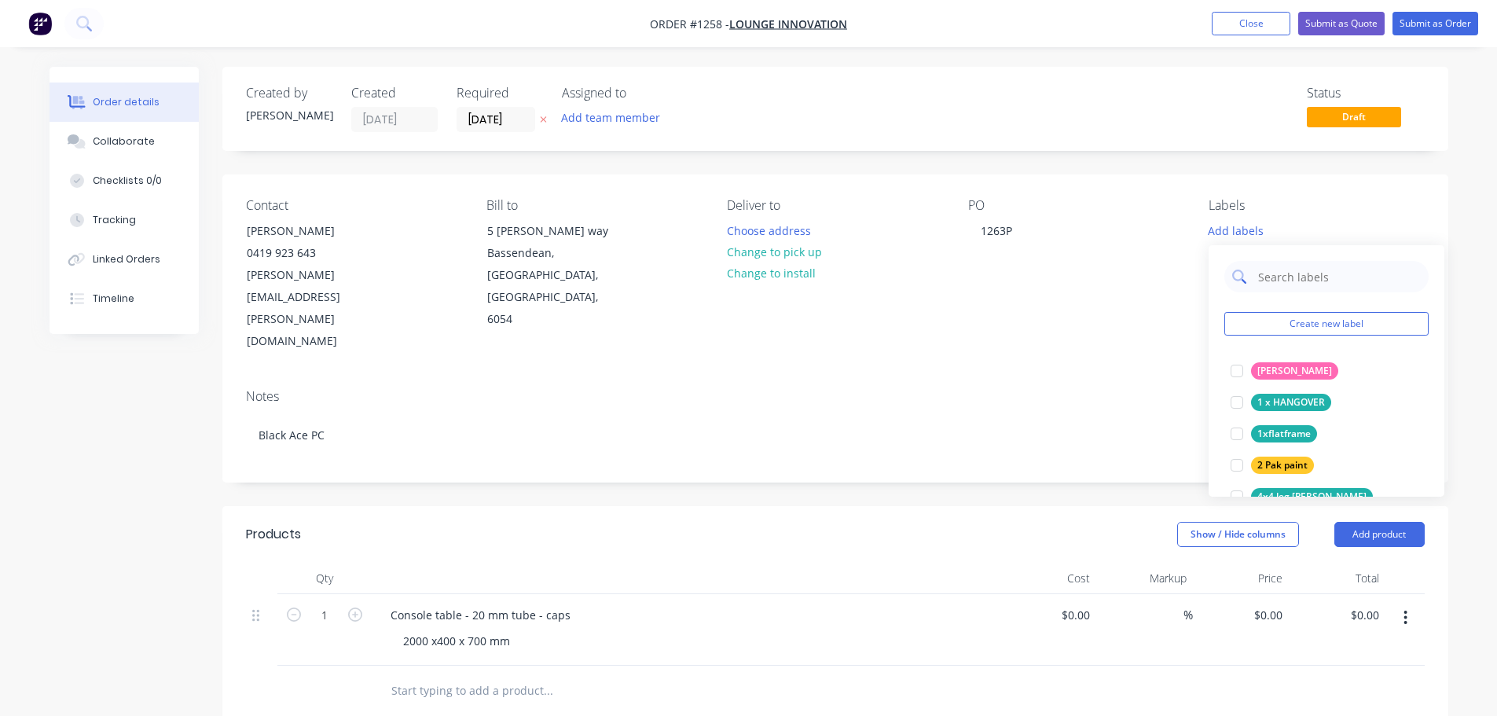
click at [1275, 283] on input "text" at bounding box center [1338, 276] width 164 height 31
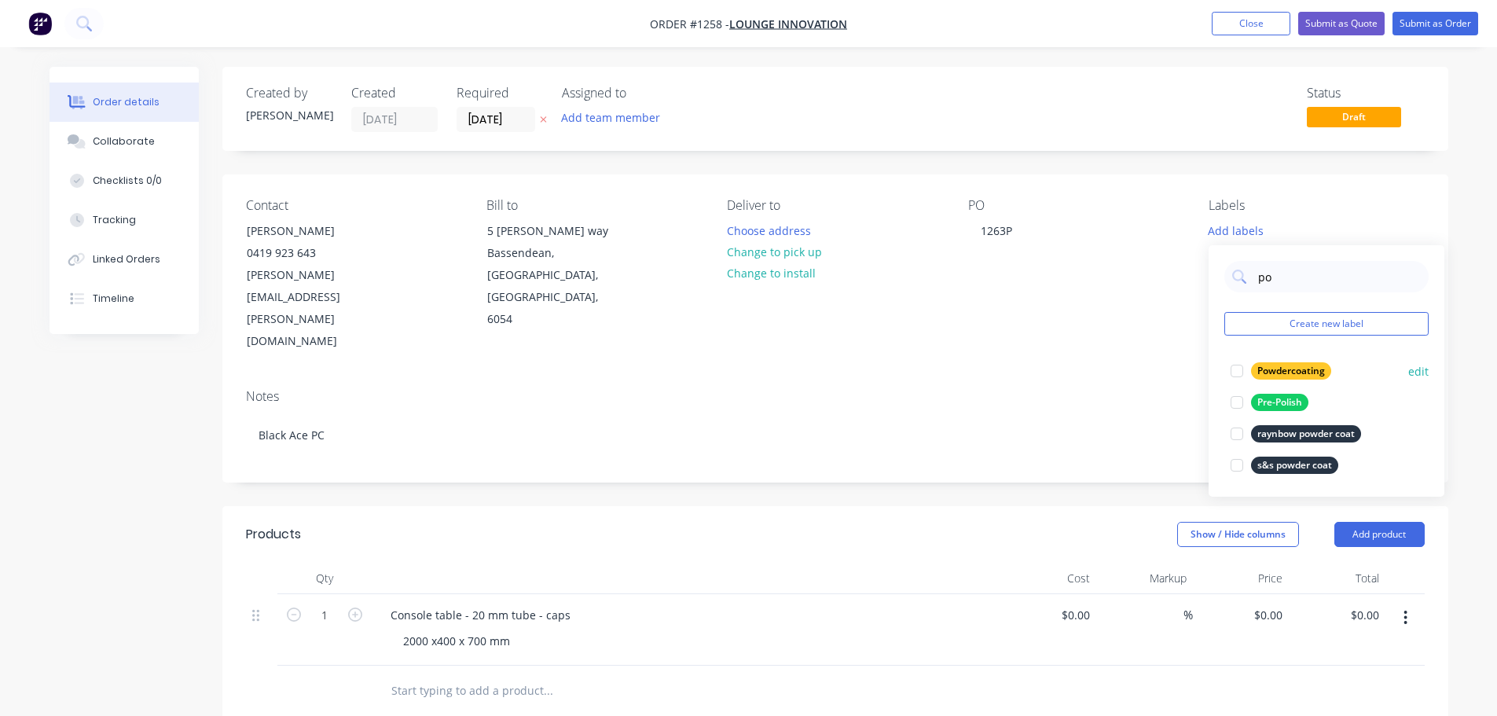
type input "po"
click at [1280, 364] on div "Powdercoating" at bounding box center [1291, 370] width 80 height 17
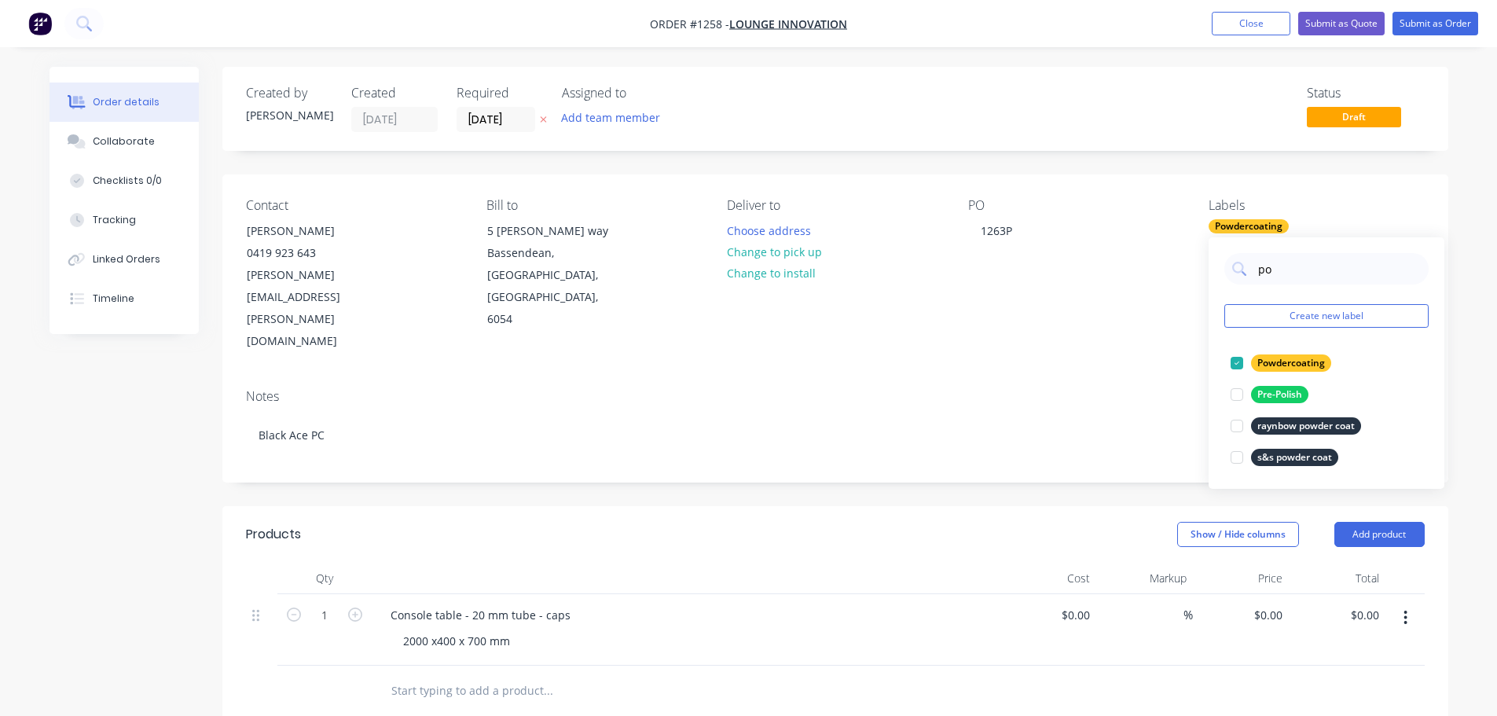
click at [1319, 232] on div "Powdercoating" at bounding box center [1316, 226] width 215 height 14
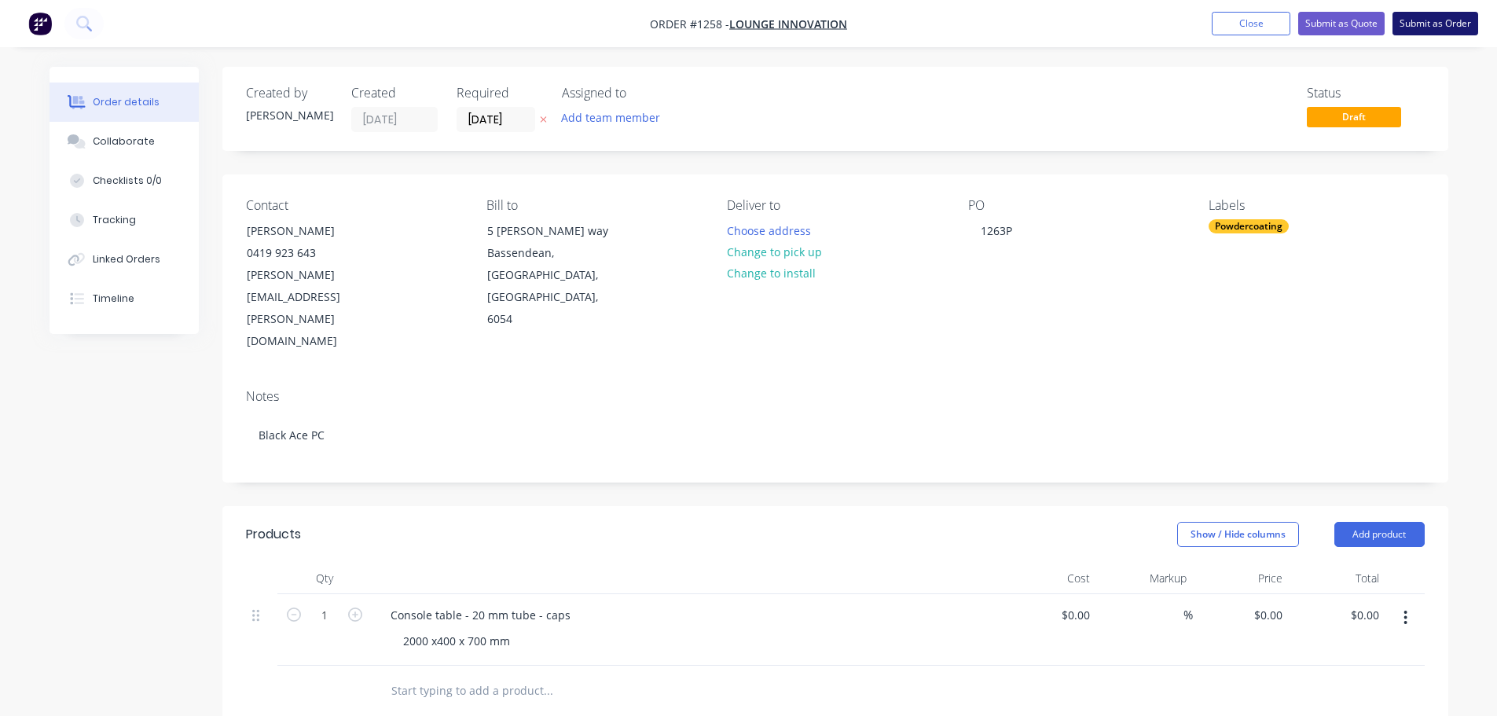
click at [1422, 26] on button "Submit as Order" at bounding box center [1435, 24] width 86 height 24
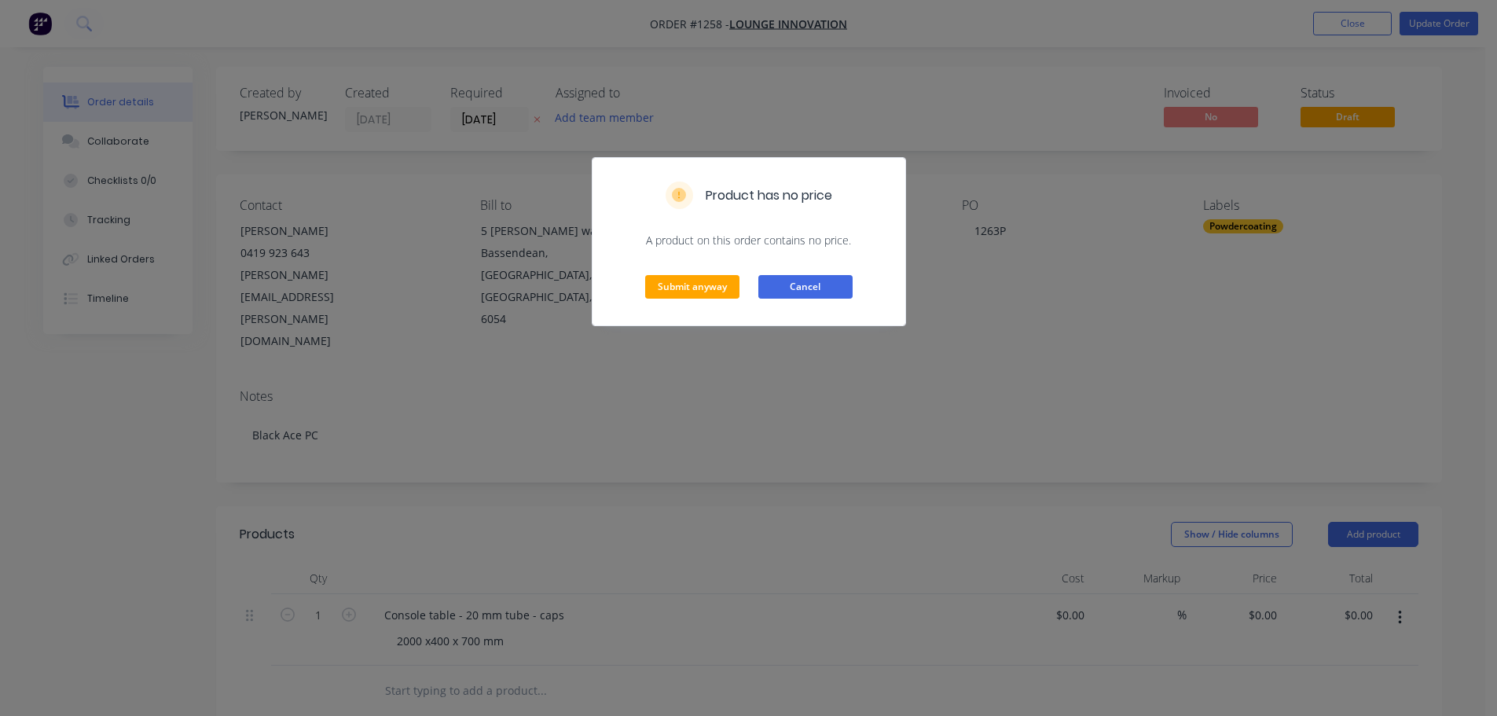
click at [794, 285] on button "Cancel" at bounding box center [805, 287] width 94 height 24
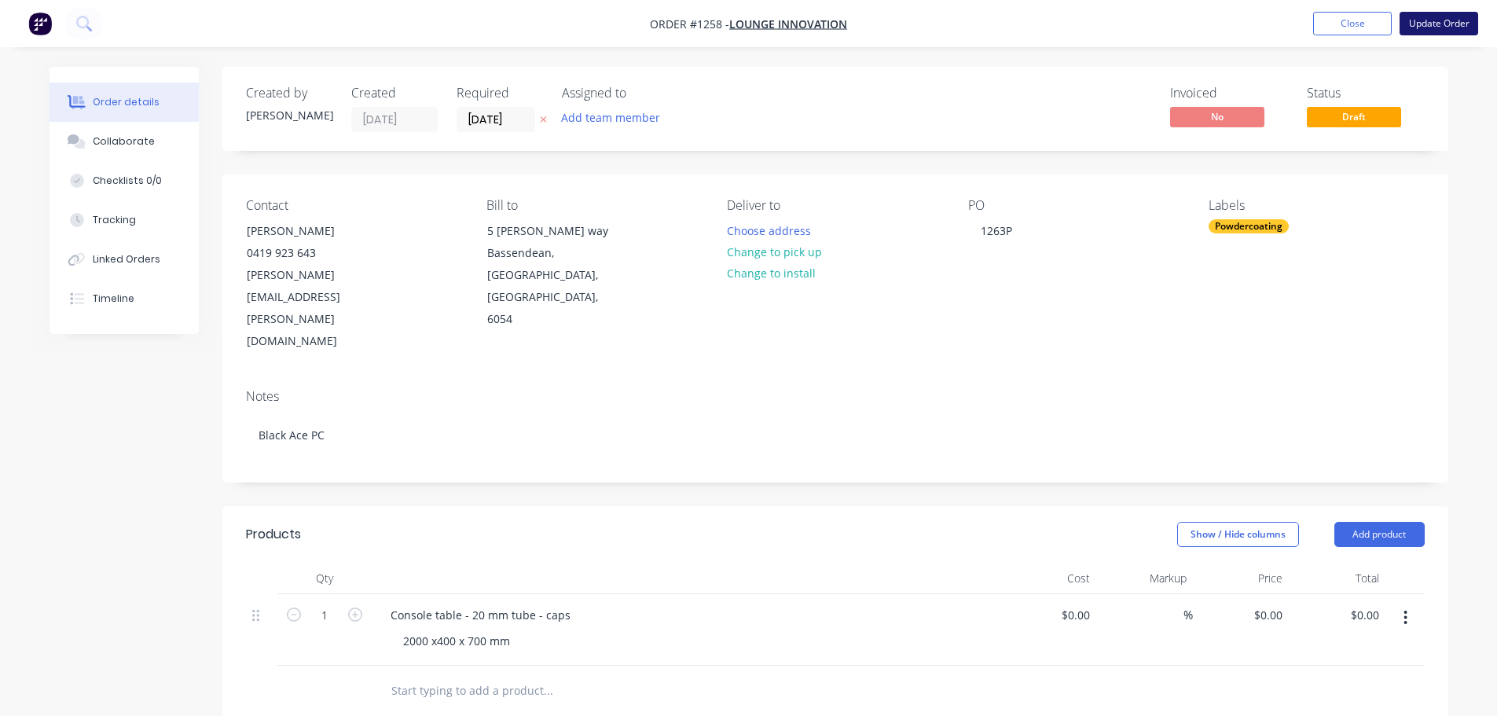
click at [1422, 28] on button "Update Order" at bounding box center [1439, 24] width 79 height 24
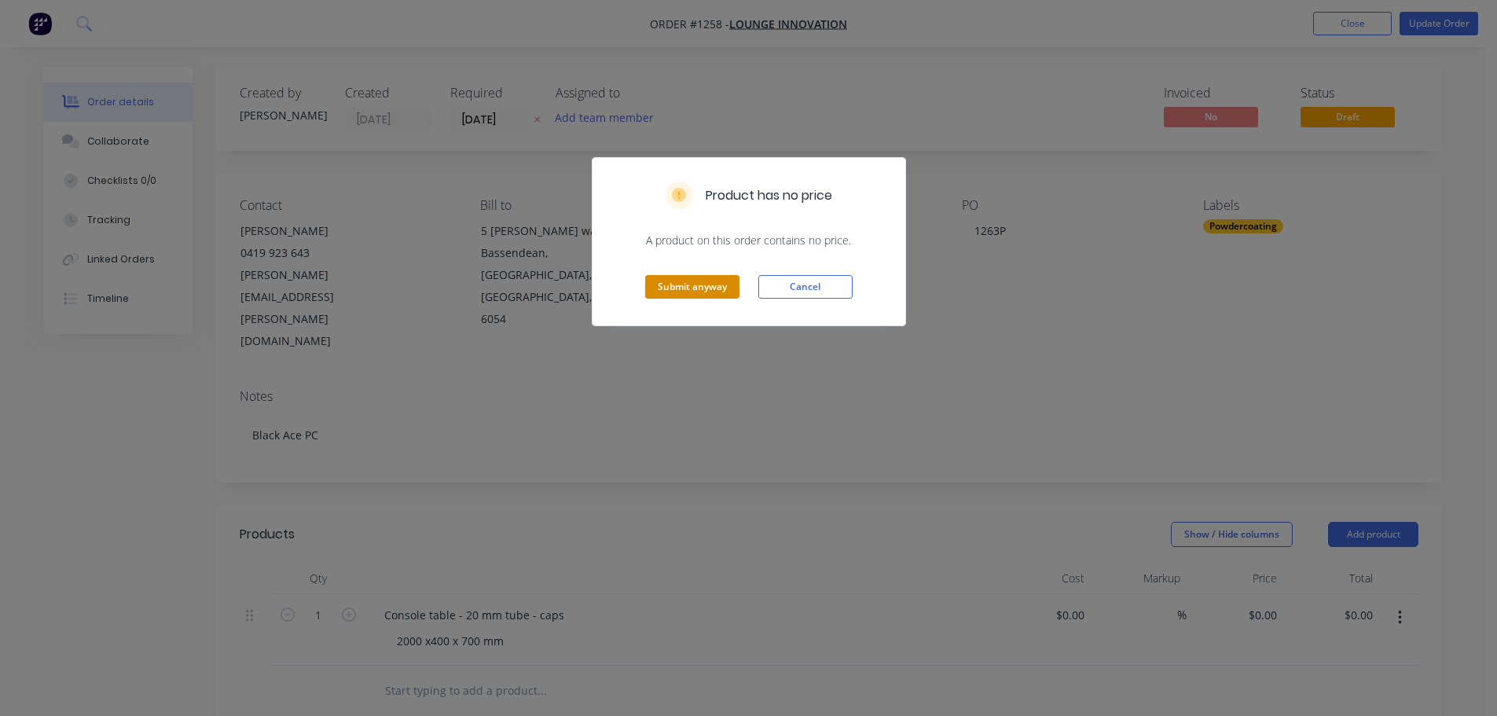
click at [684, 285] on button "Submit anyway" at bounding box center [692, 287] width 94 height 24
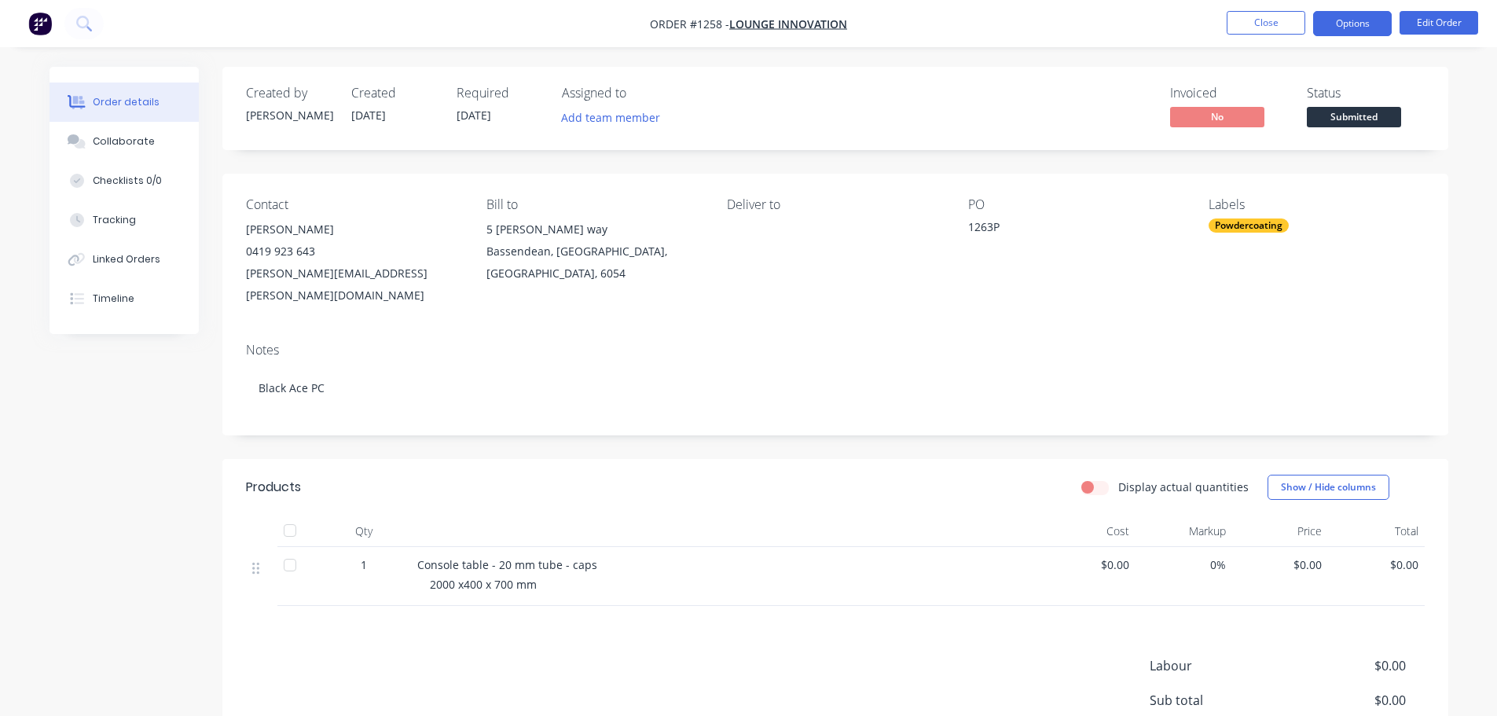
click at [1343, 24] on button "Options" at bounding box center [1352, 23] width 79 height 25
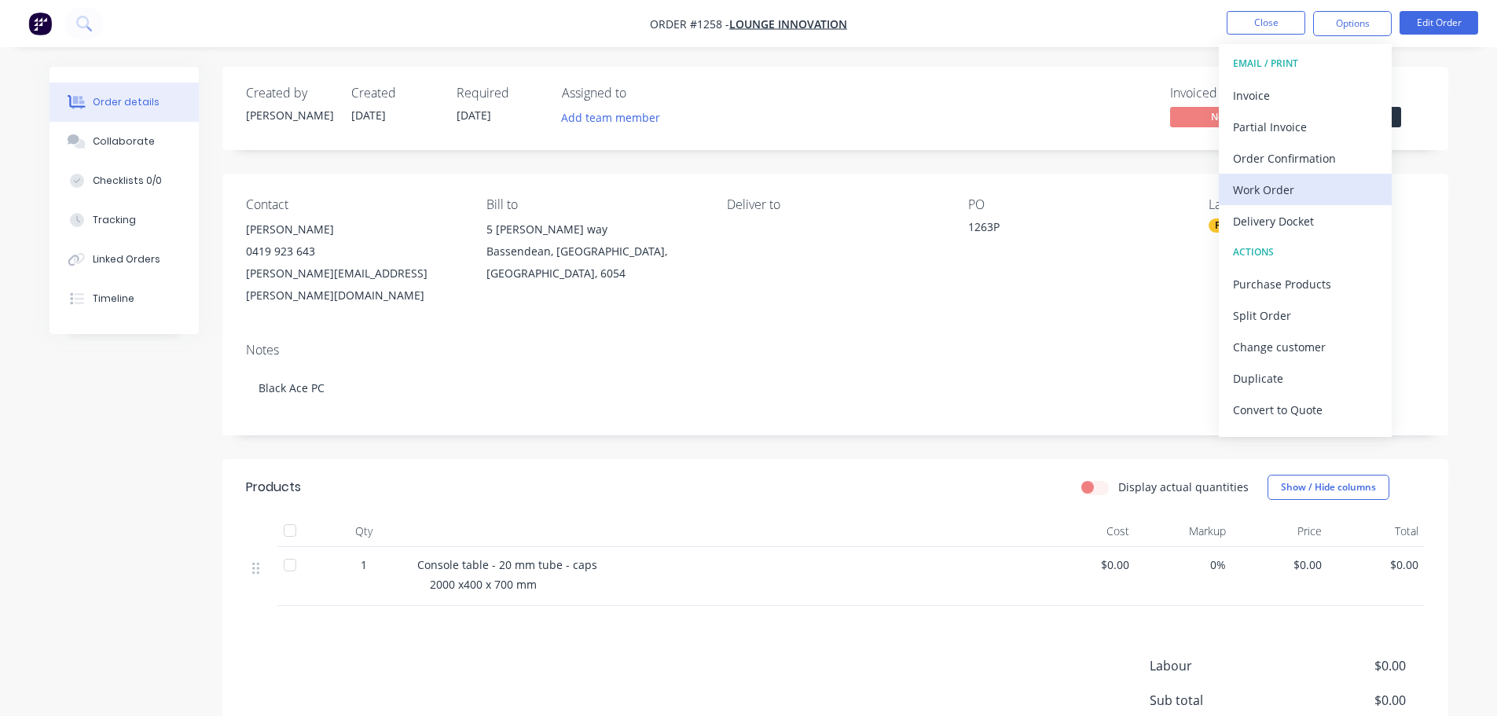
click at [1253, 183] on div "Work Order" at bounding box center [1305, 189] width 145 height 23
click at [1259, 185] on div "Custom" at bounding box center [1305, 189] width 145 height 23
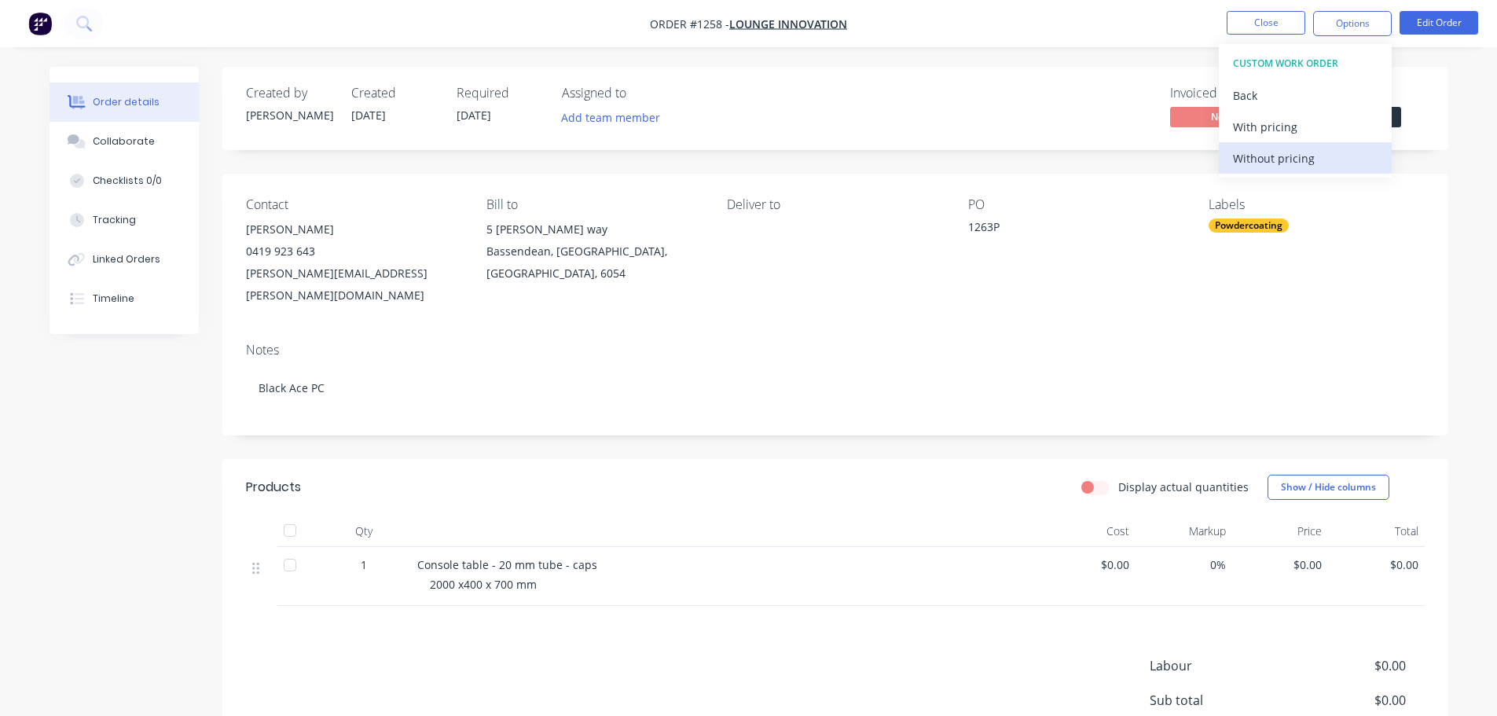
click at [1267, 162] on div "Without pricing" at bounding box center [1305, 158] width 145 height 23
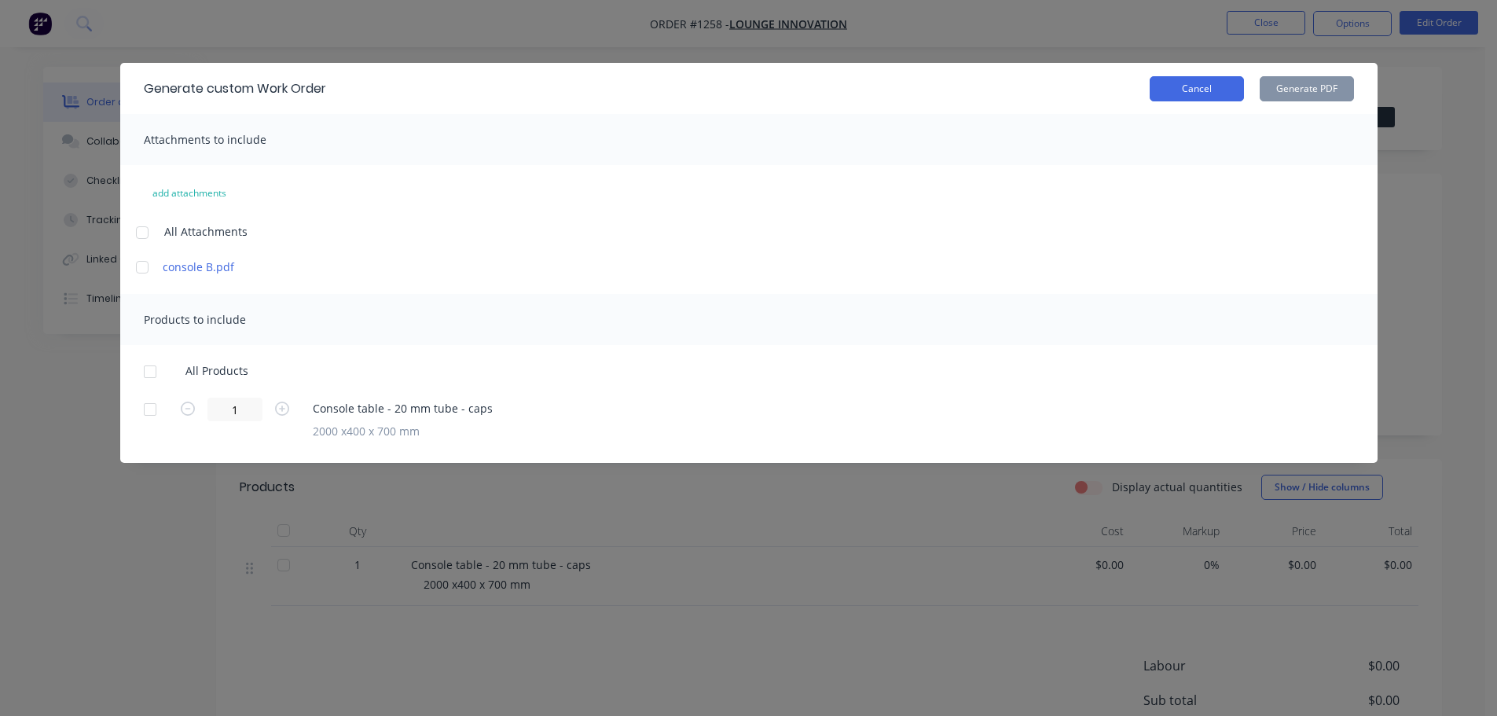
click at [1214, 92] on button "Cancel" at bounding box center [1197, 88] width 94 height 25
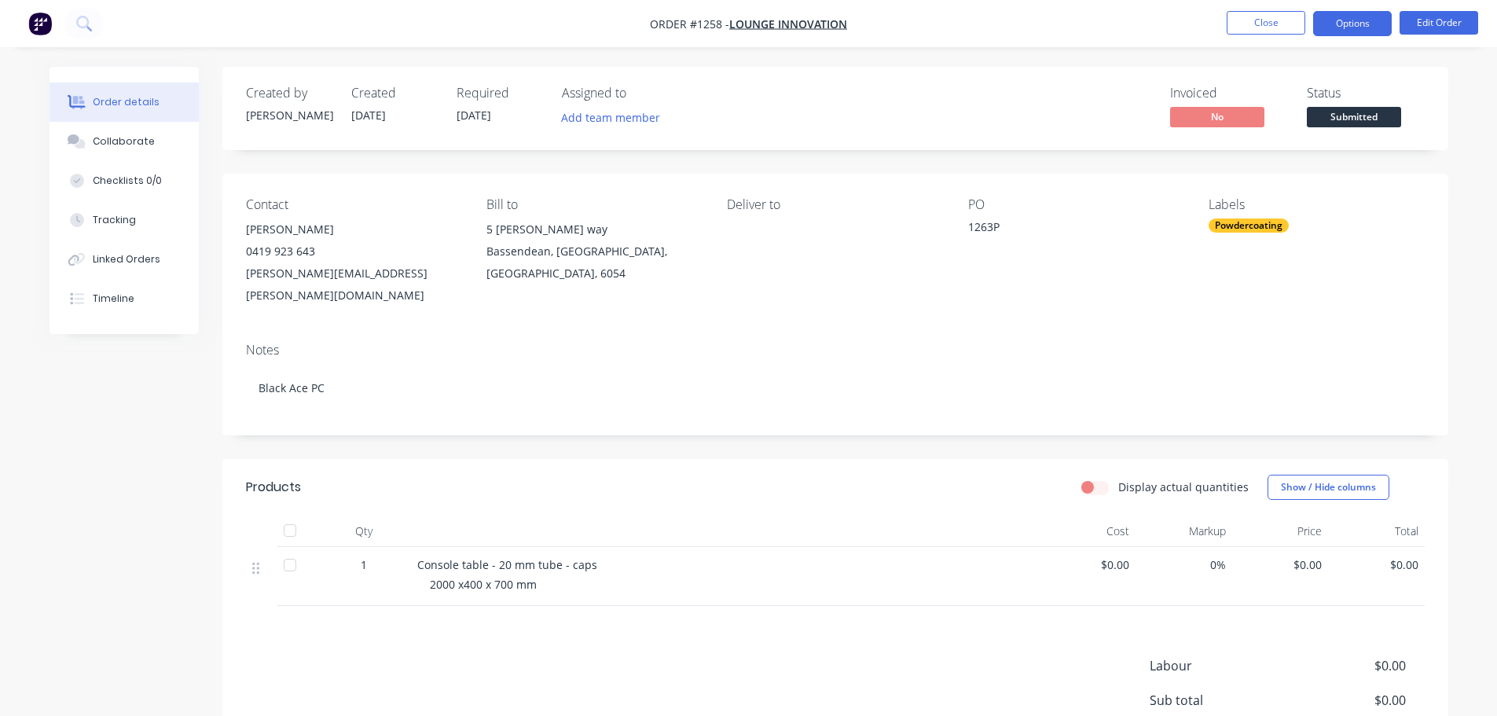
click at [1367, 20] on button "Options" at bounding box center [1352, 23] width 79 height 25
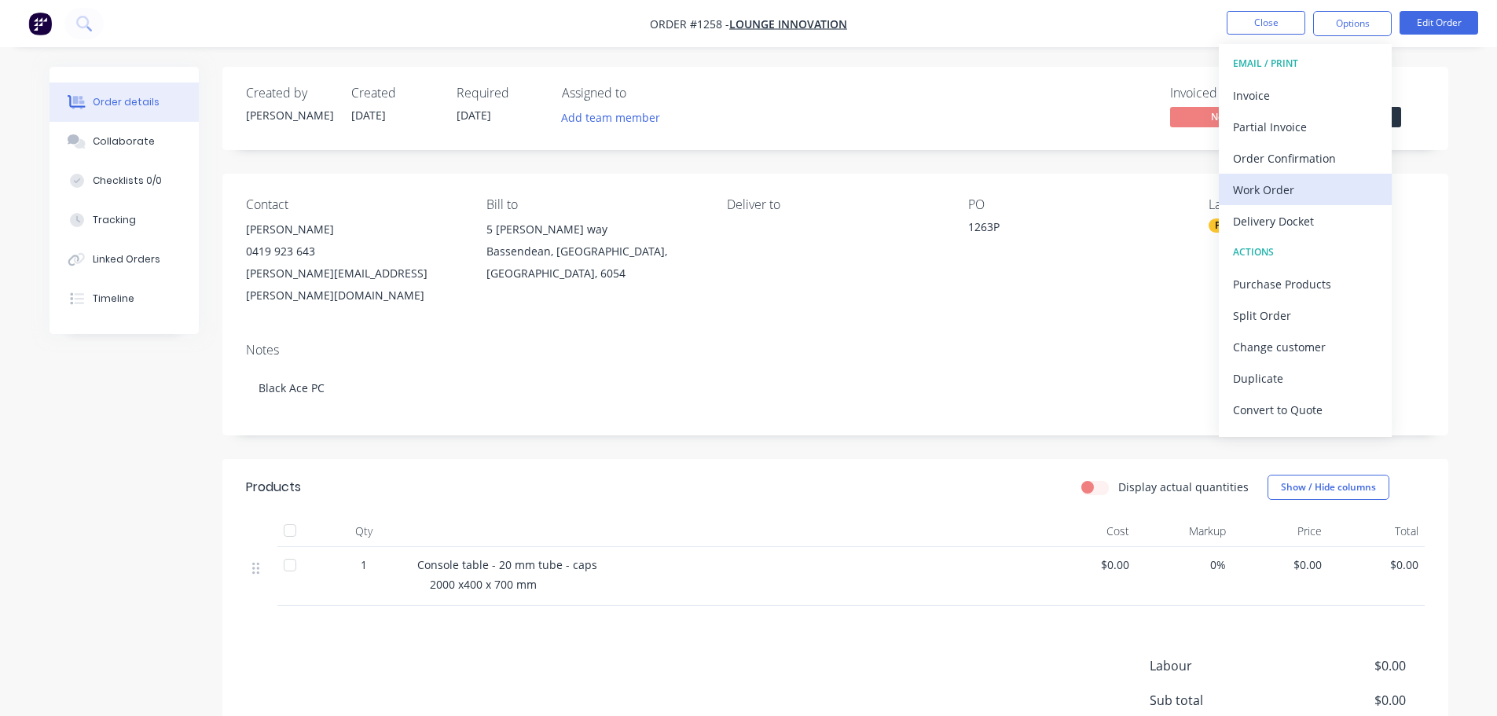
click at [1271, 175] on button "Work Order" at bounding box center [1305, 189] width 173 height 31
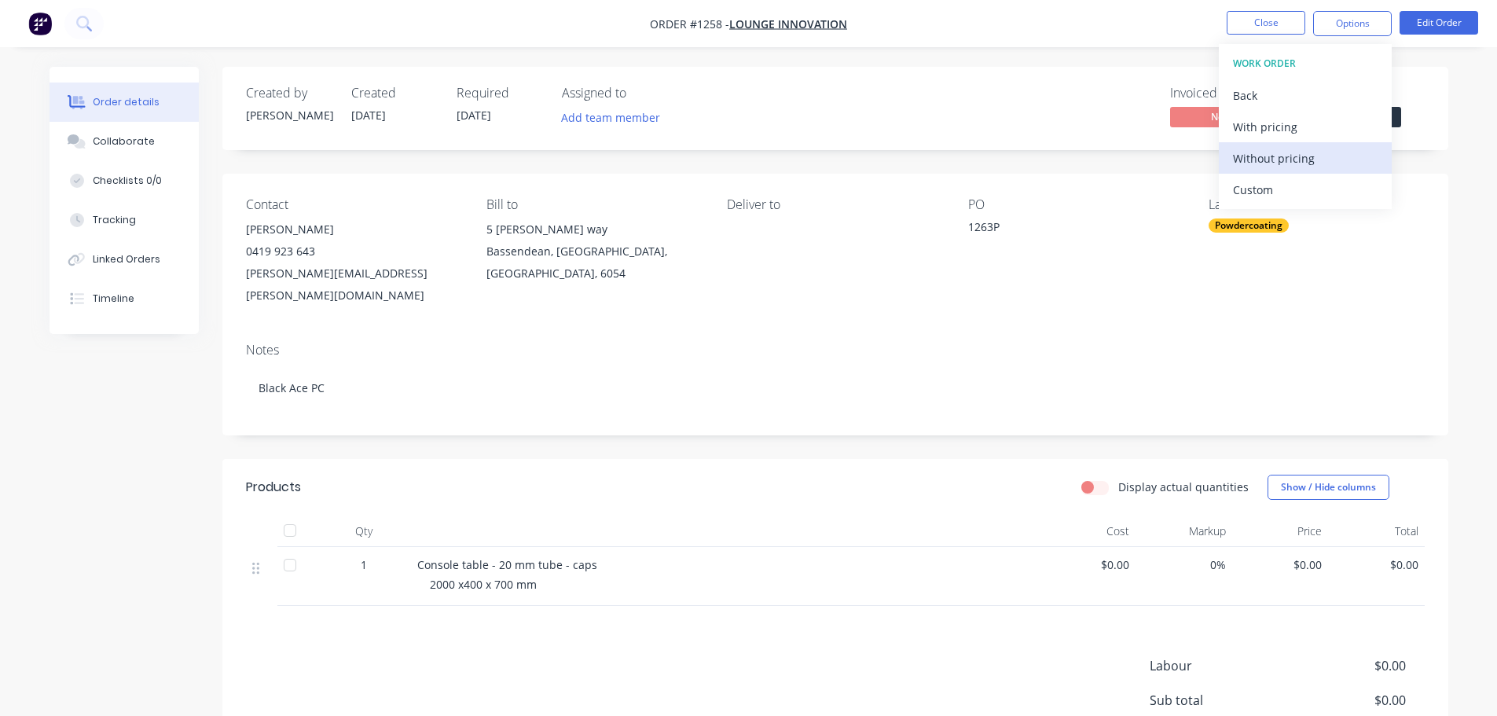
click at [1267, 152] on div "Without pricing" at bounding box center [1305, 158] width 145 height 23
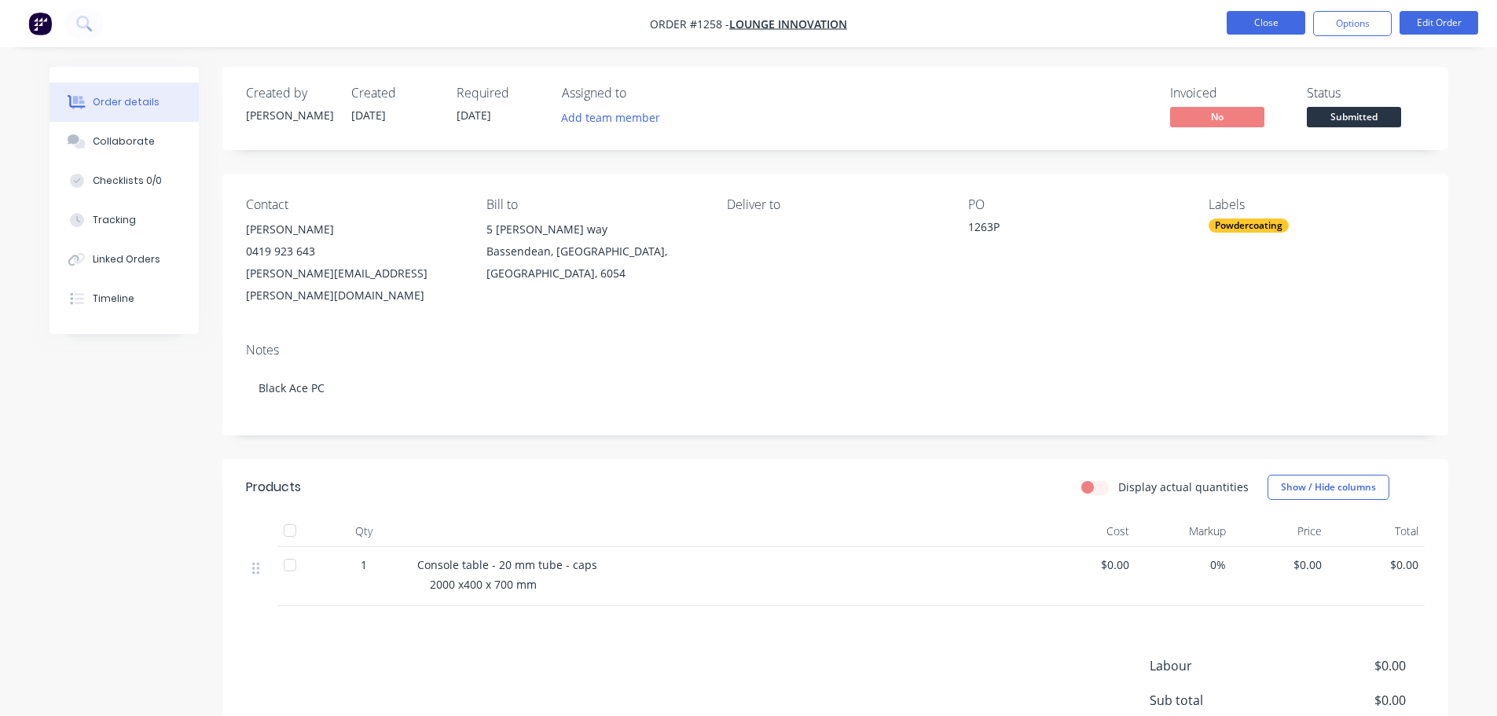
click at [1260, 26] on button "Close" at bounding box center [1266, 23] width 79 height 24
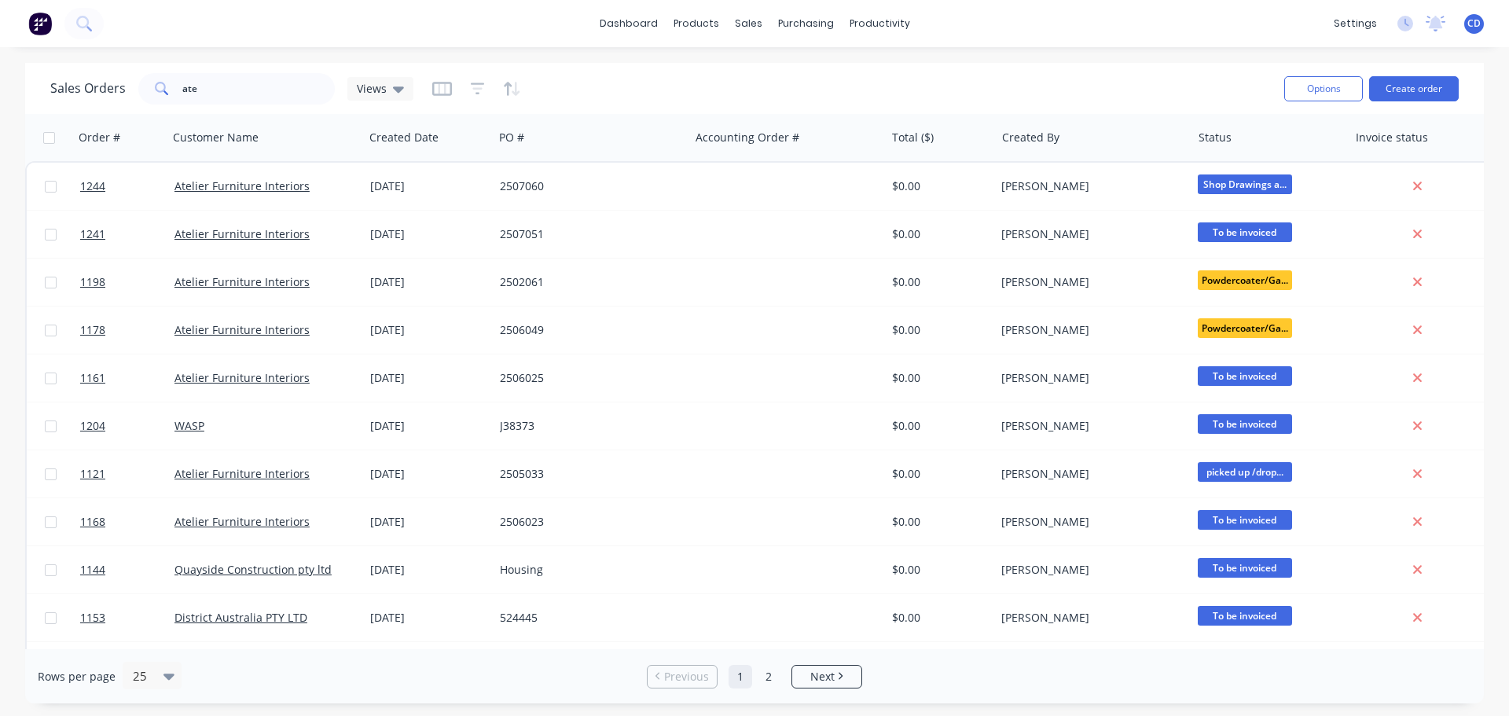
click at [1399, 106] on div "Options Create order" at bounding box center [1368, 88] width 181 height 39
click at [1403, 93] on button "Create order" at bounding box center [1414, 88] width 90 height 25
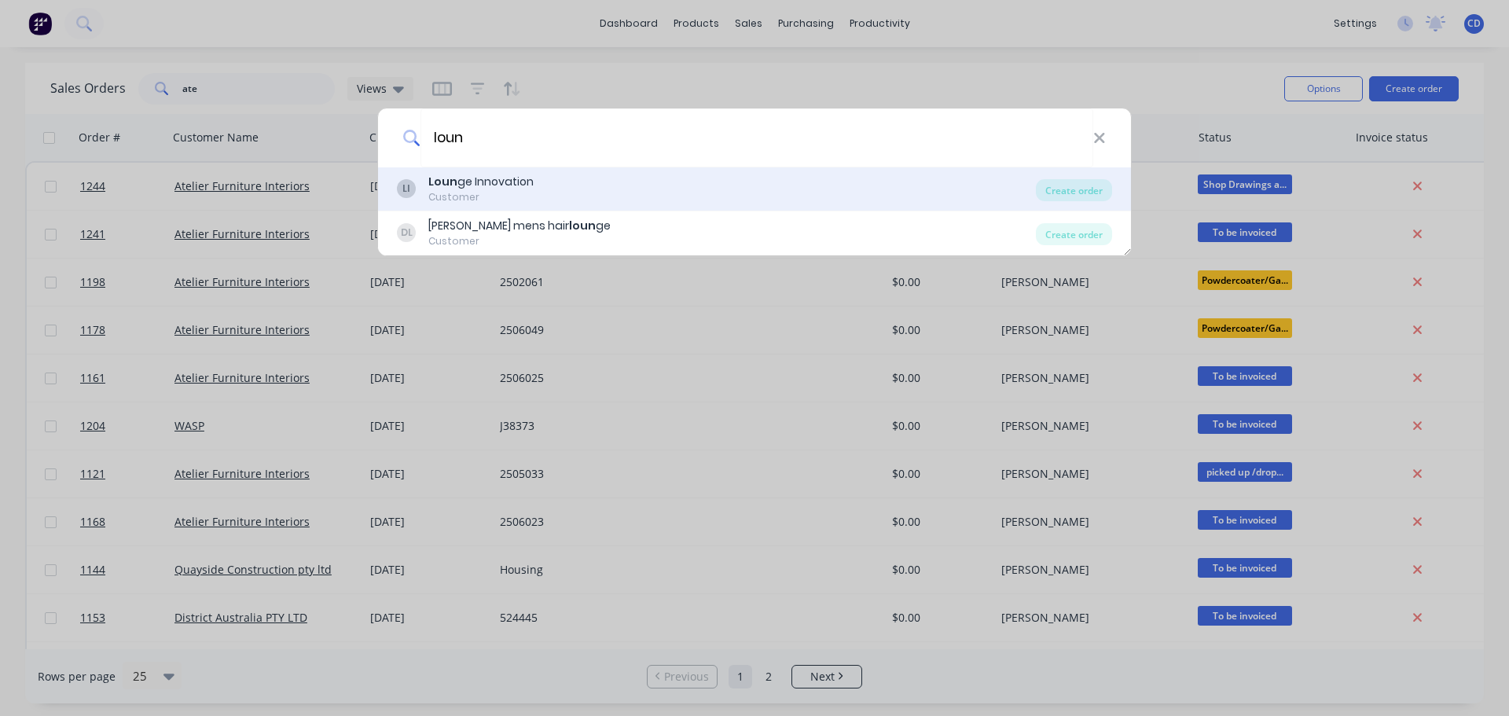
type input "loun"
click at [552, 205] on div "[PERSON_NAME] Innovation Customer Create order" at bounding box center [754, 189] width 753 height 44
click at [563, 183] on div "[PERSON_NAME] Innovation Customer" at bounding box center [716, 189] width 639 height 31
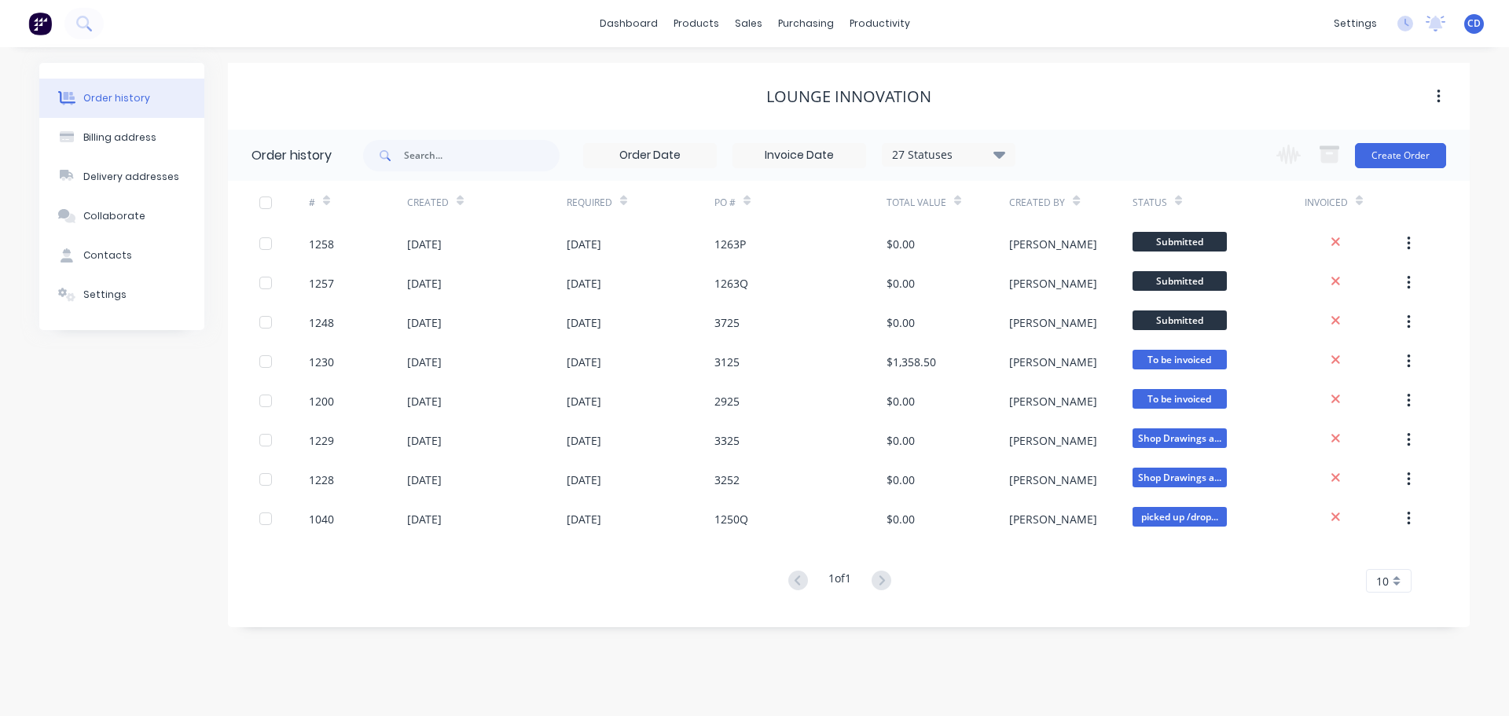
click at [1371, 174] on div "Change order status Submitted drafting Waiting for Info/Approval site measure O…" at bounding box center [1356, 155] width 179 height 51
click at [1371, 164] on button "Create Order" at bounding box center [1400, 155] width 91 height 25
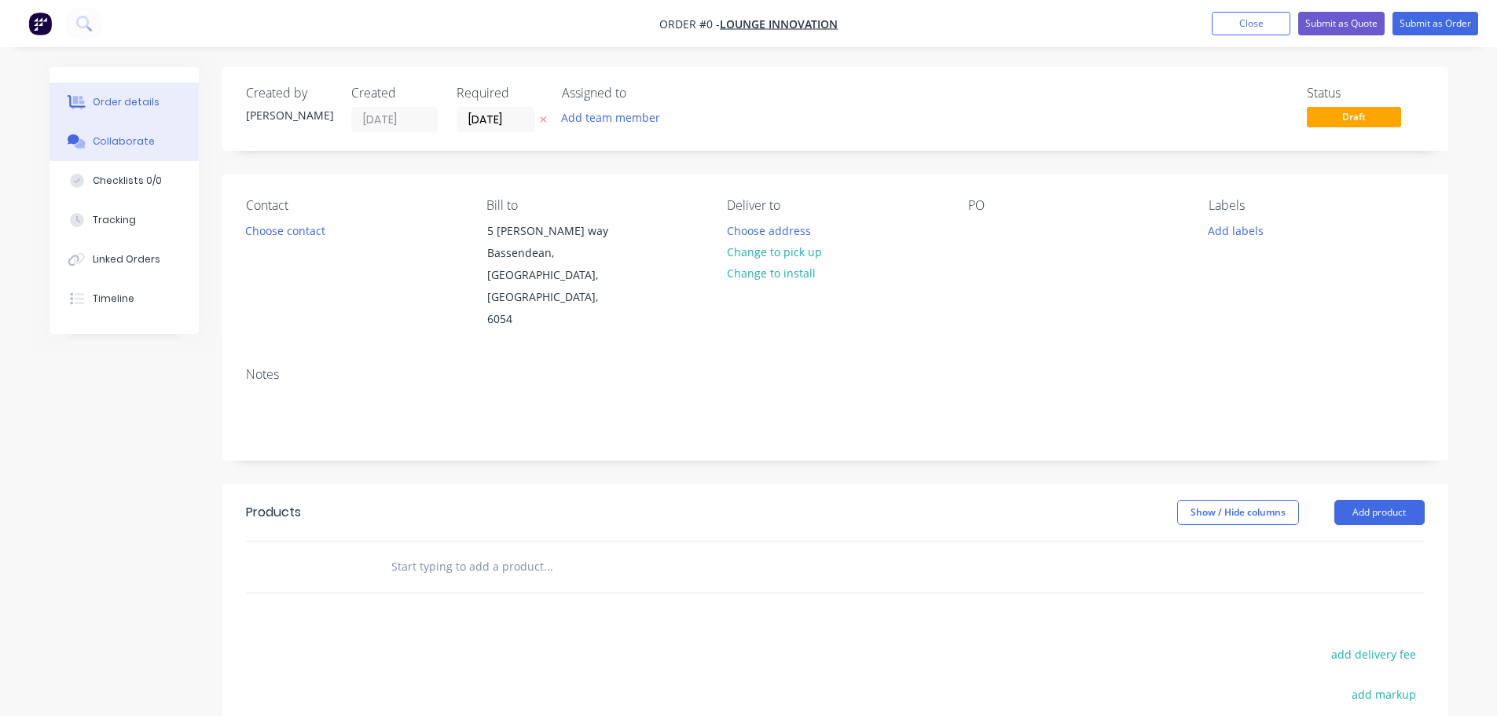
click at [140, 145] on div "Collaborate" at bounding box center [124, 141] width 62 height 14
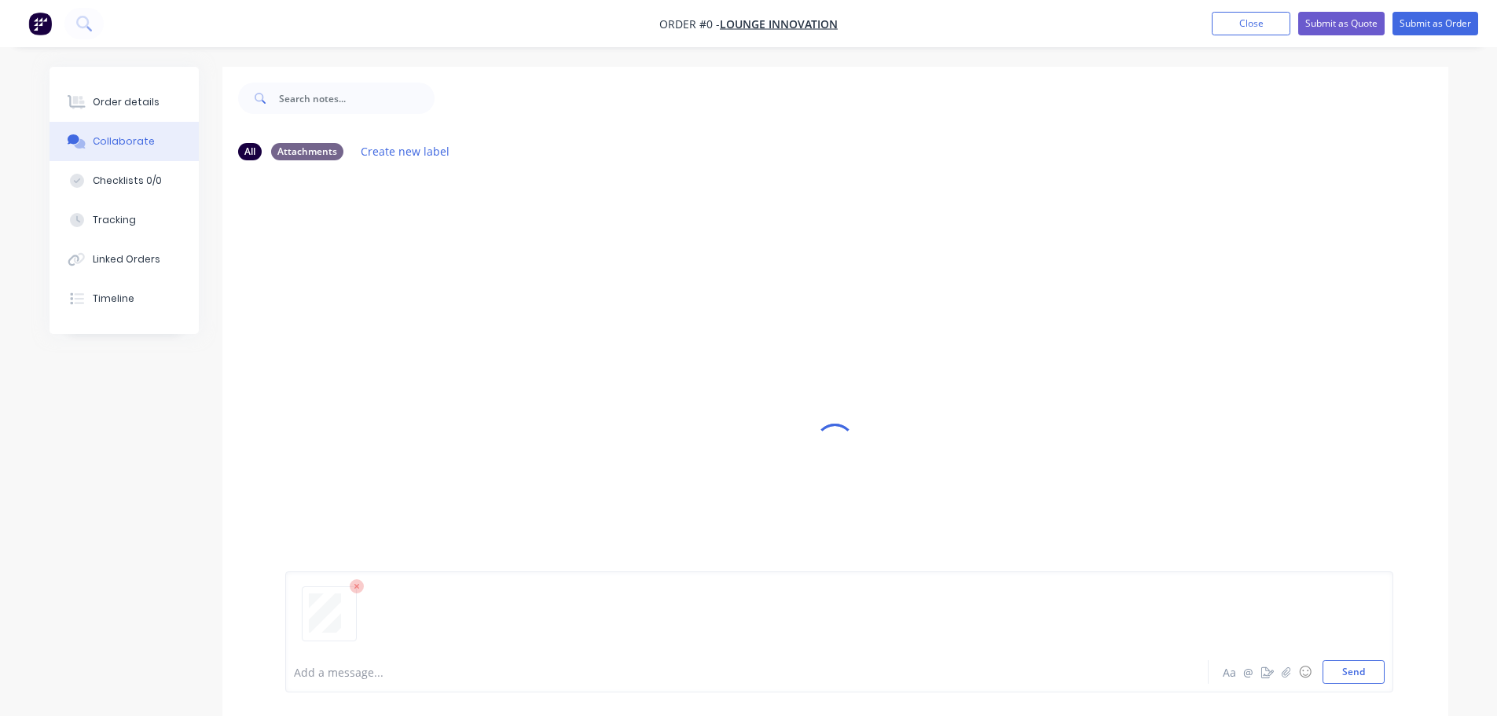
click at [1385, 675] on div "Add a message... Aa @ ☺ Send" at bounding box center [839, 631] width 1108 height 121
click at [1359, 676] on button "Send" at bounding box center [1354, 672] width 62 height 24
click at [136, 108] on div "Order details" at bounding box center [126, 102] width 67 height 14
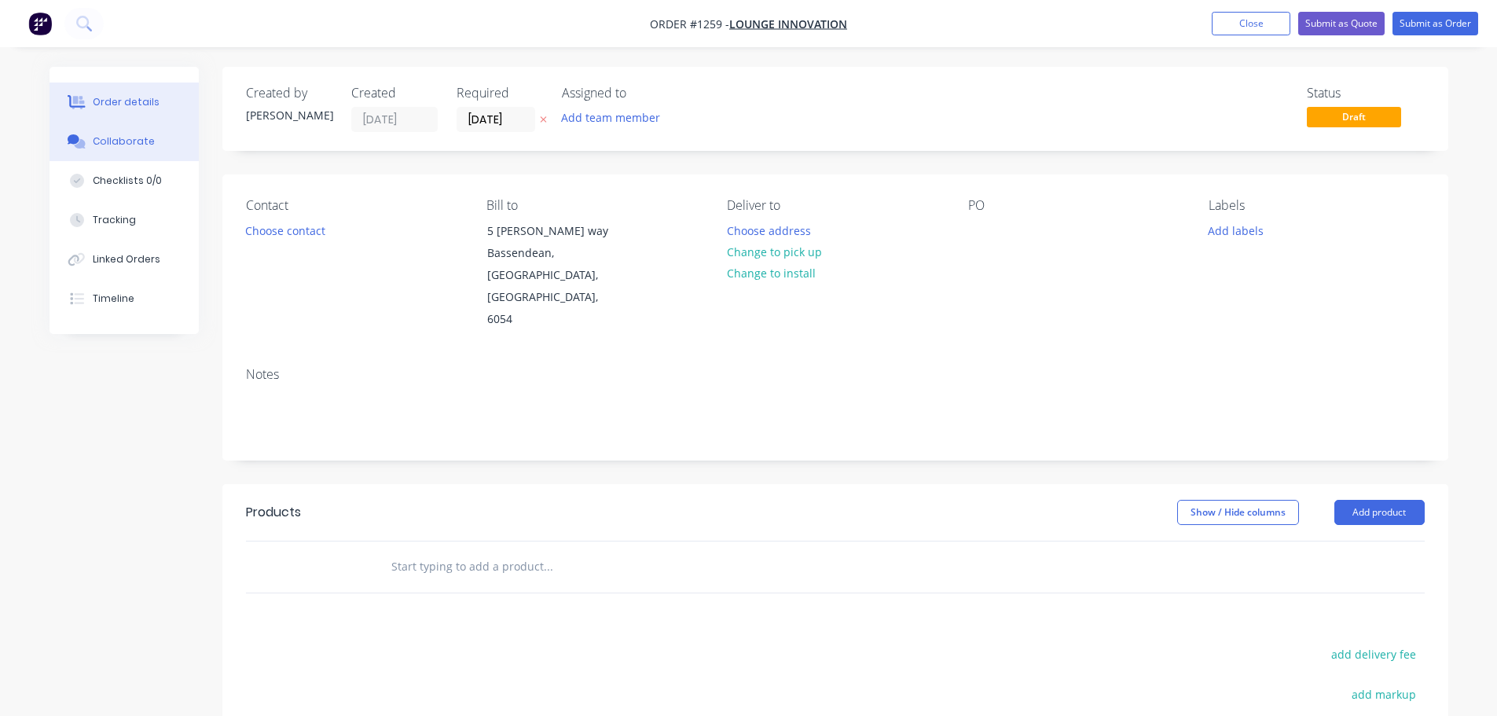
click at [131, 137] on div "Collaborate" at bounding box center [124, 141] width 62 height 14
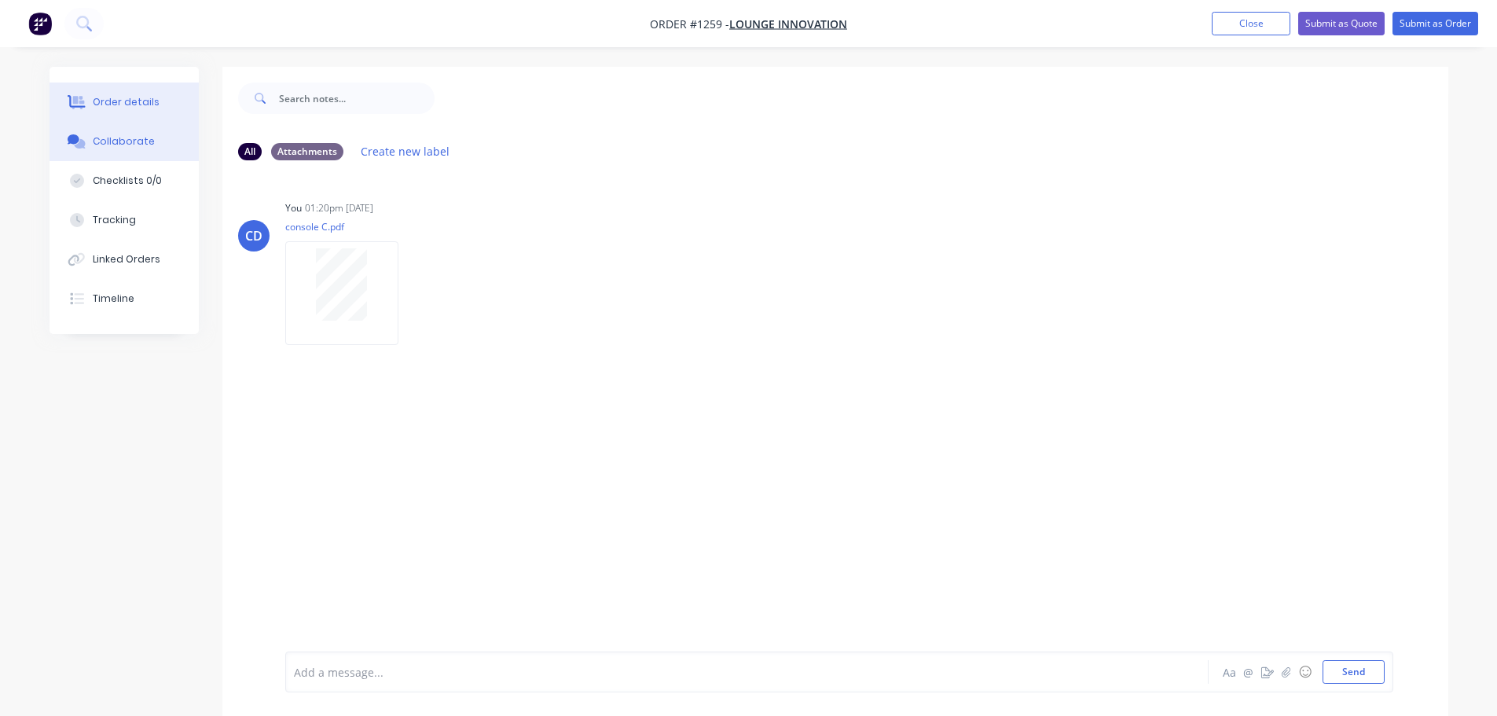
click at [157, 97] on button "Order details" at bounding box center [124, 102] width 149 height 39
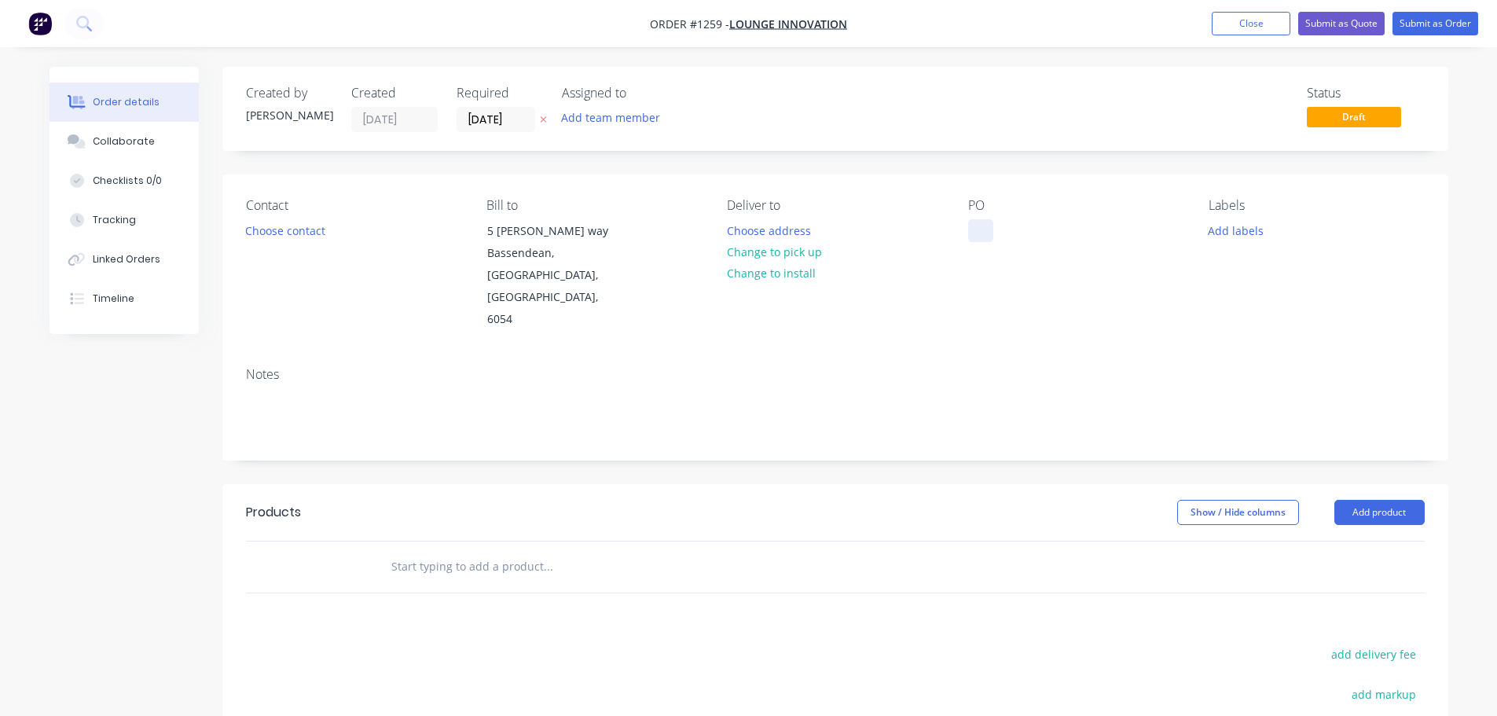
click at [975, 228] on div at bounding box center [980, 230] width 25 height 23
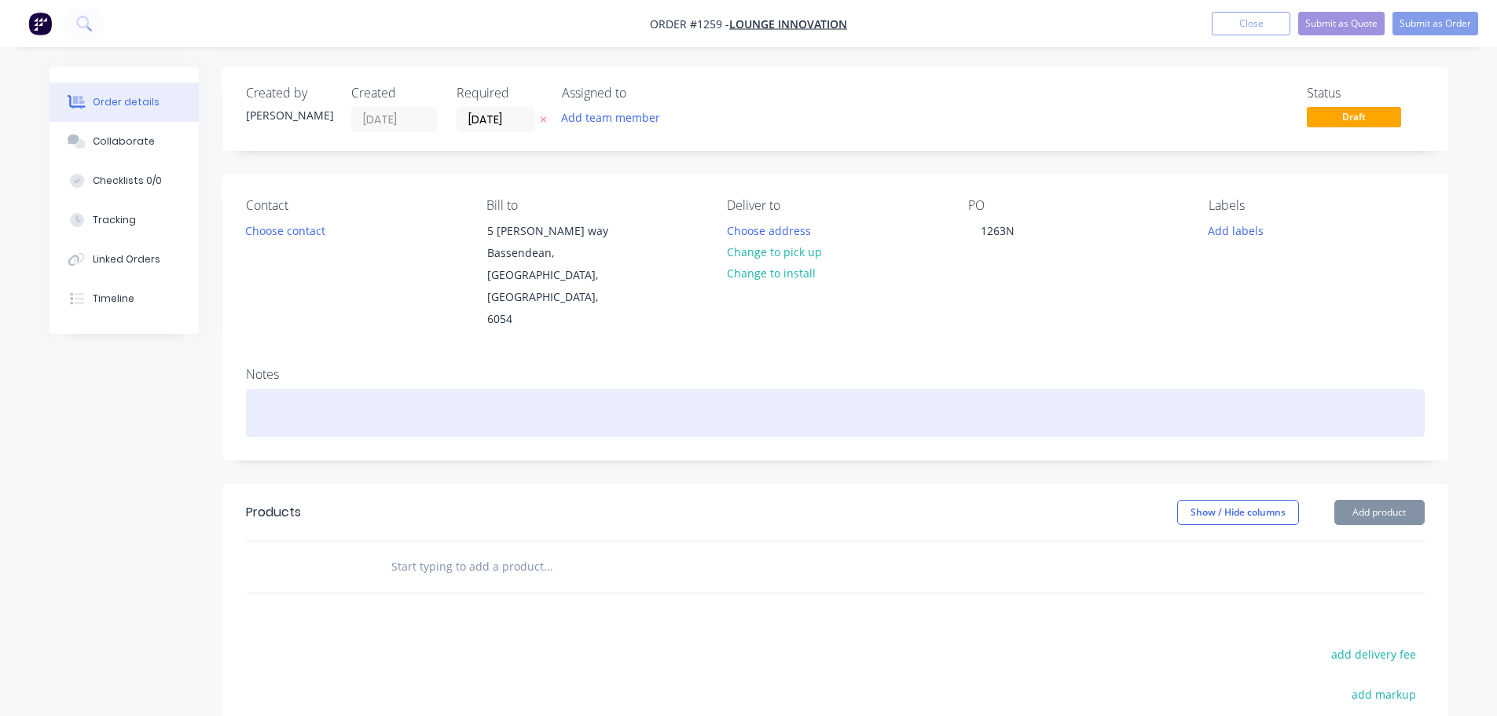
click at [290, 389] on div at bounding box center [835, 413] width 1179 height 48
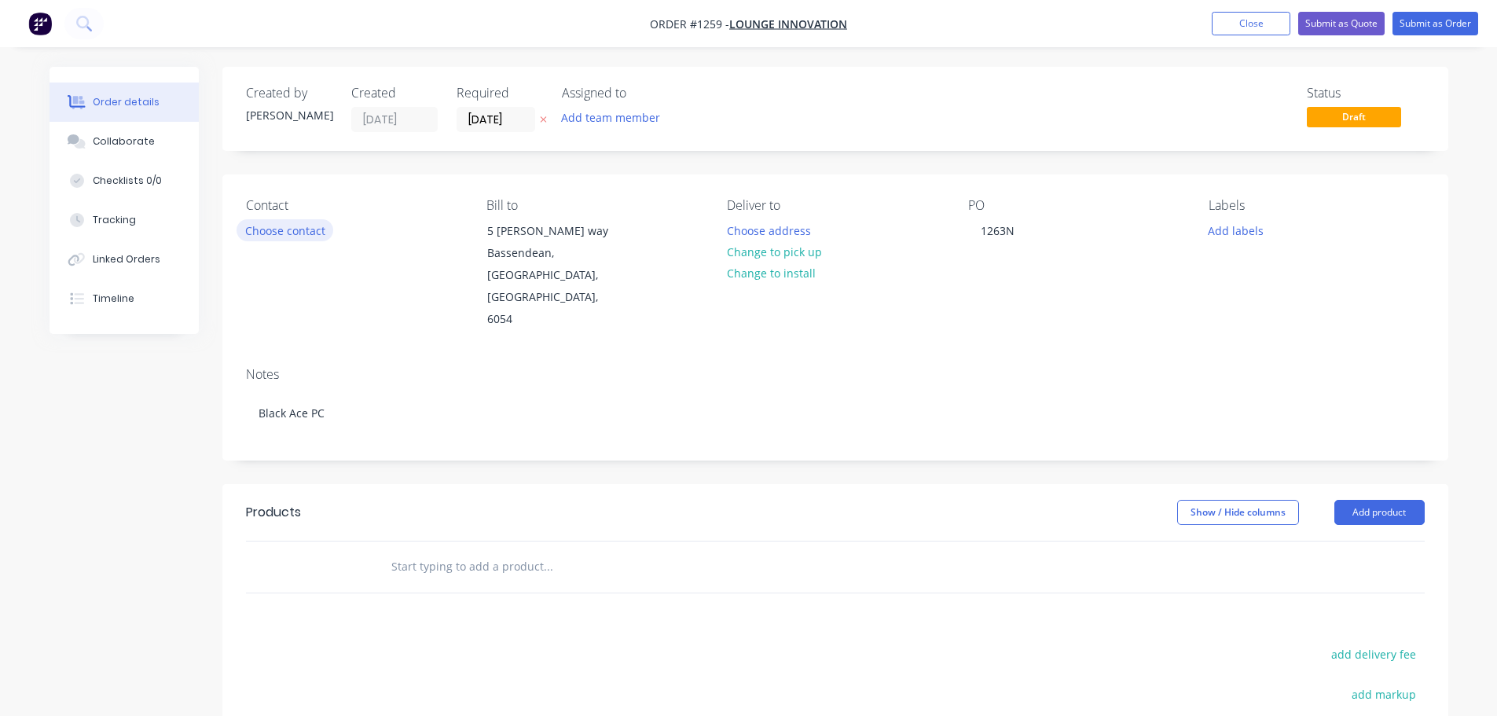
click at [292, 222] on button "Choose contact" at bounding box center [285, 229] width 97 height 21
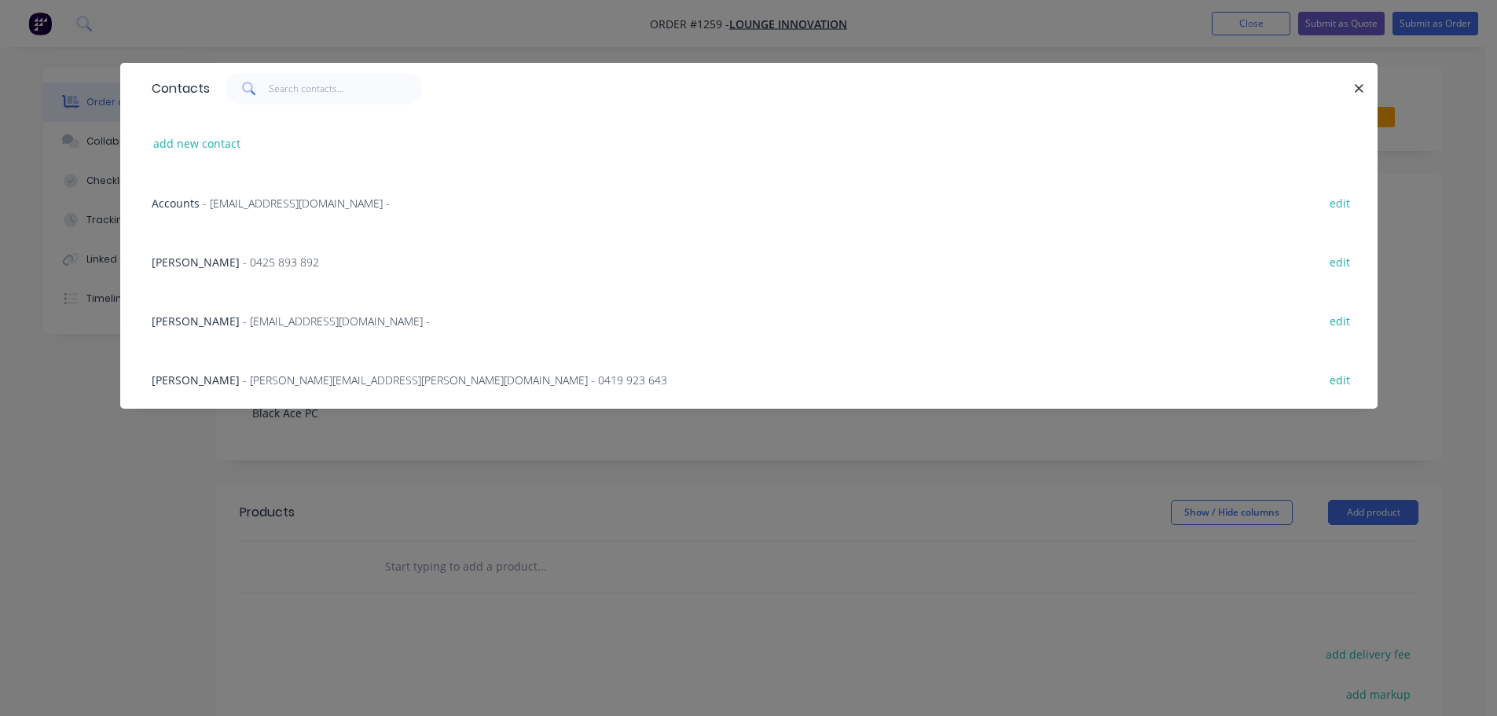
click at [243, 384] on span "- [PERSON_NAME][EMAIL_ADDRESS][PERSON_NAME][DOMAIN_NAME] - 0419 923 643" at bounding box center [455, 379] width 424 height 15
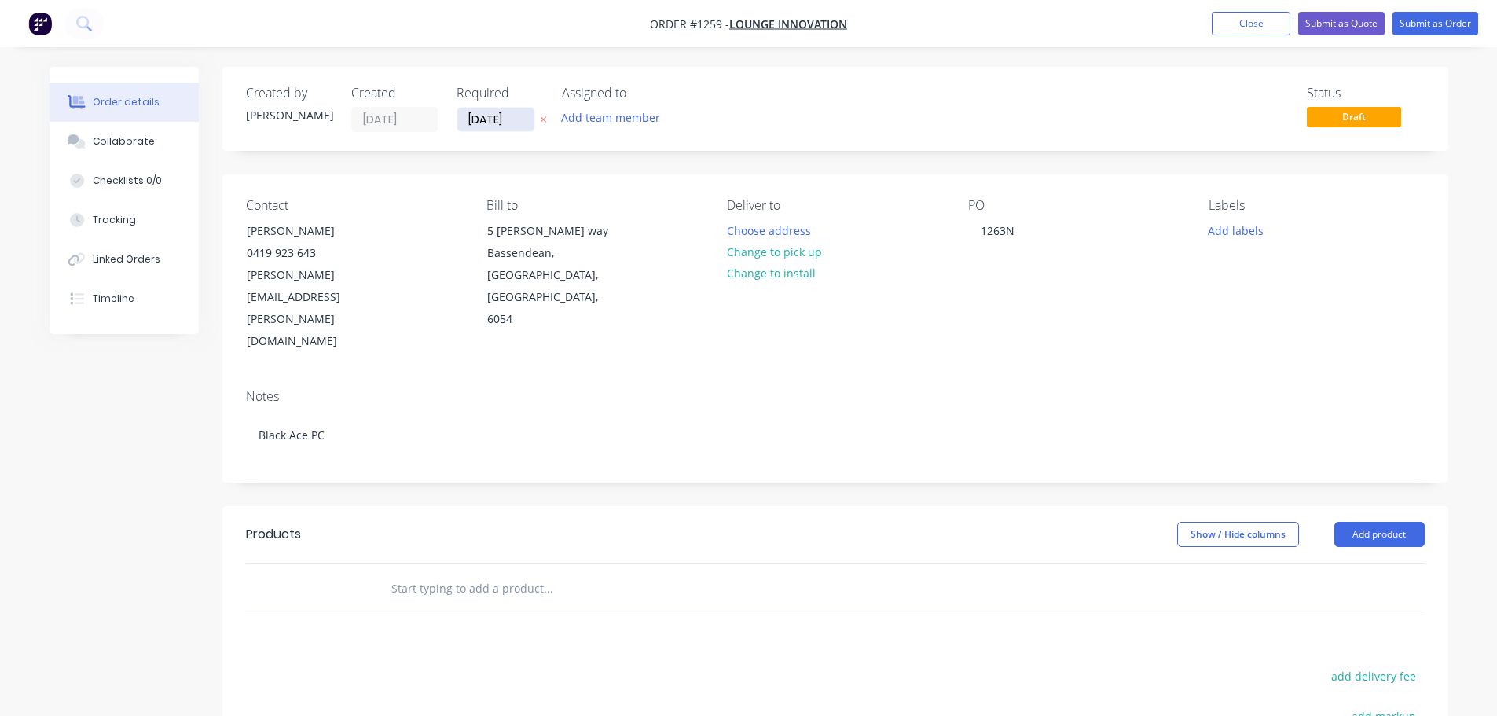
click at [504, 119] on input "[DATE]" at bounding box center [495, 120] width 77 height 24
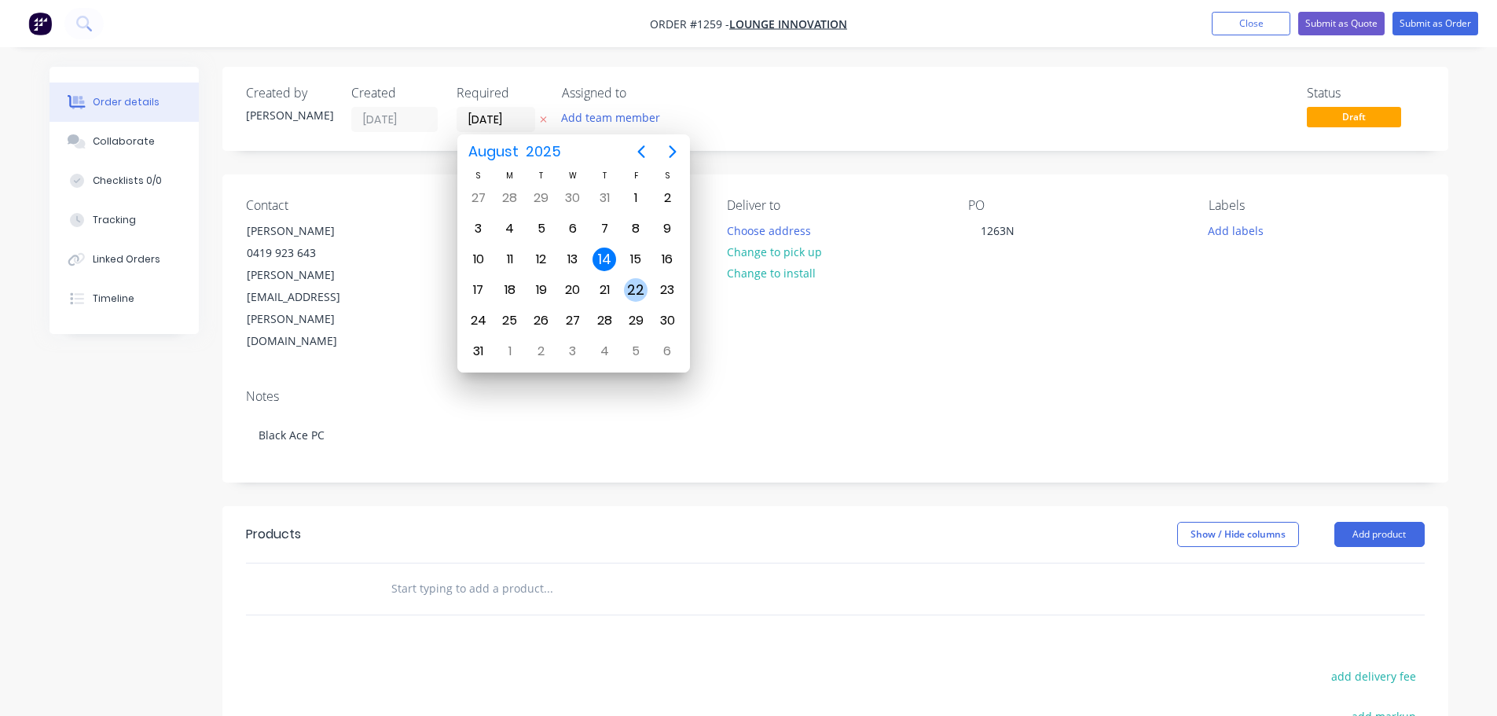
click at [639, 292] on div "22" at bounding box center [636, 290] width 24 height 24
type input "[DATE]"
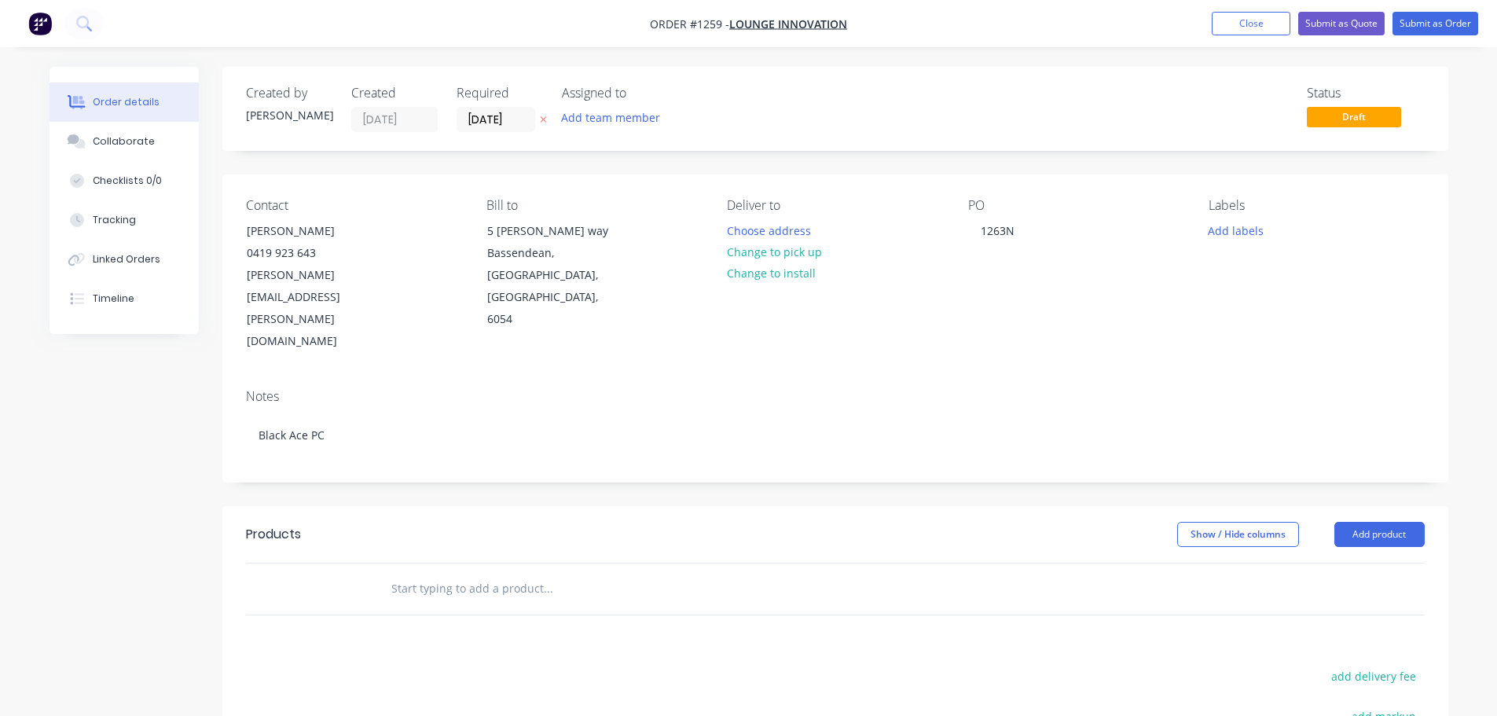
click at [446, 242] on div "Contact [PERSON_NAME] [PHONE_NUMBER] [PERSON_NAME][EMAIL_ADDRESS][PERSON_NAME][…" at bounding box center [353, 275] width 215 height 155
click at [108, 130] on button "Collaborate" at bounding box center [124, 141] width 149 height 39
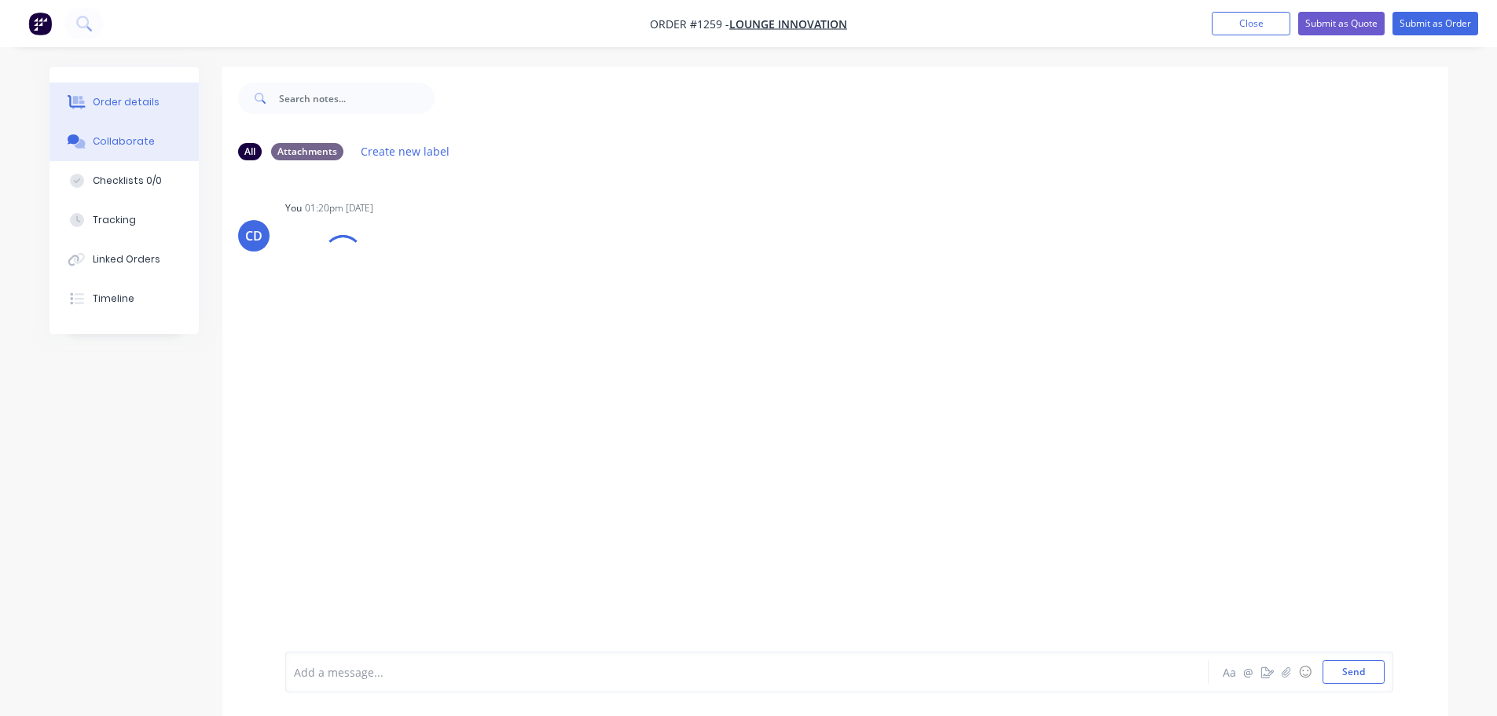
drag, startPoint x: 117, startPoint y: 109, endPoint x: 130, endPoint y: 112, distance: 13.0
click at [118, 109] on button "Order details" at bounding box center [124, 102] width 149 height 39
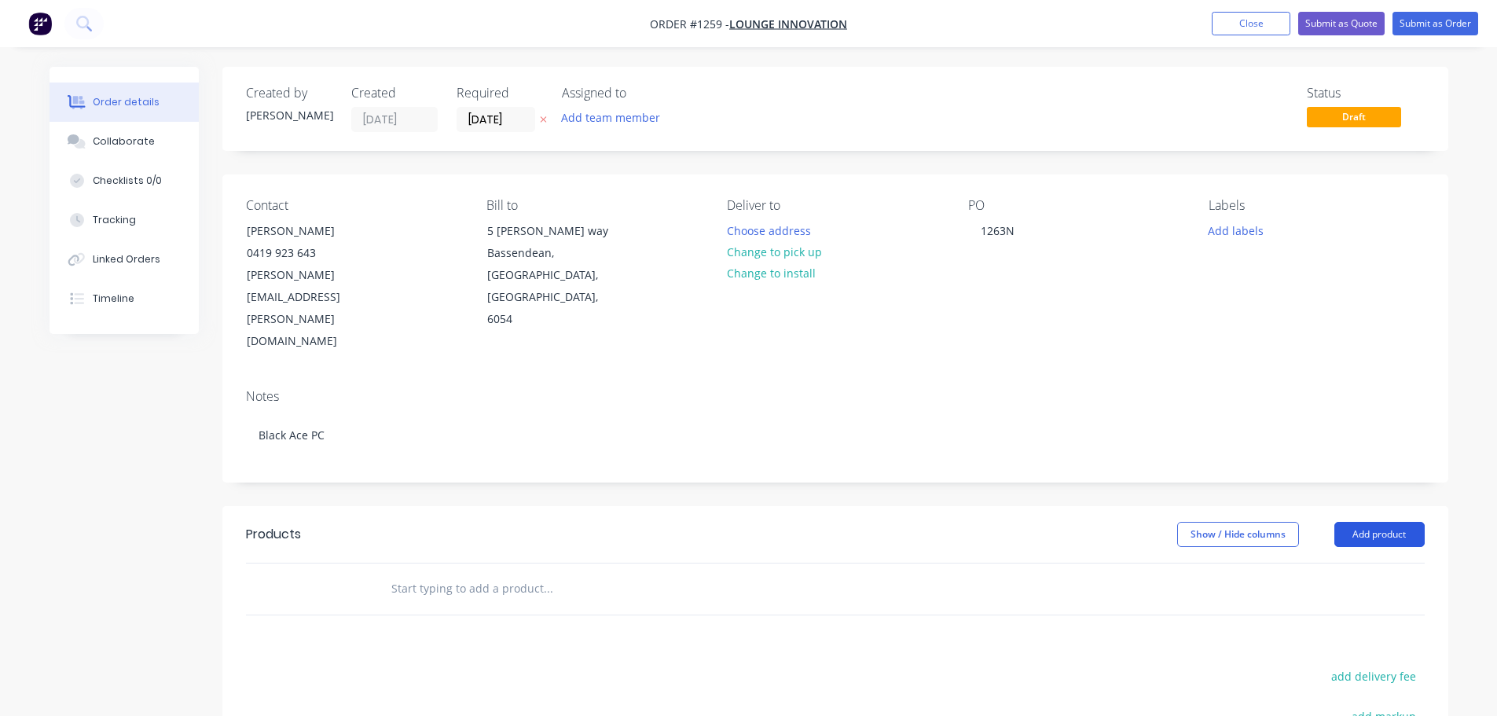
click at [1369, 522] on button "Add product" at bounding box center [1379, 534] width 90 height 25
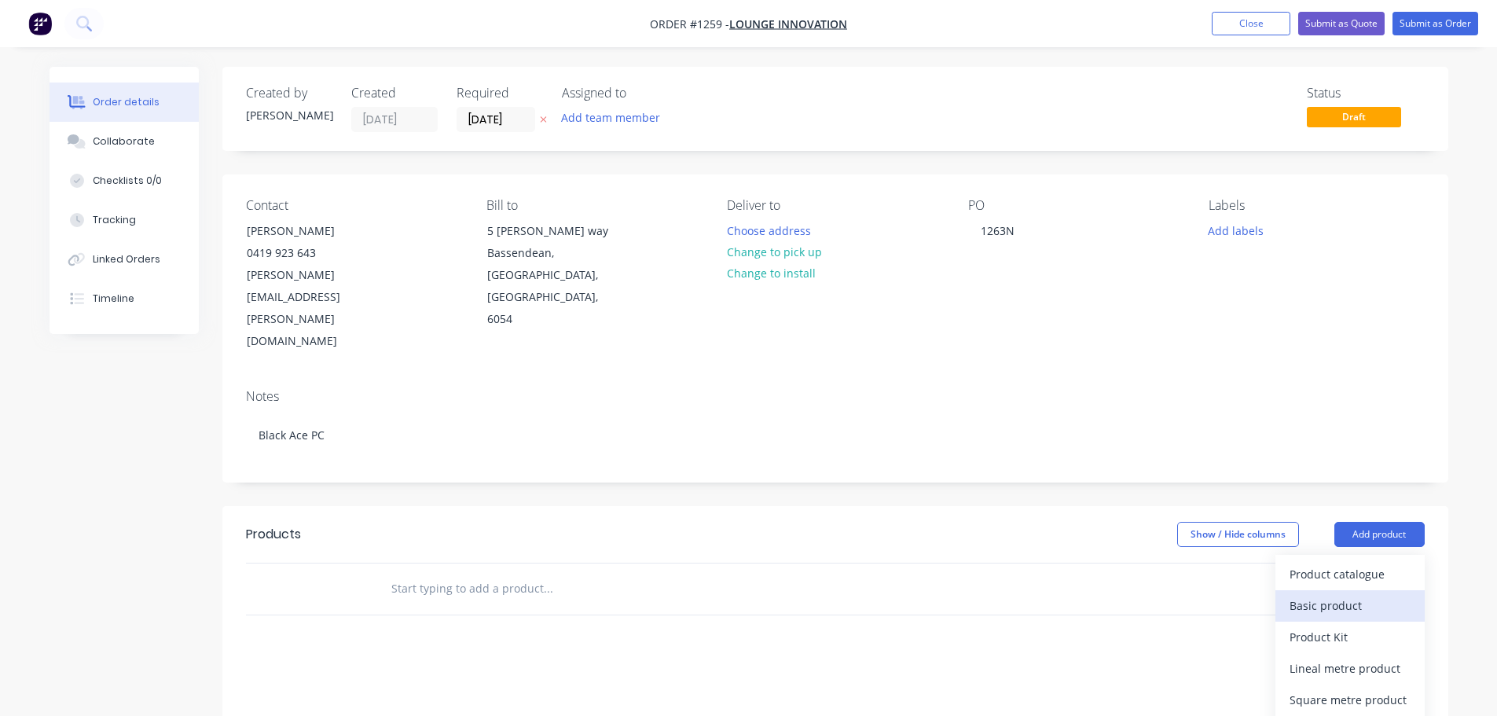
click at [1319, 594] on div "Basic product" at bounding box center [1350, 605] width 121 height 23
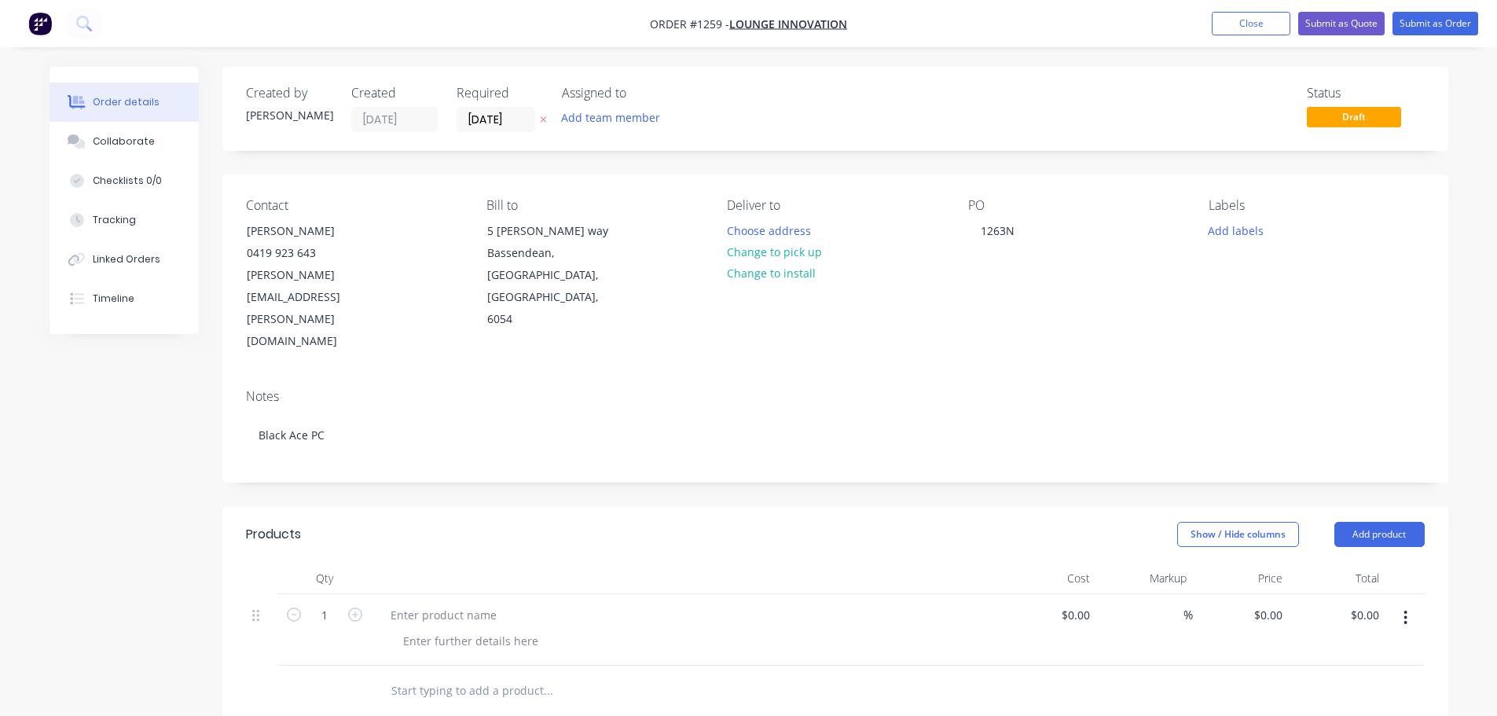
click at [362, 605] on button "button" at bounding box center [355, 613] width 20 height 17
click at [438, 603] on div at bounding box center [443, 614] width 131 height 23
click at [293, 607] on icon "button" at bounding box center [294, 614] width 14 height 14
type input "1"
click at [403, 603] on div at bounding box center [443, 614] width 131 height 23
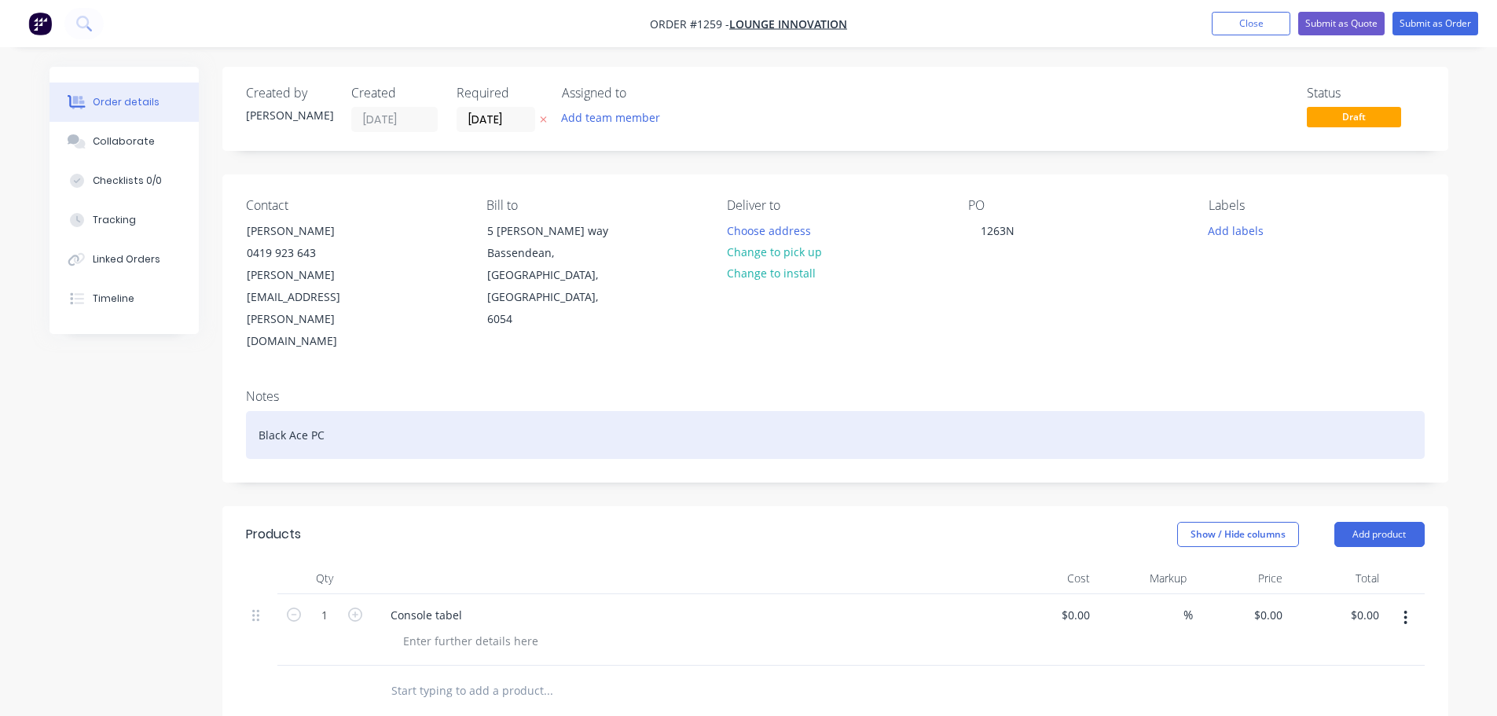
drag, startPoint x: 431, startPoint y: 548, endPoint x: 431, endPoint y: 382, distance: 166.6
click at [400, 411] on div "Black Ace PC" at bounding box center [835, 435] width 1179 height 48
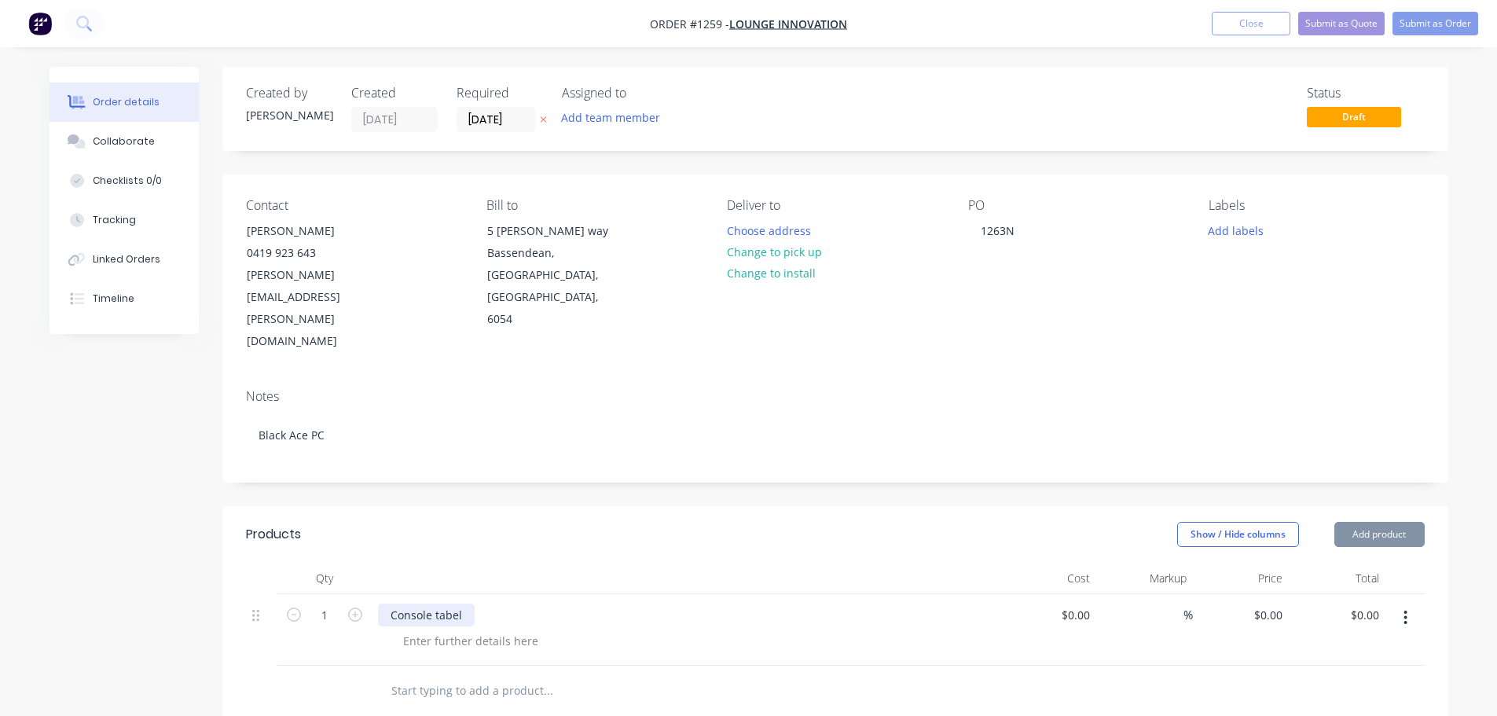
click at [452, 603] on div "Console tabel" at bounding box center [426, 614] width 97 height 23
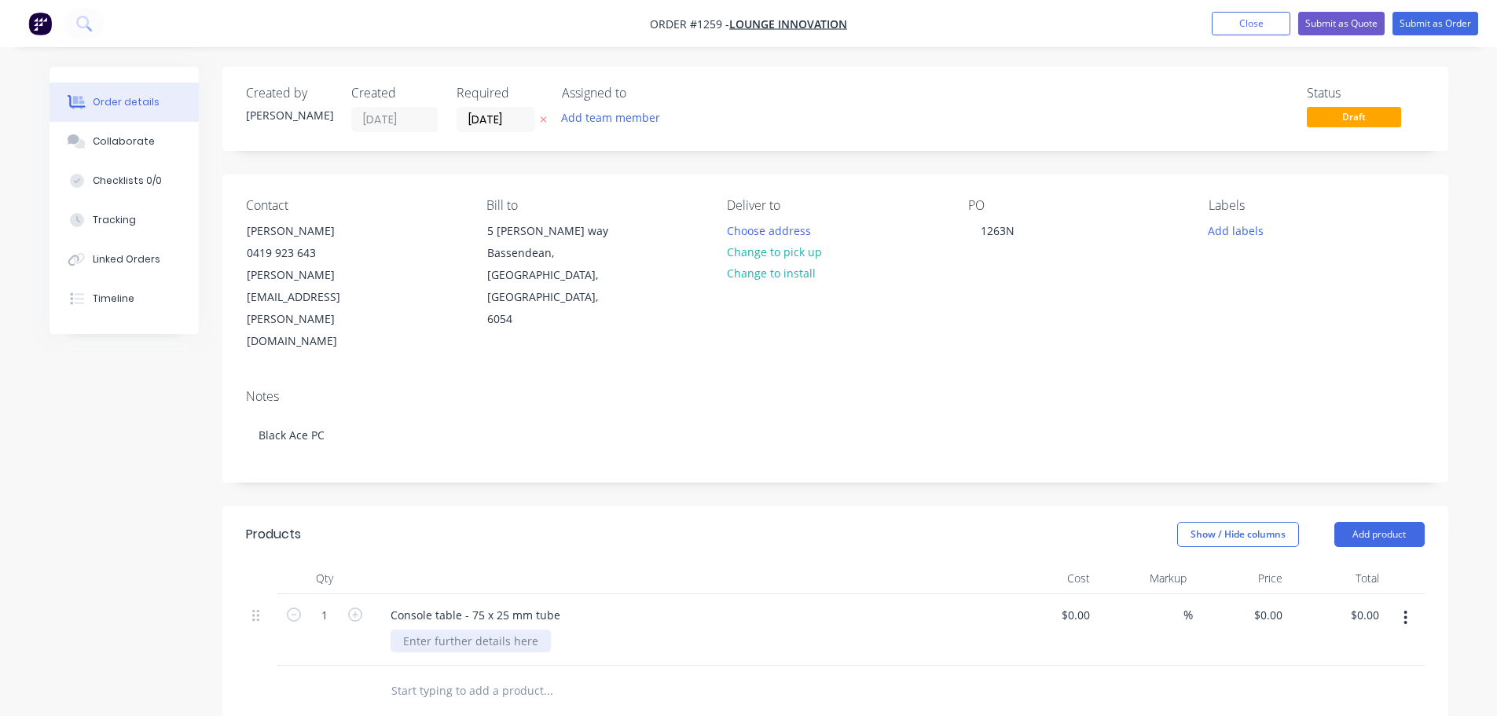
click at [420, 629] on div at bounding box center [471, 640] width 160 height 23
click at [457, 629] on div "2000 x 400x 7000 mm high - base 350 mm apart" at bounding box center [529, 640] width 277 height 23
click at [654, 629] on div "2000 x 400 x 7000 mm high - base 350 mm apart" at bounding box center [531, 640] width 281 height 23
click at [720, 629] on div "2000 x 400 x 7000 mm high - base 350 mm apart - see [PERSON_NAME] rdetails" at bounding box center [612, 640] width 443 height 23
click at [149, 137] on button "Collaborate" at bounding box center [124, 141] width 149 height 39
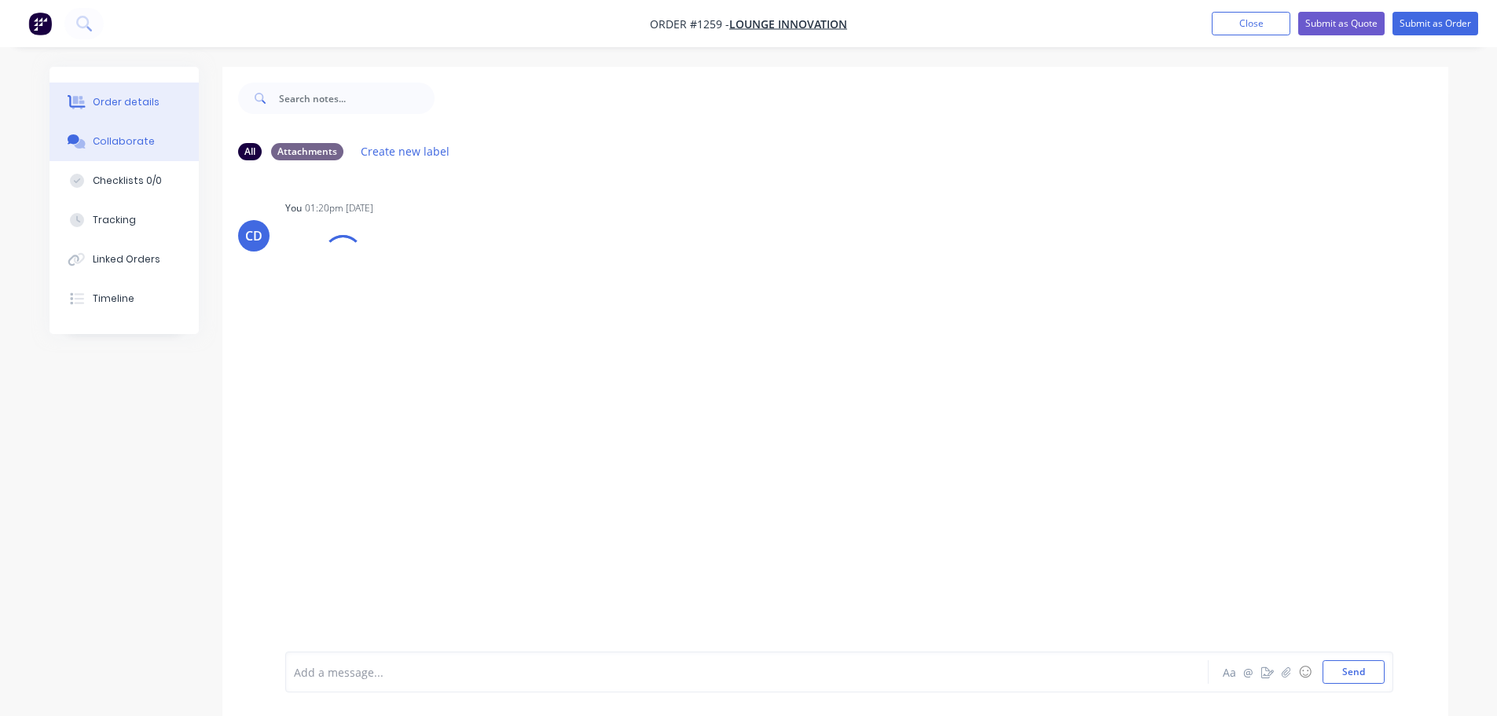
click at [144, 105] on div "Order details" at bounding box center [126, 102] width 67 height 14
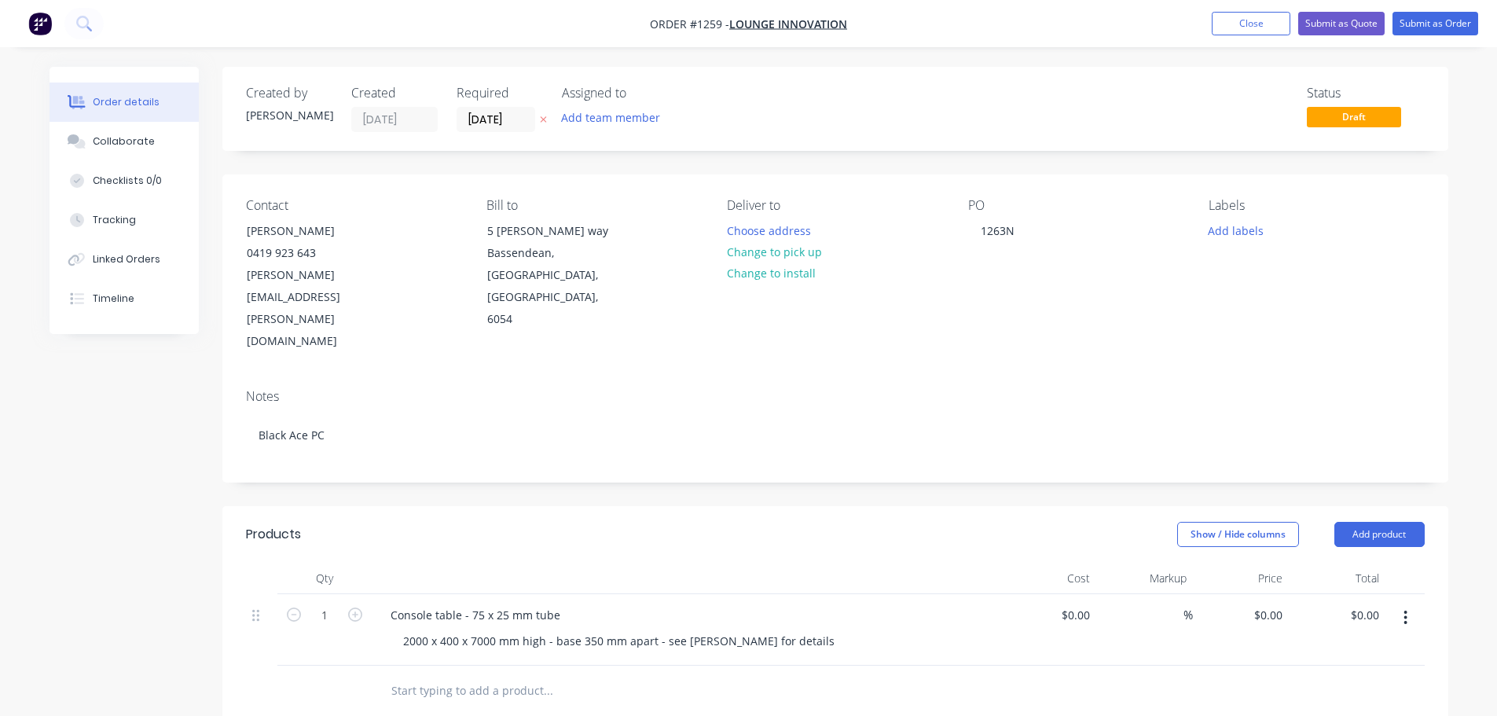
click at [1083, 284] on div "PO 1263N" at bounding box center [1075, 275] width 215 height 155
click at [1458, 16] on button "Submit as Order" at bounding box center [1435, 24] width 86 height 24
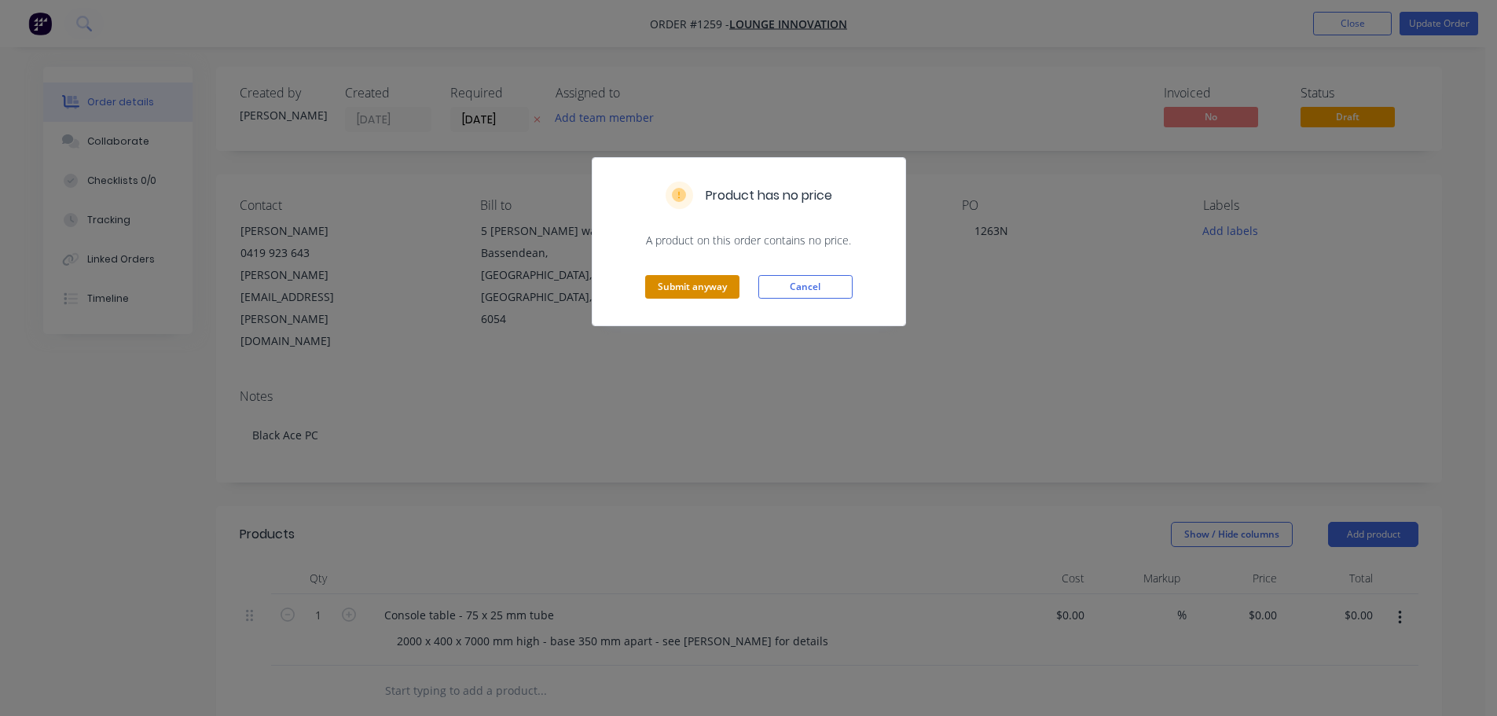
click at [718, 287] on button "Submit anyway" at bounding box center [692, 287] width 94 height 24
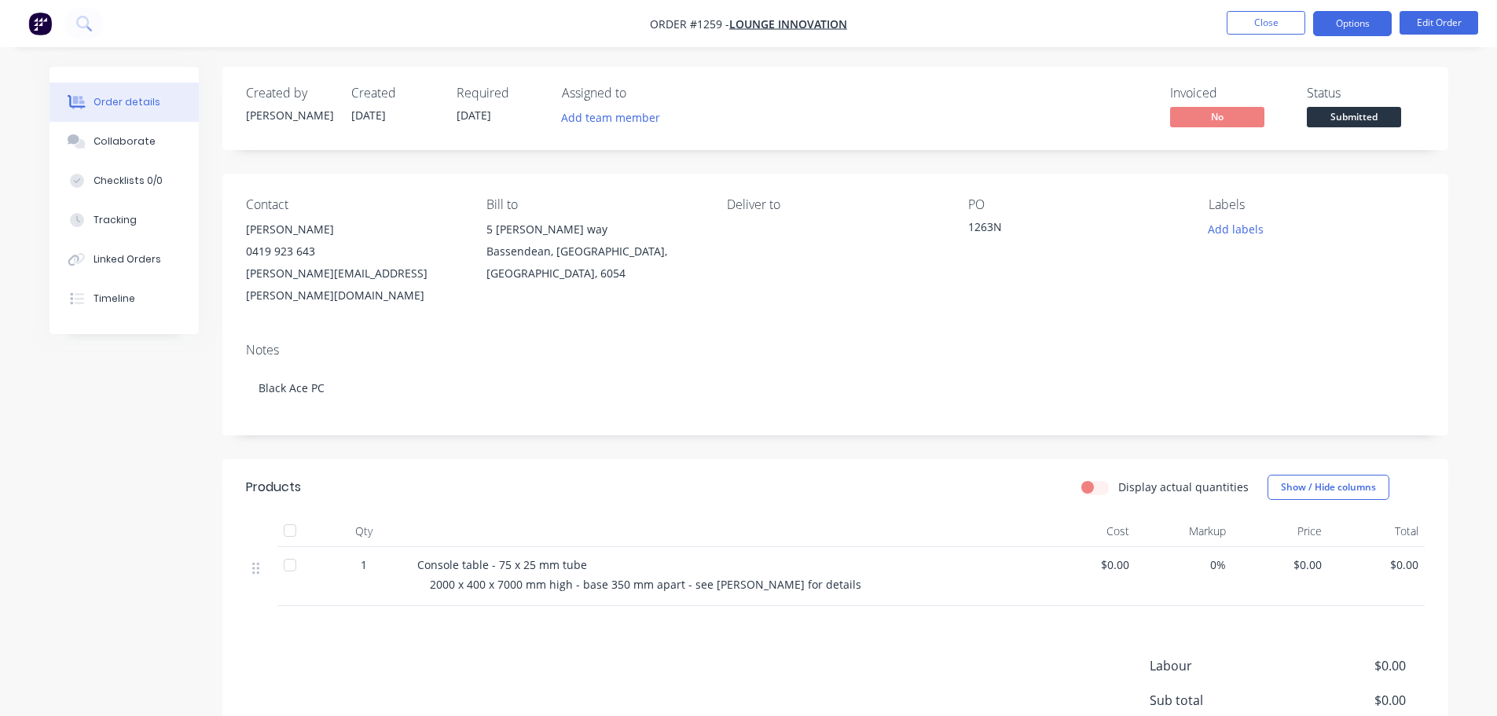
click at [1360, 26] on button "Options" at bounding box center [1352, 23] width 79 height 25
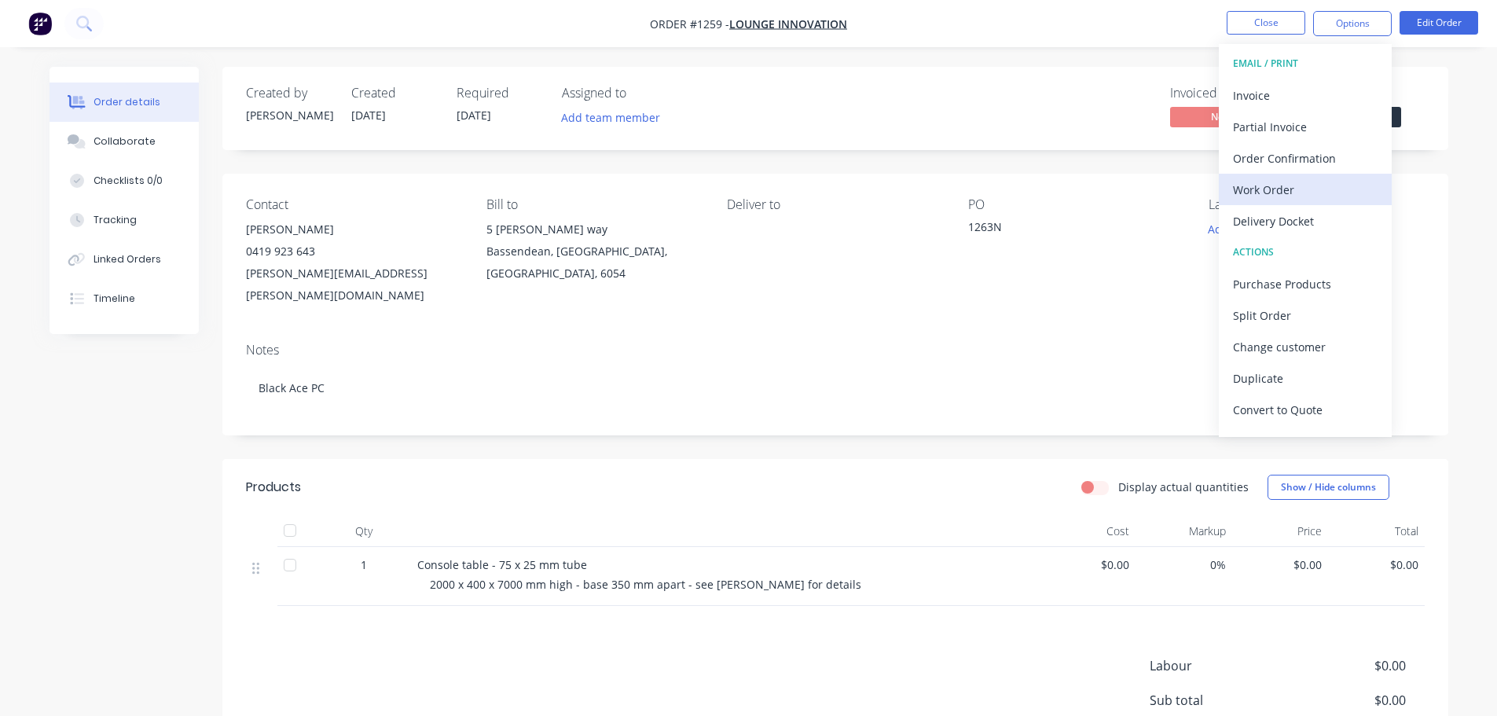
click at [1280, 196] on div "Work Order" at bounding box center [1305, 189] width 145 height 23
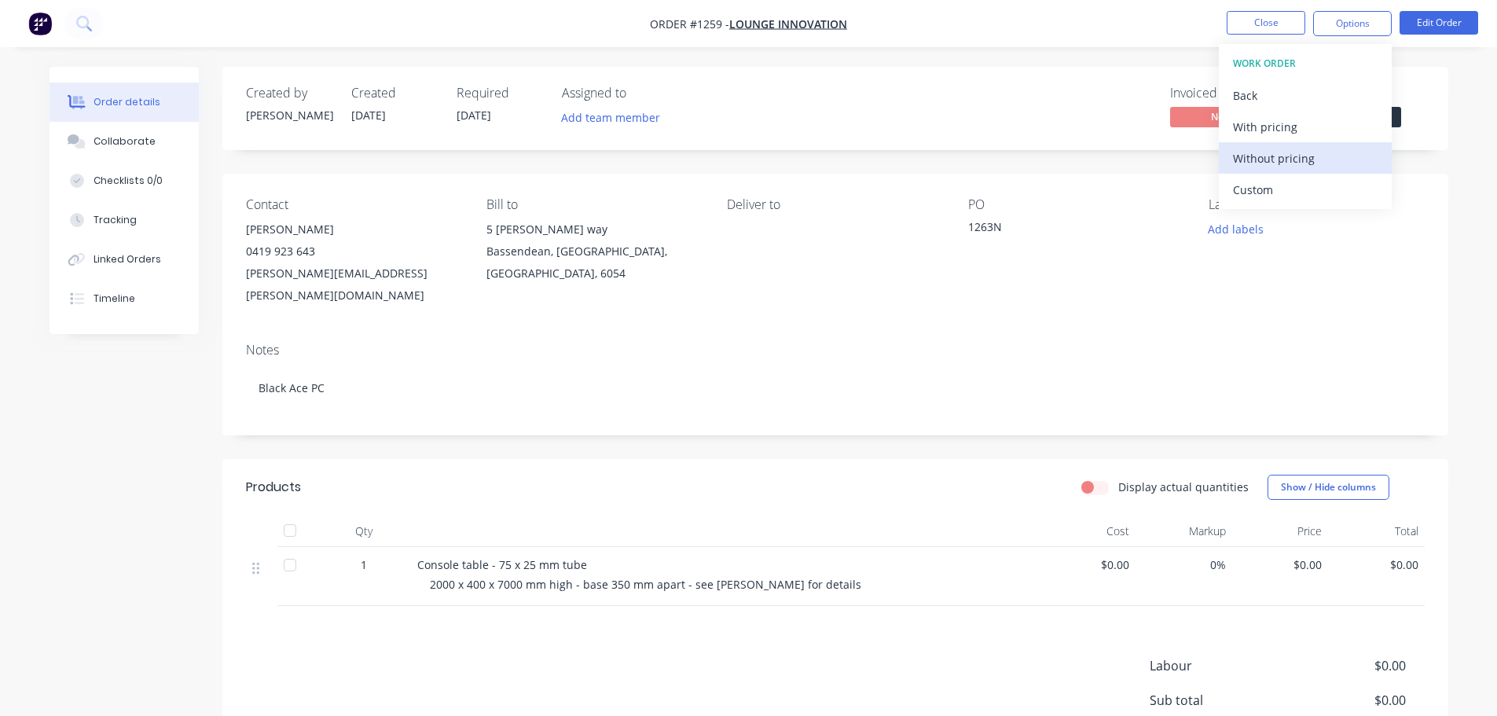
click at [1289, 156] on div "Without pricing" at bounding box center [1305, 158] width 145 height 23
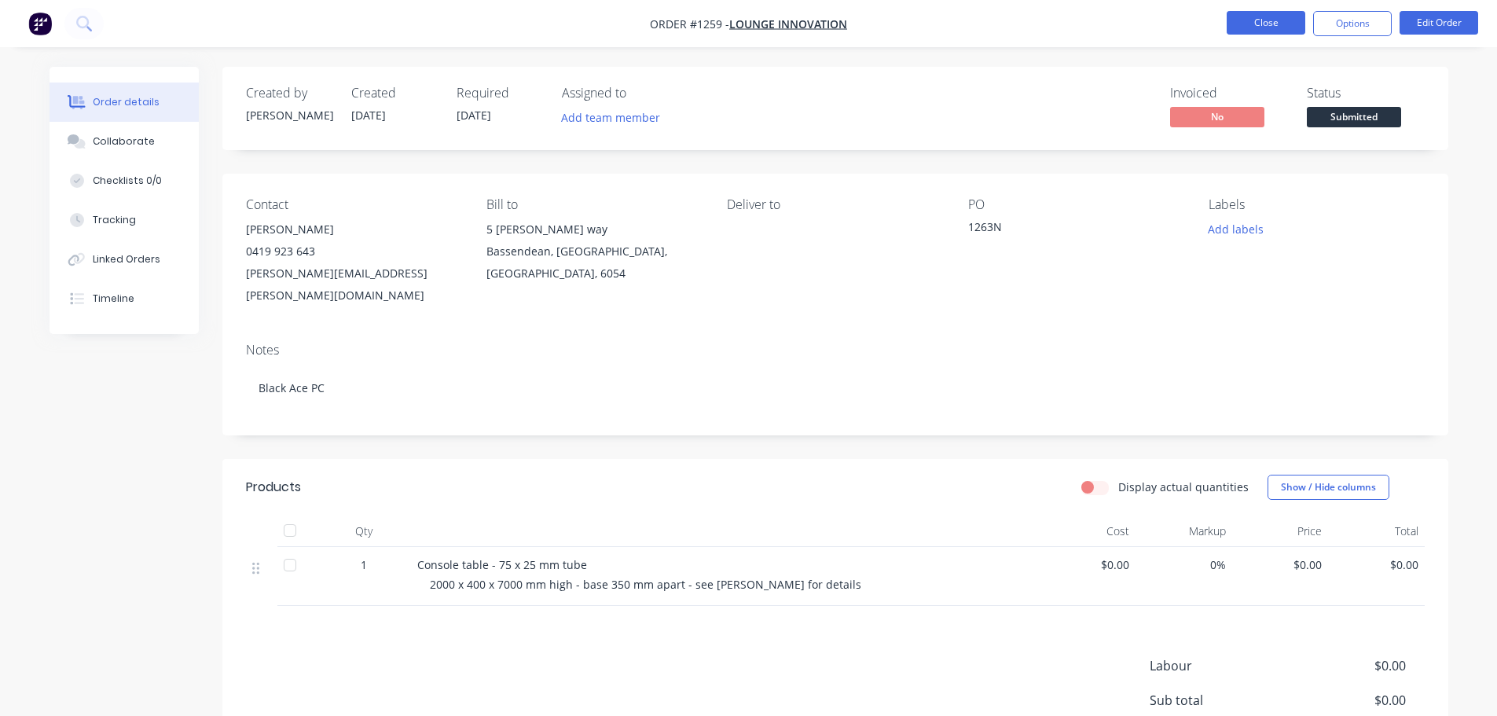
click at [1267, 20] on button "Close" at bounding box center [1266, 23] width 79 height 24
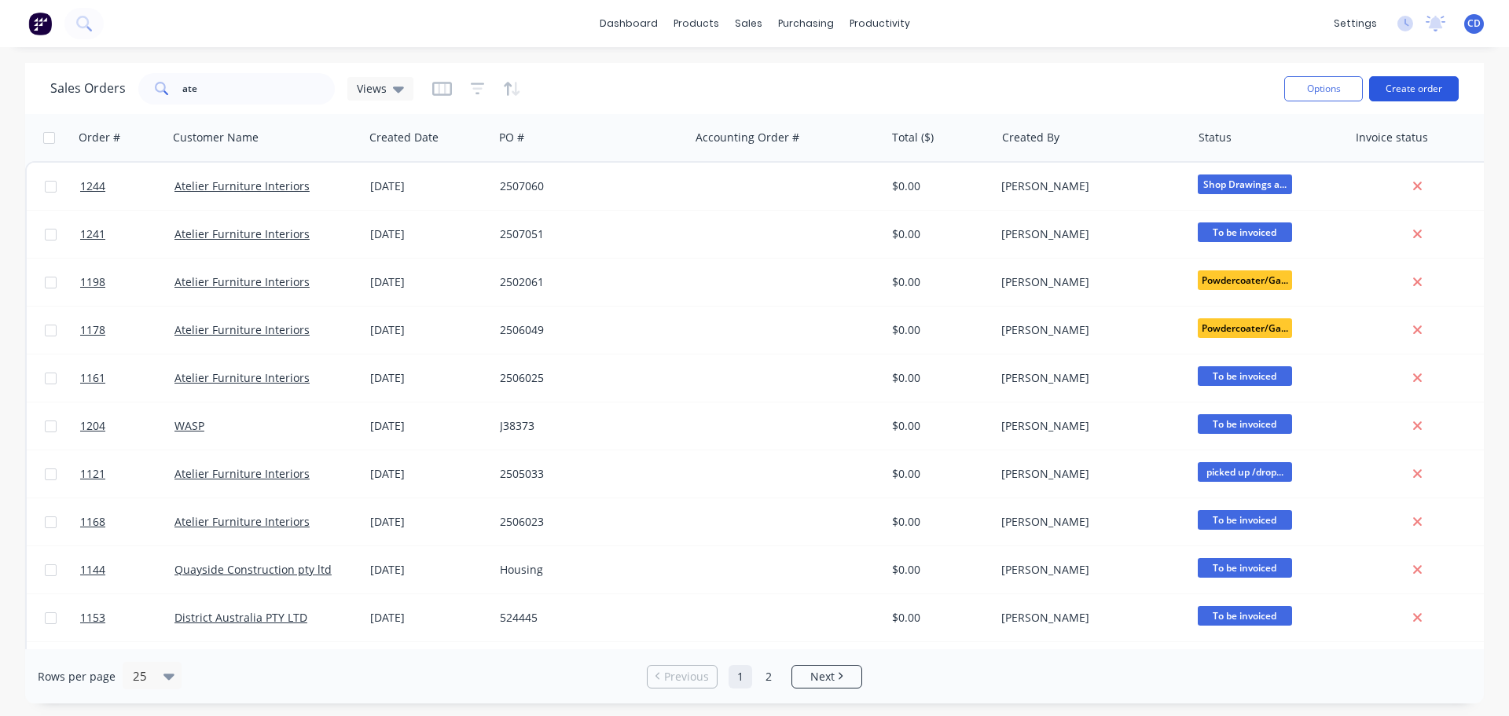
click at [1433, 92] on button "Create order" at bounding box center [1414, 88] width 90 height 25
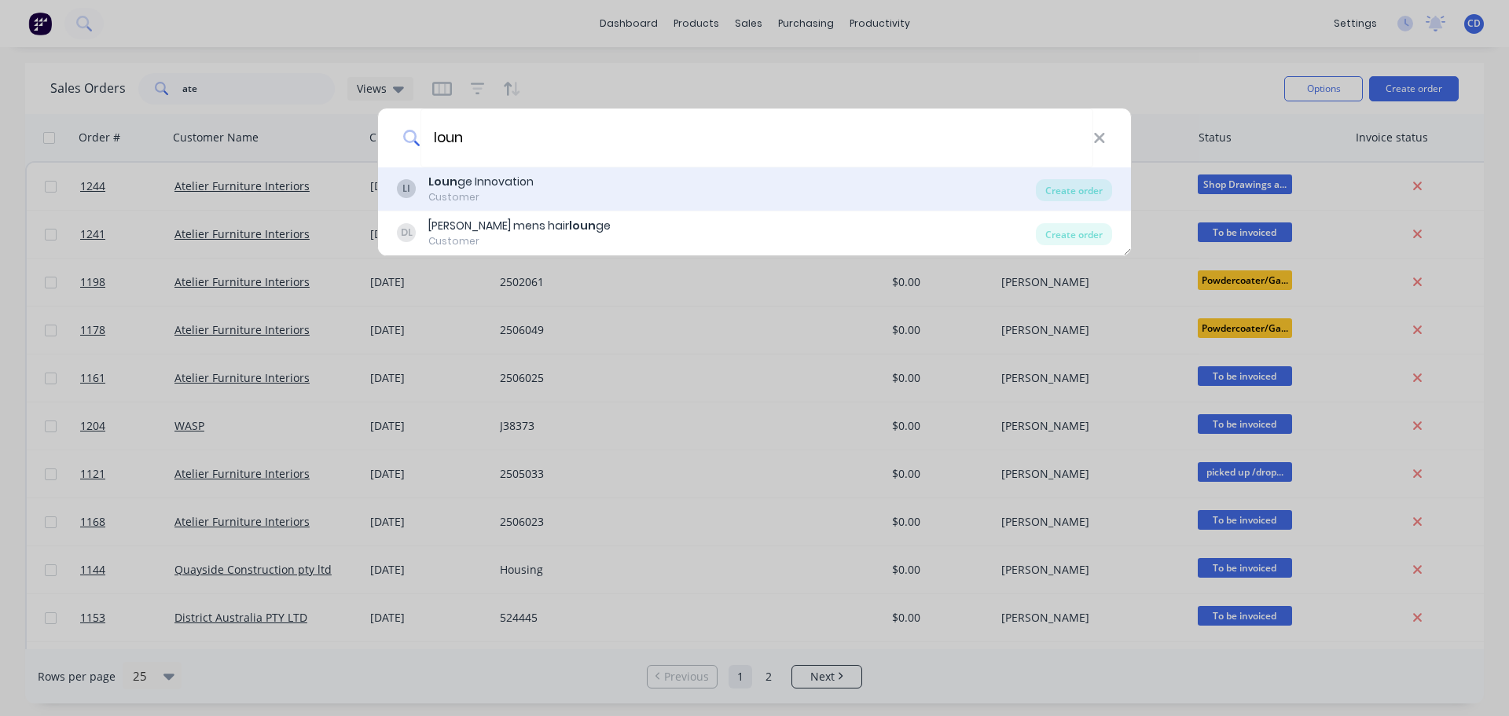
type input "loun"
click at [586, 200] on div "[PERSON_NAME] Innovation Customer" at bounding box center [716, 189] width 639 height 31
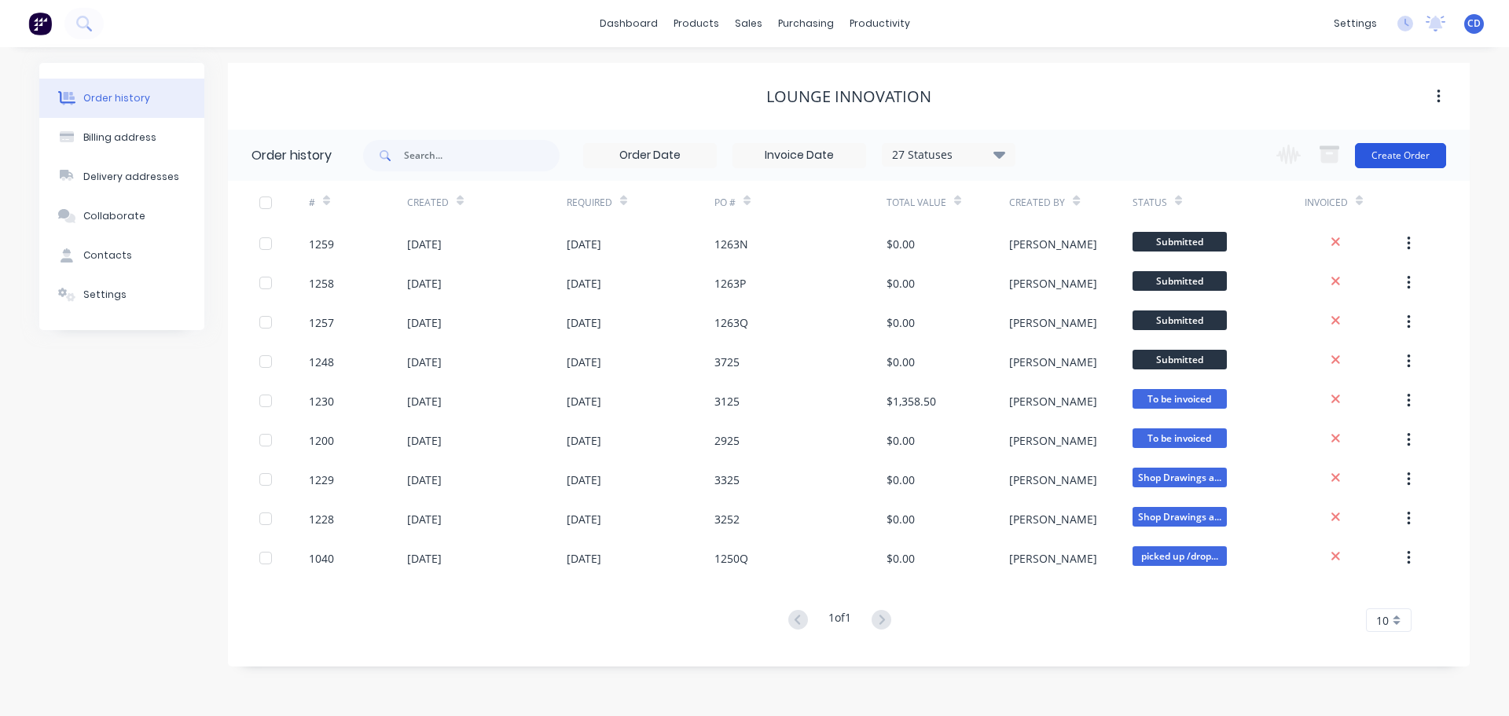
click at [1389, 152] on button "Create Order" at bounding box center [1400, 155] width 91 height 25
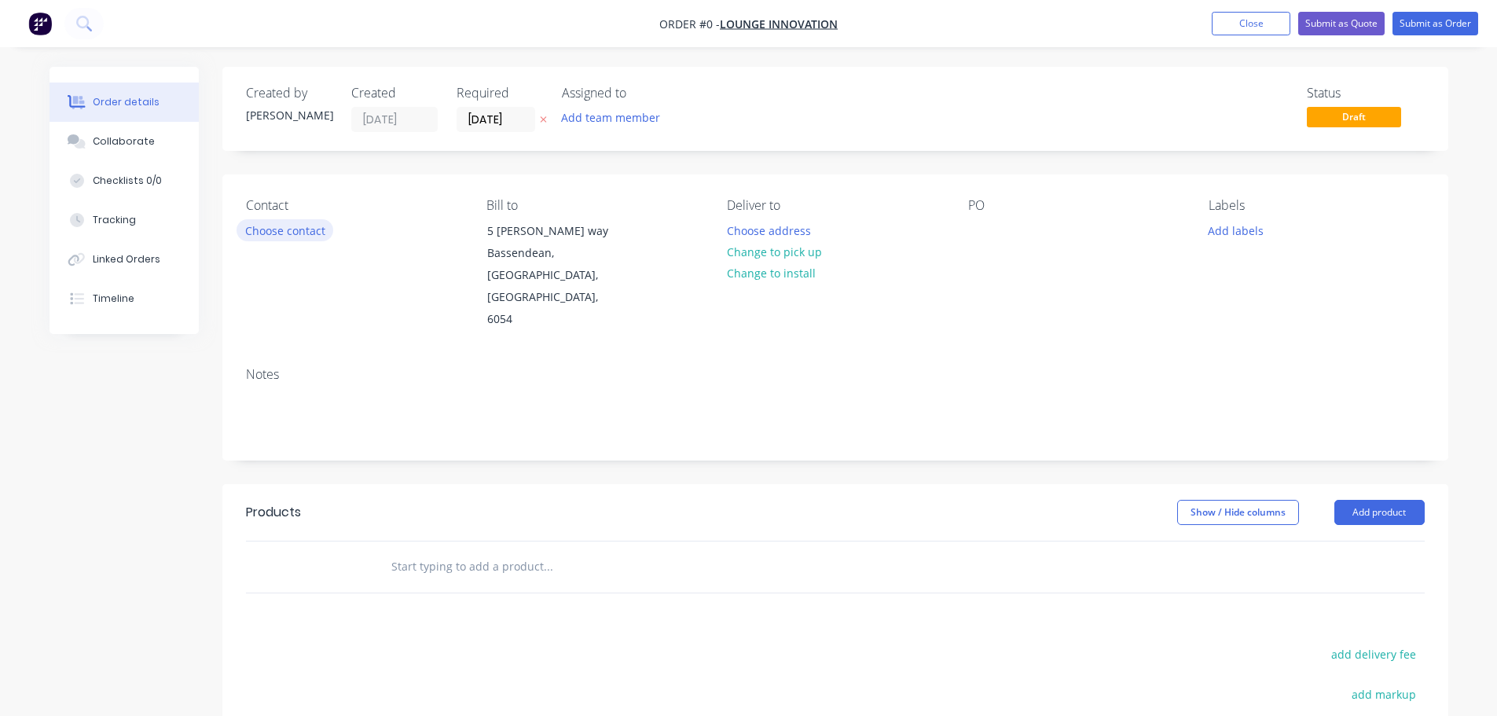
click at [277, 232] on button "Choose contact" at bounding box center [285, 229] width 97 height 21
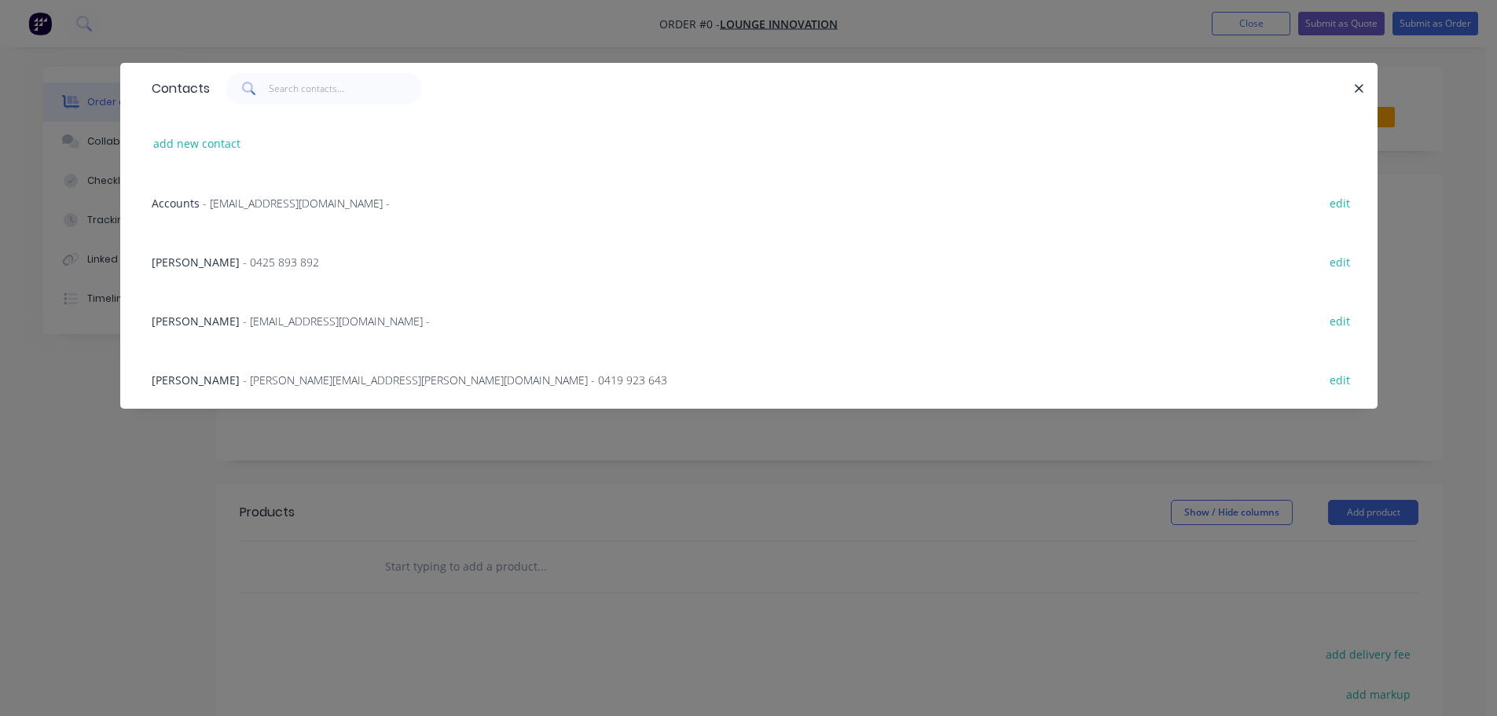
click at [246, 380] on span "- [PERSON_NAME][EMAIL_ADDRESS][PERSON_NAME][DOMAIN_NAME] - 0419 923 643" at bounding box center [455, 379] width 424 height 15
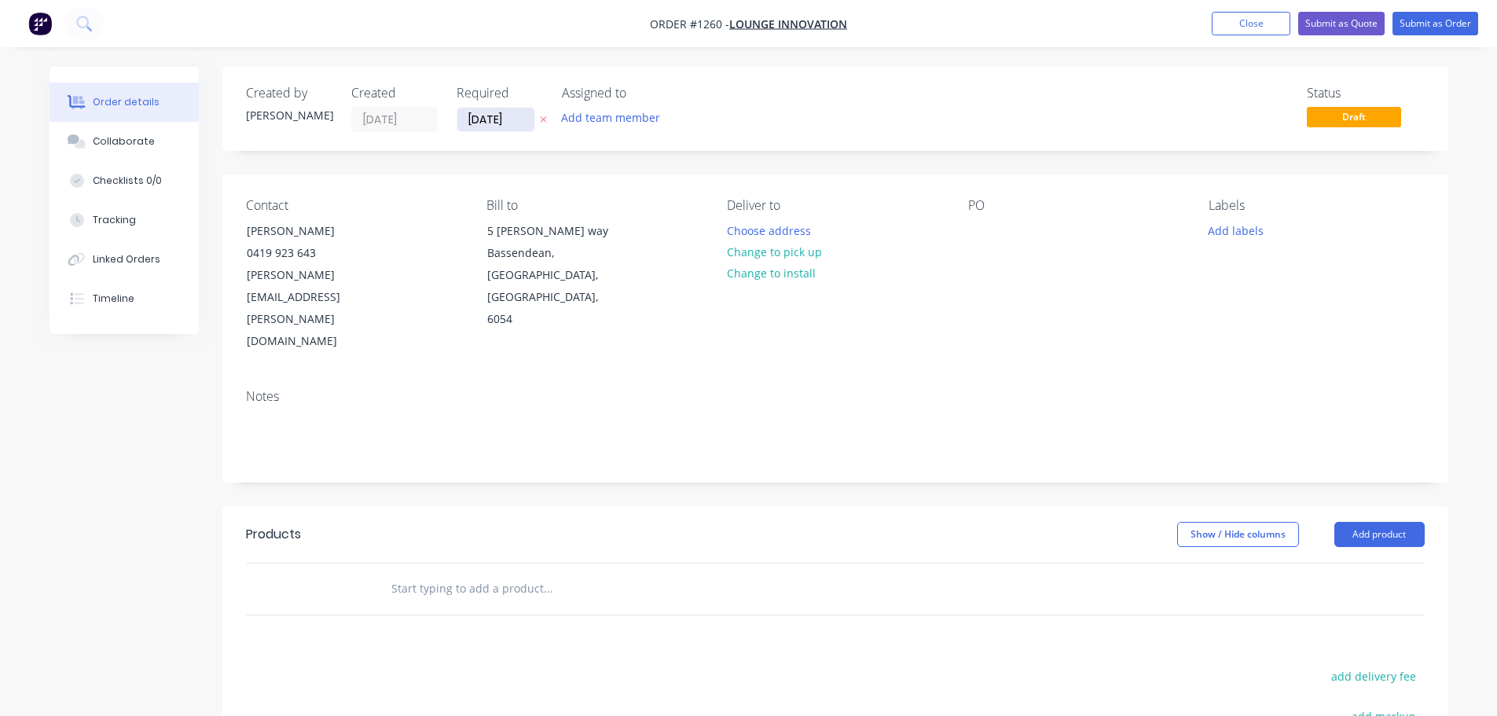
click at [477, 110] on input "[DATE]" at bounding box center [495, 120] width 77 height 24
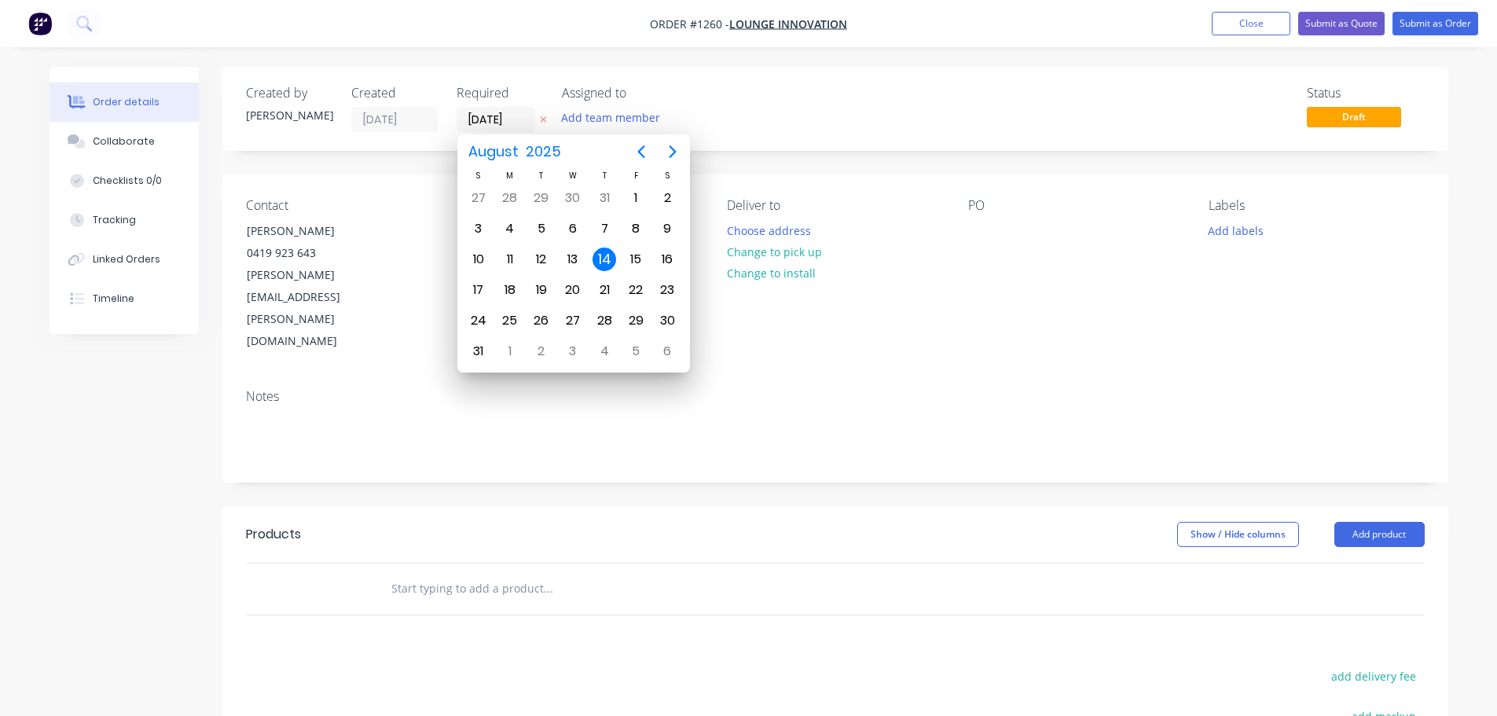
click at [958, 253] on div "Contact [PERSON_NAME] [PHONE_NUMBER] [PERSON_NAME][EMAIL_ADDRESS][PERSON_NAME][…" at bounding box center [835, 275] width 1226 height 202
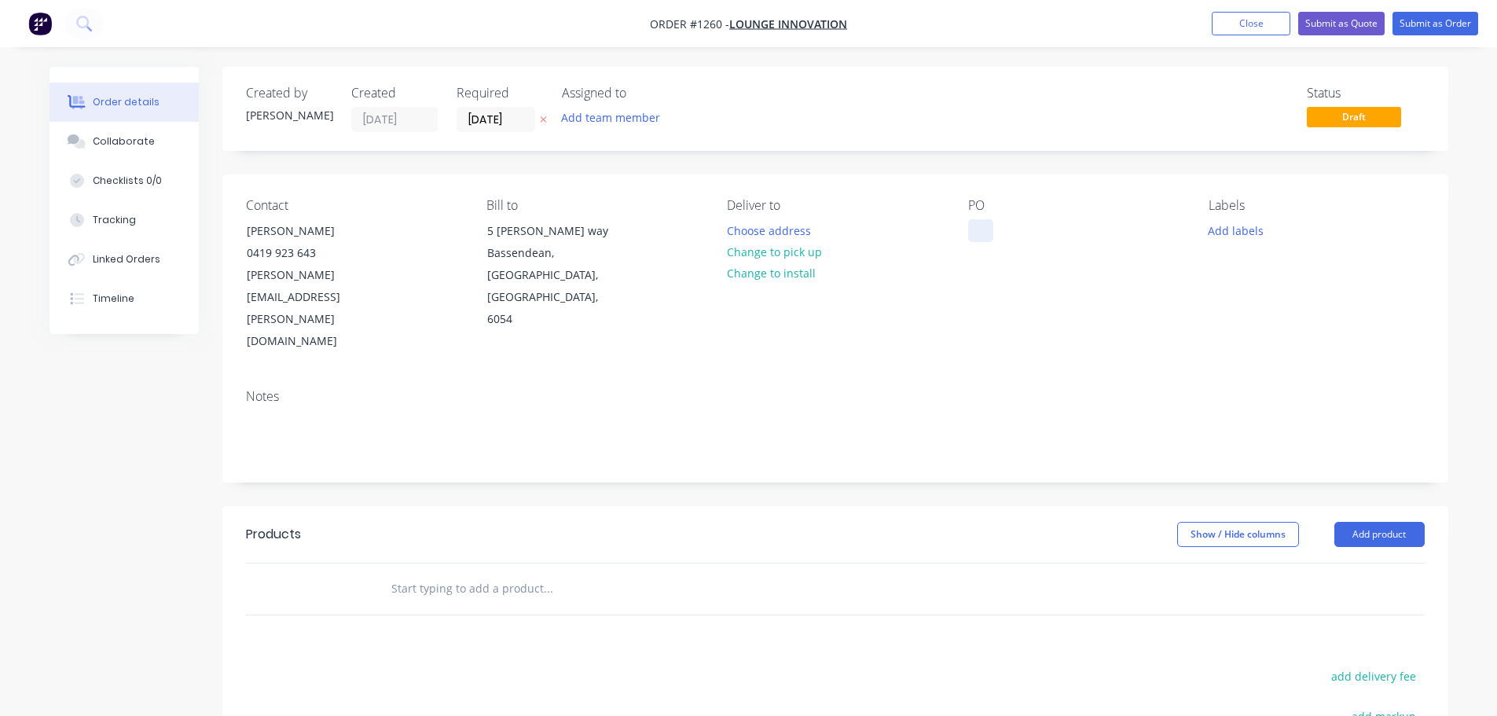
click at [977, 228] on div at bounding box center [980, 230] width 25 height 23
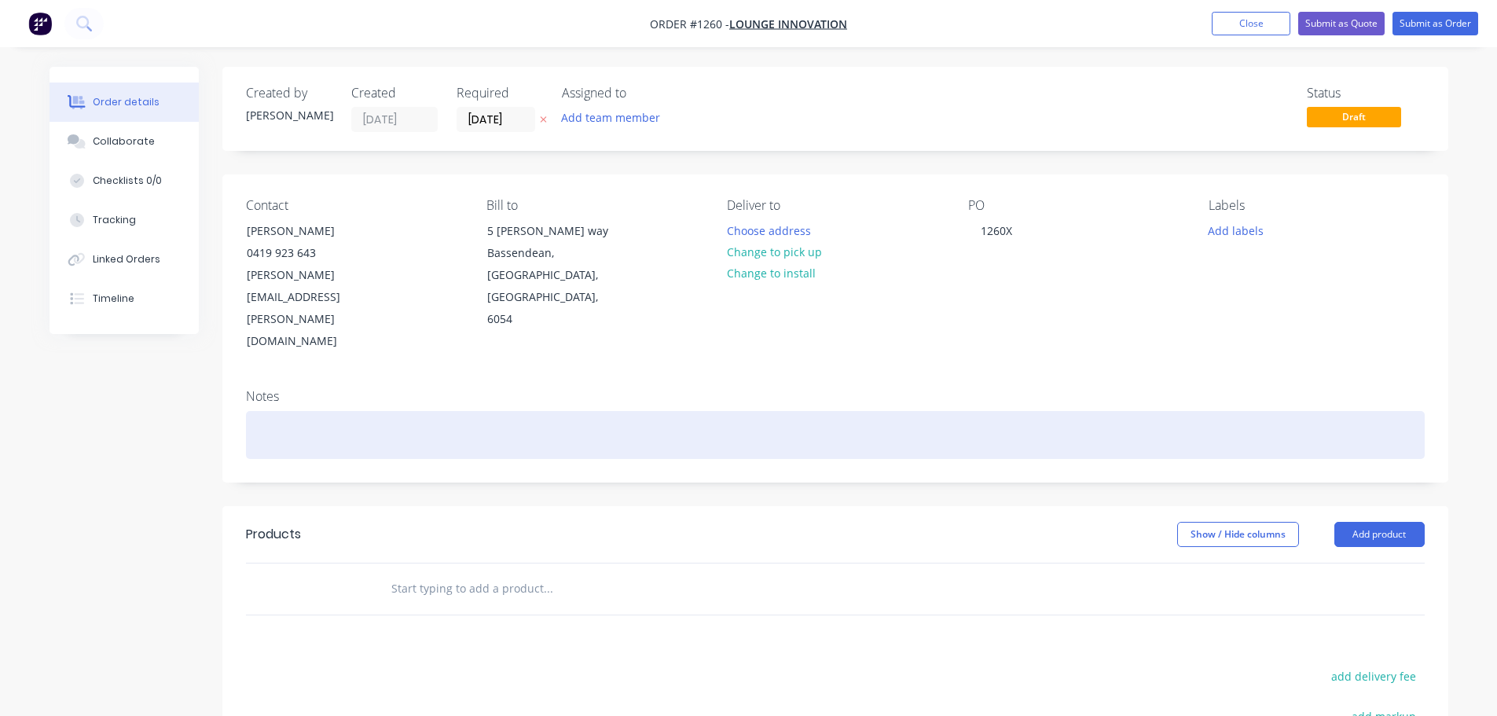
click at [548, 411] on div at bounding box center [835, 435] width 1179 height 48
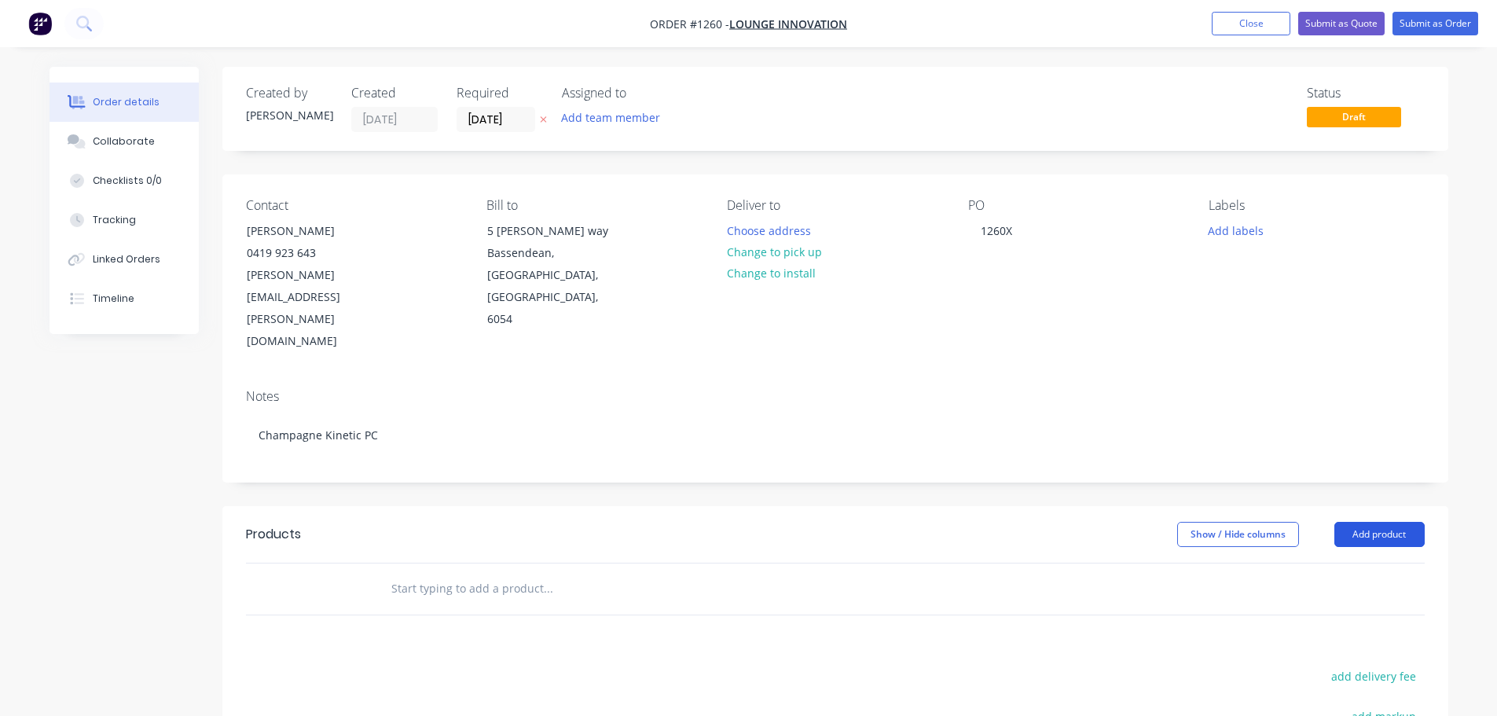
click at [1351, 522] on button "Add product" at bounding box center [1379, 534] width 90 height 25
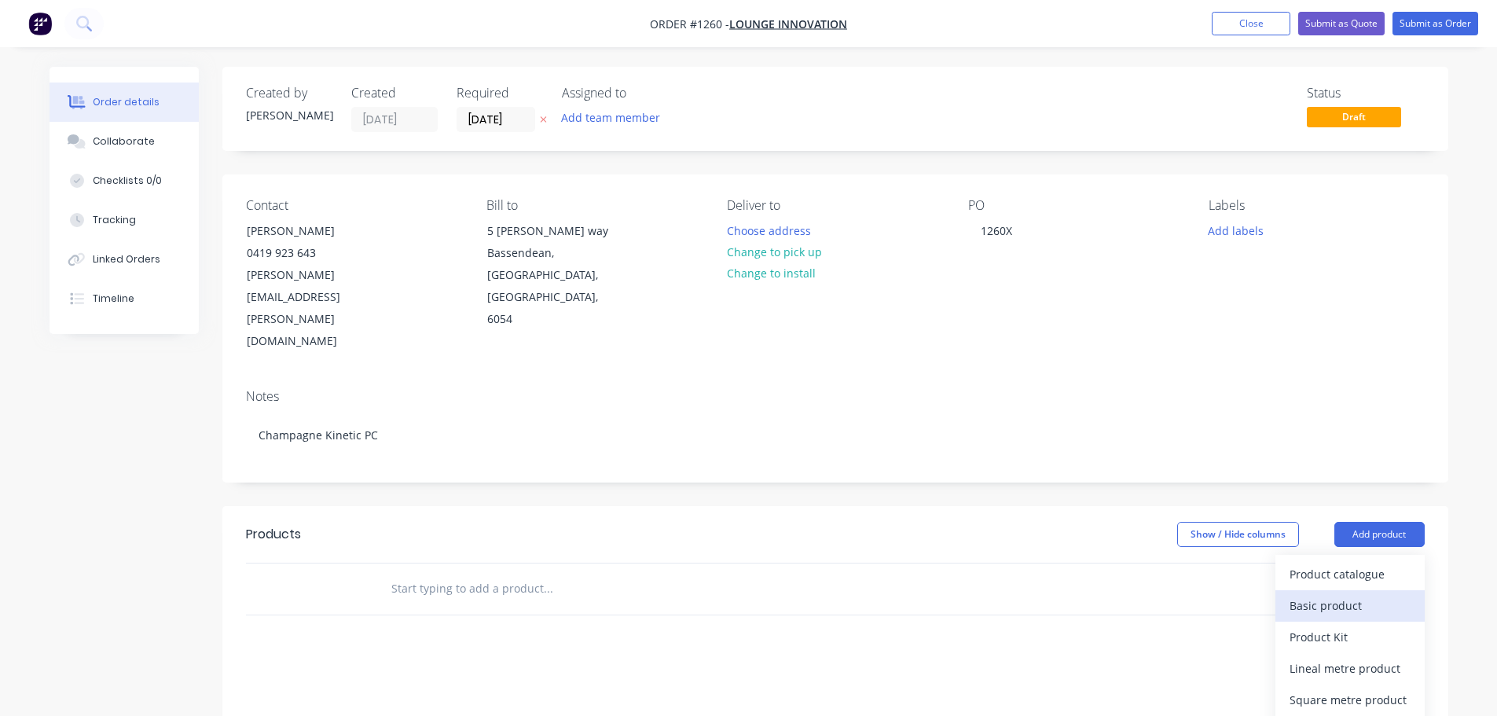
click at [1324, 594] on div "Basic product" at bounding box center [1350, 605] width 121 height 23
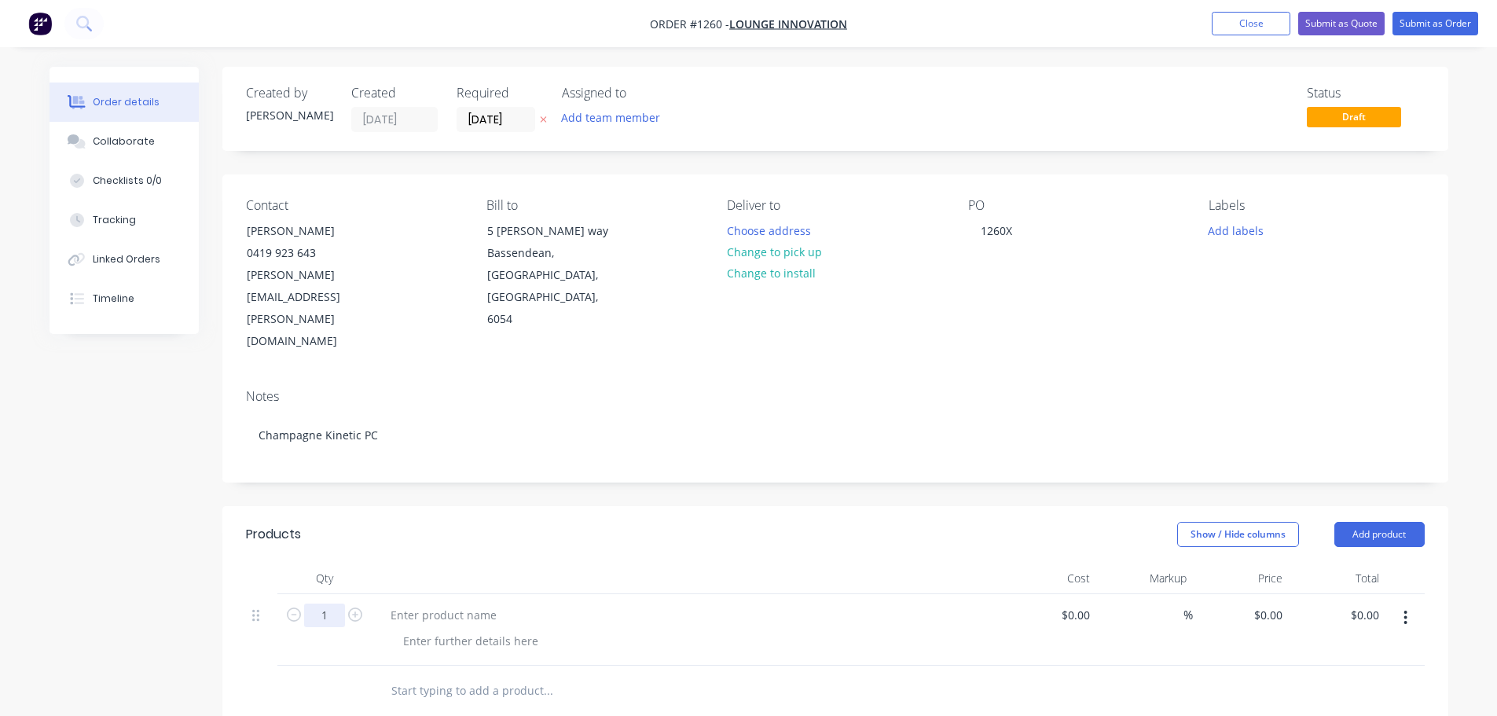
click at [336, 603] on input "1" at bounding box center [324, 615] width 41 height 24
click at [353, 607] on icon "button" at bounding box center [355, 614] width 14 height 14
type input "2"
click at [422, 603] on div at bounding box center [443, 614] width 131 height 23
click at [1371, 522] on button "Add product" at bounding box center [1379, 534] width 90 height 25
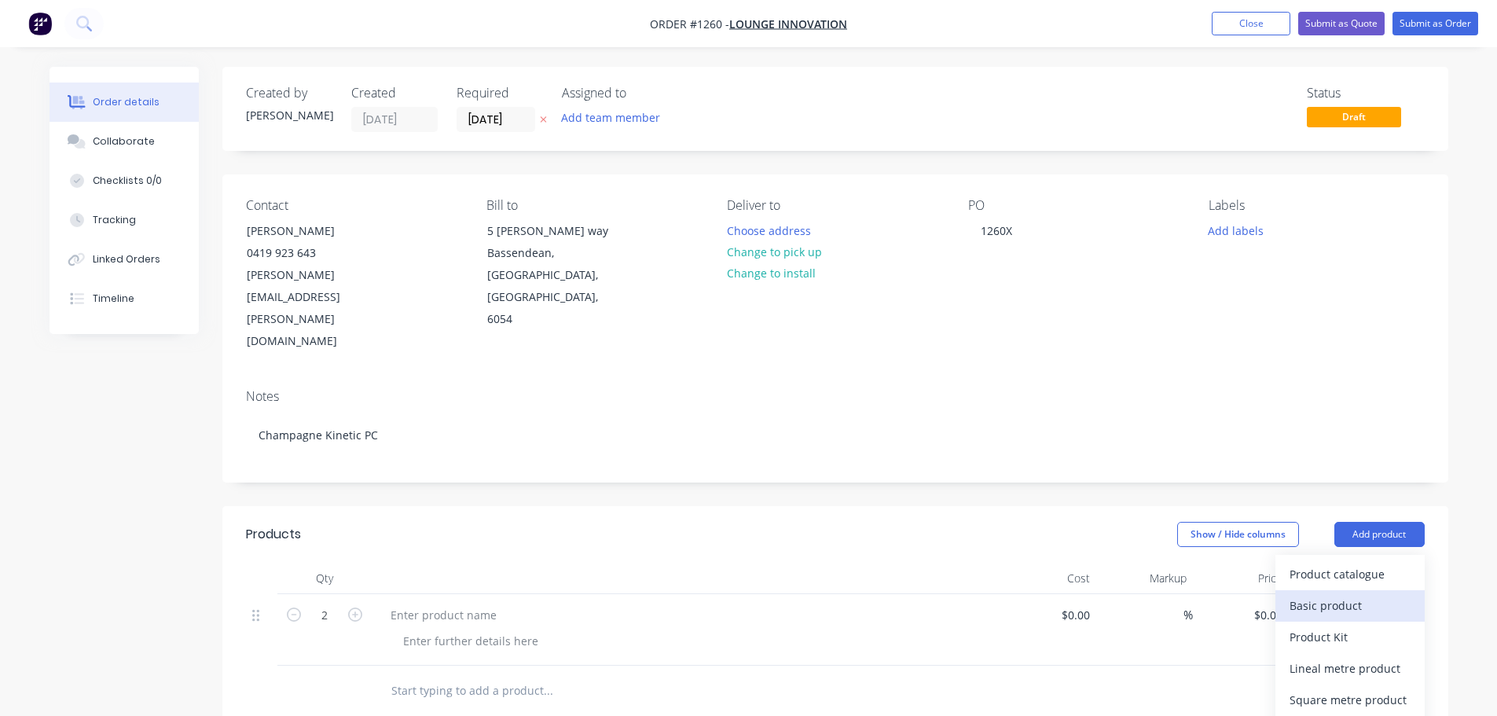
click at [1328, 594] on div "Basic product" at bounding box center [1350, 605] width 121 height 23
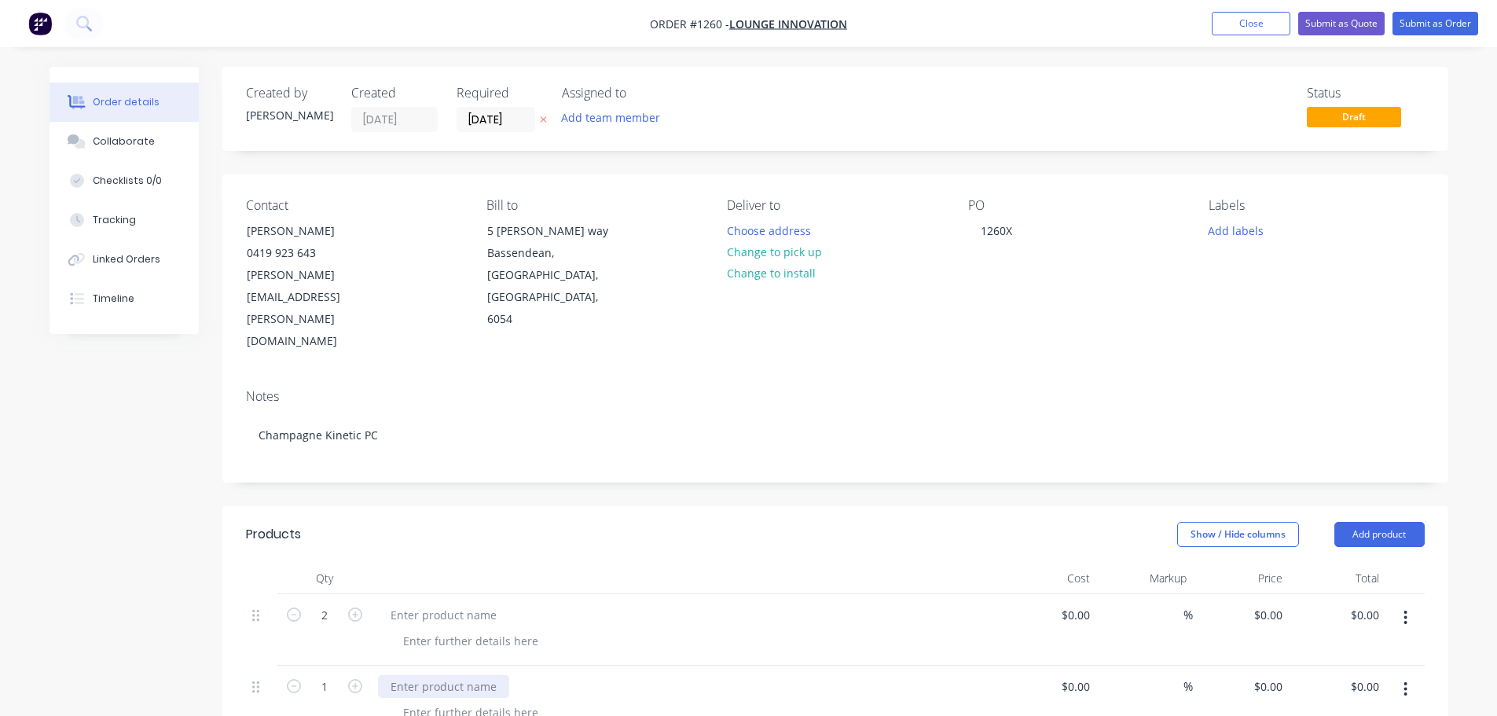
click at [394, 675] on div at bounding box center [443, 686] width 131 height 23
